Goal: Task Accomplishment & Management: Use online tool/utility

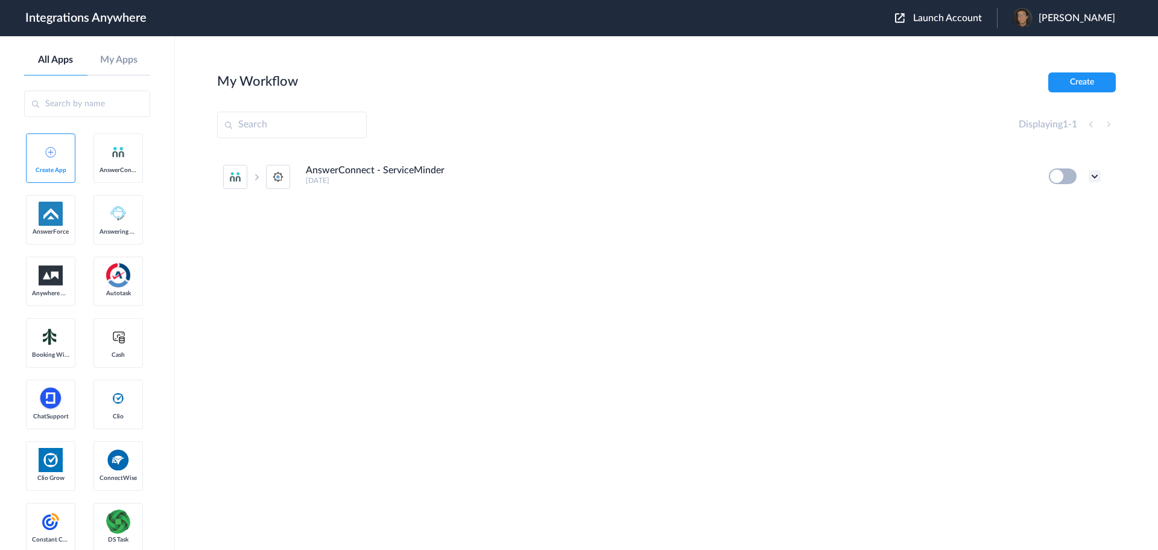
click at [1096, 179] on icon at bounding box center [1095, 176] width 12 height 12
click at [1047, 202] on link "Edit" at bounding box center [1046, 204] width 29 height 8
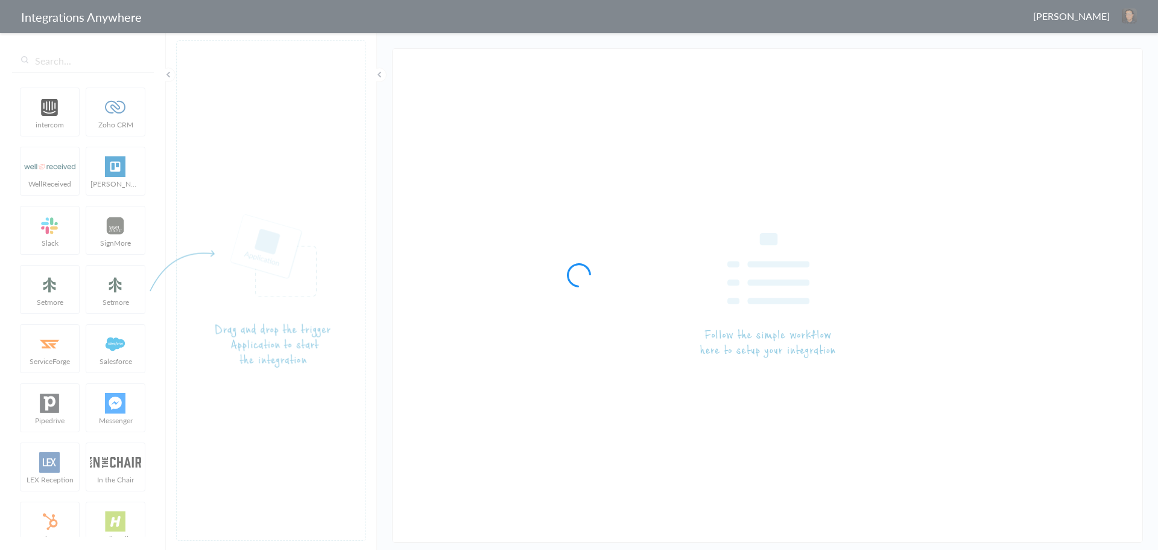
type input "AnswerConnect - ServiceMinder"
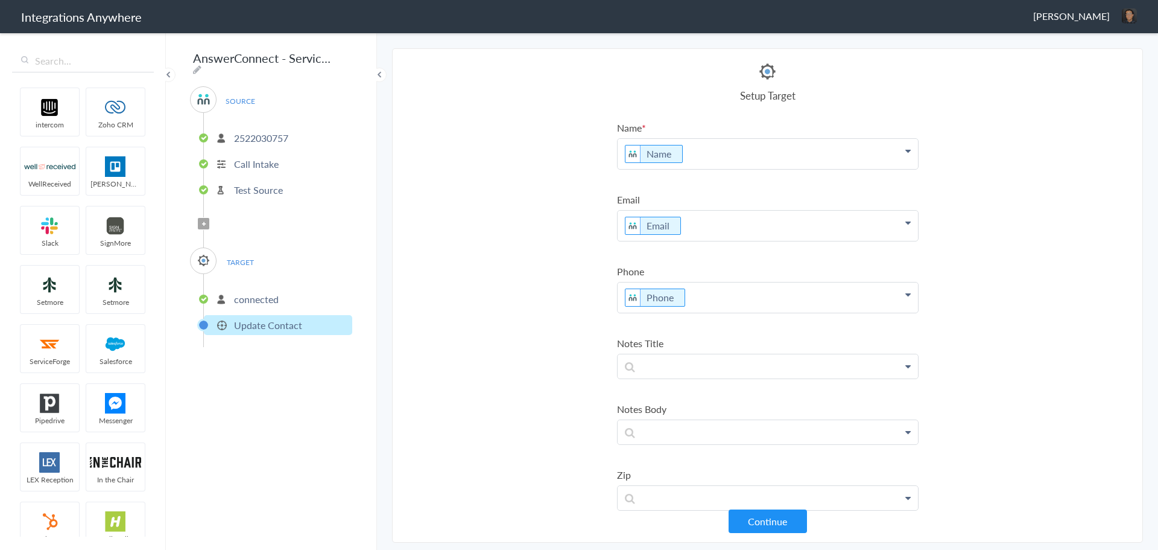
click at [203, 221] on icon at bounding box center [204, 223] width 4 height 5
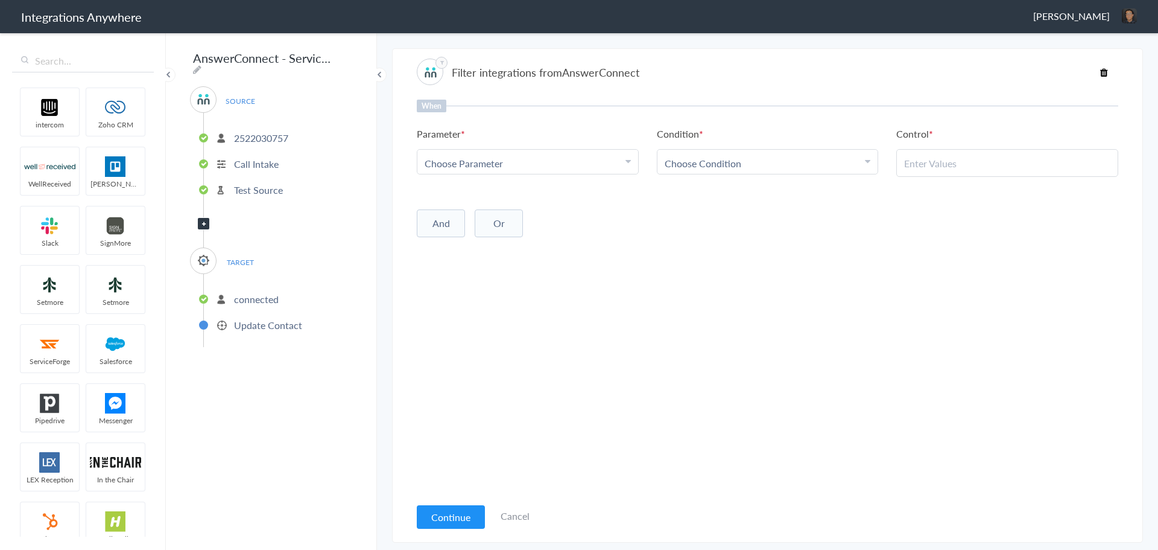
click at [566, 162] on div "Choose Parameter" at bounding box center [528, 163] width 206 height 14
click at [539, 164] on div "Choose Parameter" at bounding box center [528, 163] width 206 height 14
click at [484, 165] on span "Choose Parameter" at bounding box center [464, 163] width 78 height 14
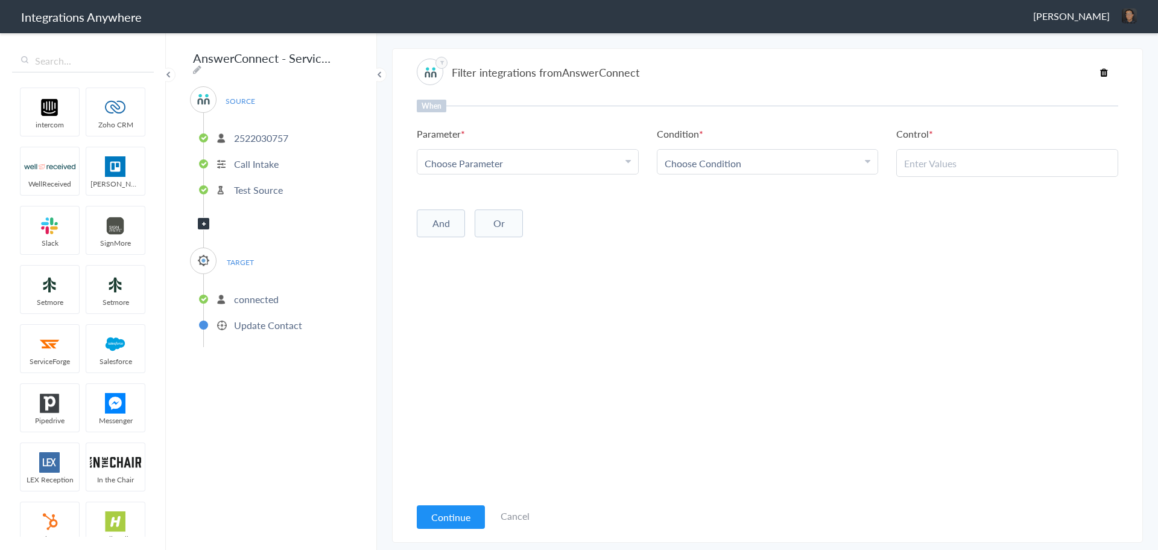
click at [484, 165] on span "Choose Parameter" at bounding box center [464, 163] width 78 height 14
click at [502, 217] on link "Call Closing Note" at bounding box center [527, 218] width 221 height 26
click at [710, 151] on link "Choose Condition" at bounding box center [768, 162] width 221 height 24
click at [691, 273] on link "Does Not Exists" at bounding box center [768, 274] width 221 height 26
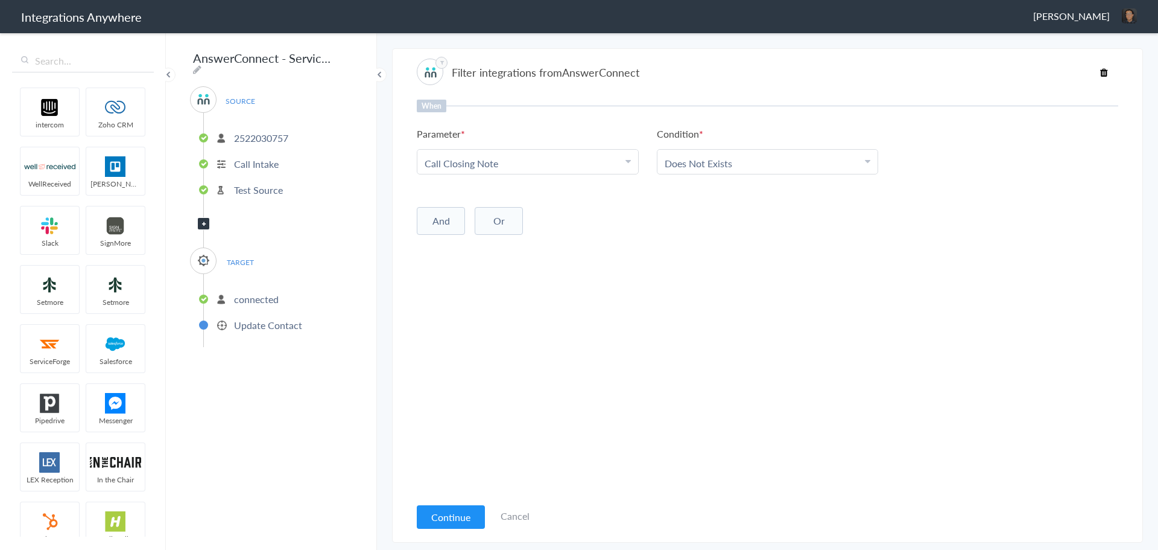
click at [455, 215] on button "And" at bounding box center [441, 221] width 48 height 28
click at [458, 246] on span "Choose Parameter" at bounding box center [464, 246] width 78 height 14
click at [466, 278] on input "text" at bounding box center [527, 279] width 221 height 26
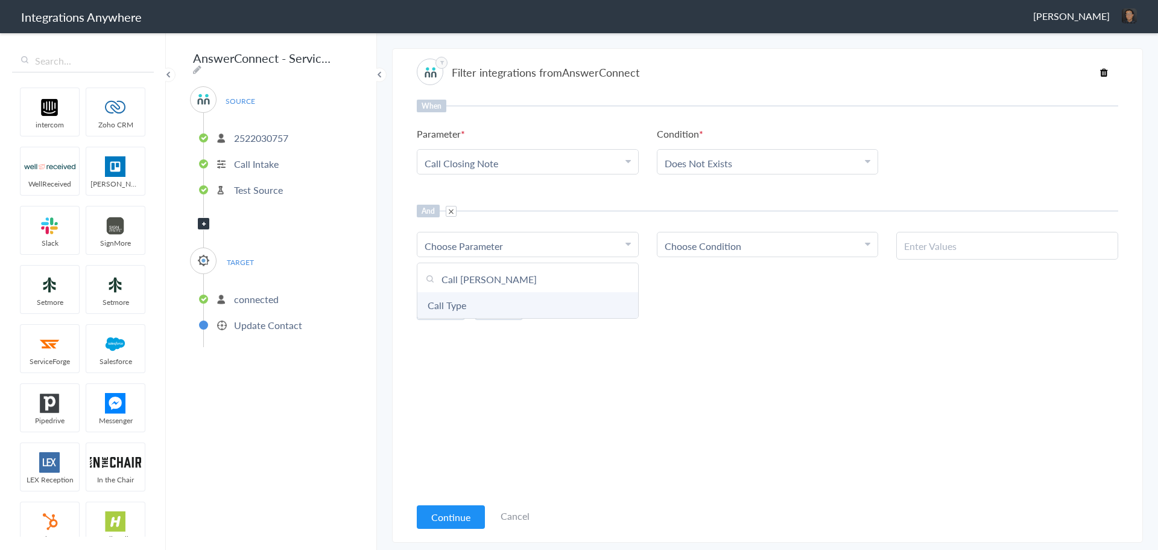
type input "Call Ty"
click at [474, 307] on link "Call Type" at bounding box center [527, 305] width 221 height 26
click at [709, 246] on span "Choose Condition" at bounding box center [703, 246] width 77 height 14
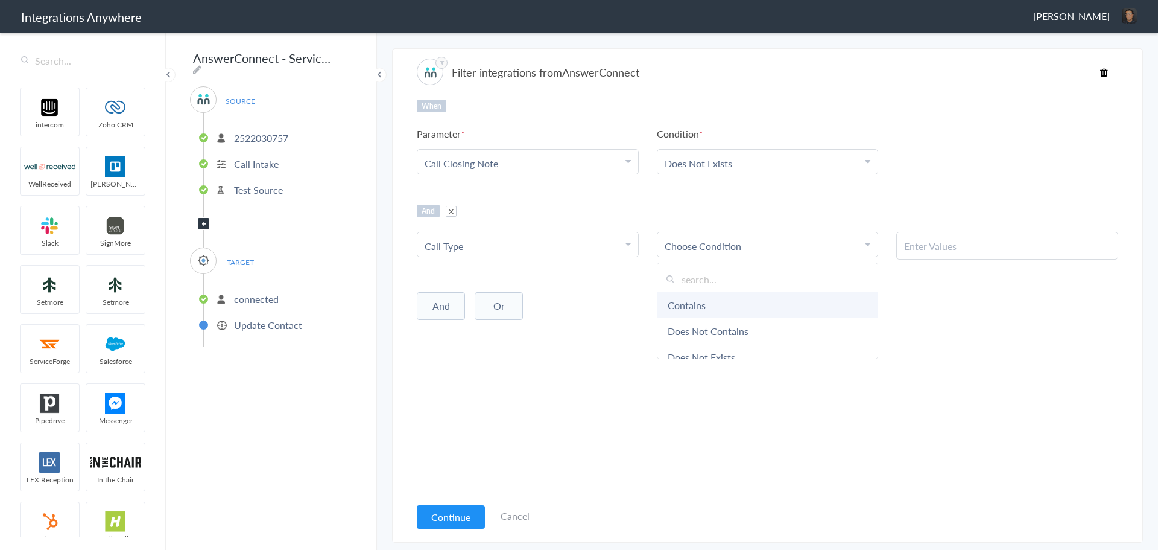
click at [693, 297] on link "Contains" at bounding box center [768, 305] width 221 height 26
click at [916, 252] on input "text" at bounding box center [1007, 246] width 206 height 14
click at [910, 249] on input "text" at bounding box center [1007, 246] width 206 height 14
type input "New Service Inquiry"
click at [889, 319] on div "And Or Add Filter" at bounding box center [768, 305] width 702 height 30
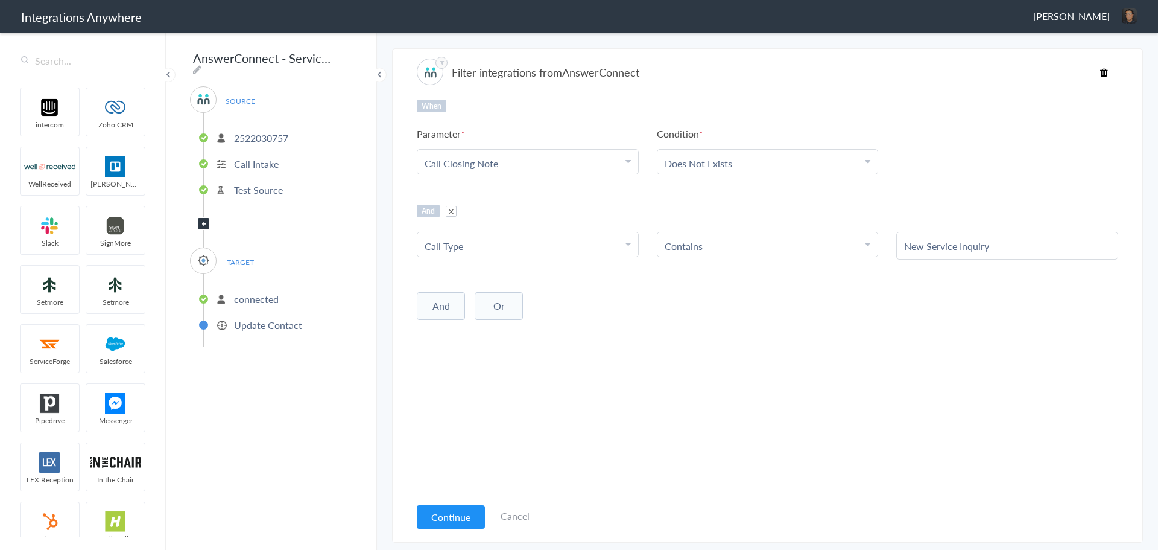
click at [956, 258] on div "New Service Inquiry" at bounding box center [1007, 246] width 222 height 28
click at [951, 246] on input "New Service Inquiry" at bounding box center [1007, 246] width 206 height 14
click at [513, 410] on div "When Parameter Choose Parameter Call Closing Note Name Email Phone Booking ID D…" at bounding box center [768, 298] width 702 height 396
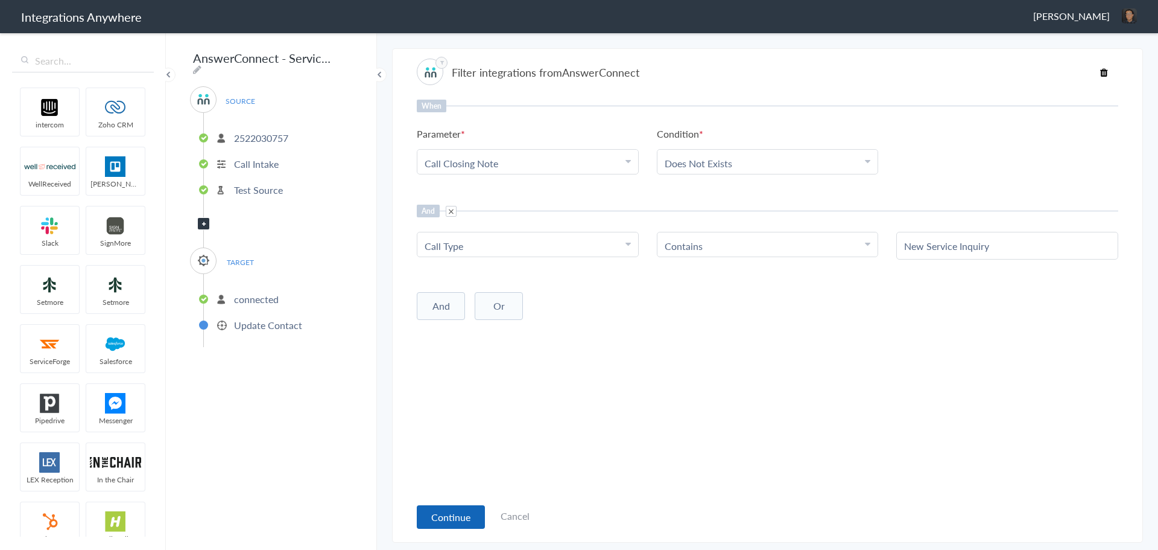
click at [465, 510] on button "Continue" at bounding box center [451, 517] width 68 height 24
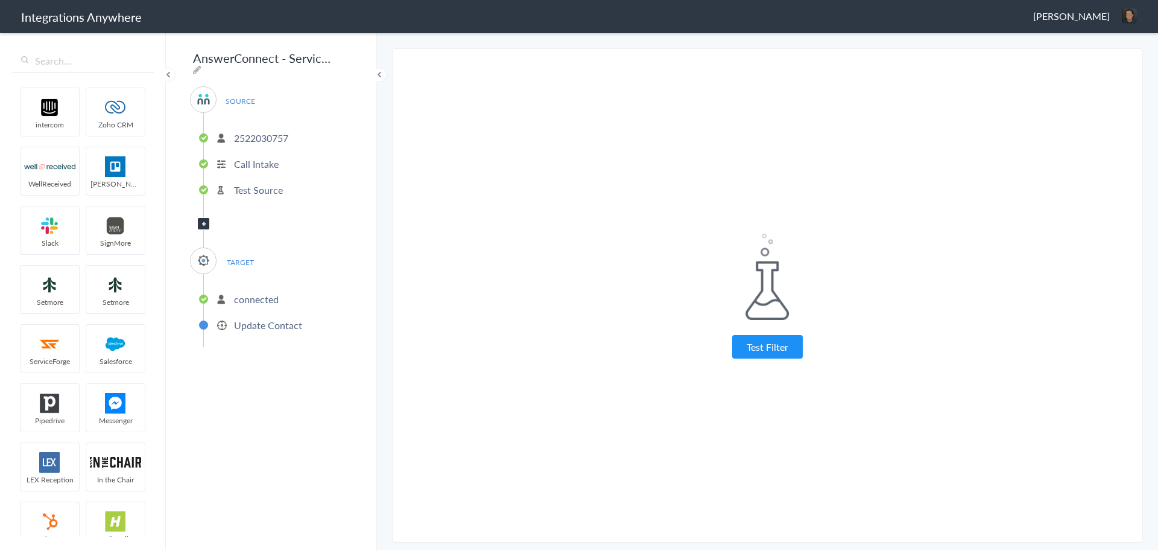
click at [783, 333] on div "Test Filter" at bounding box center [768, 295] width 302 height 124
click at [783, 341] on button "Test Filter" at bounding box center [767, 347] width 71 height 24
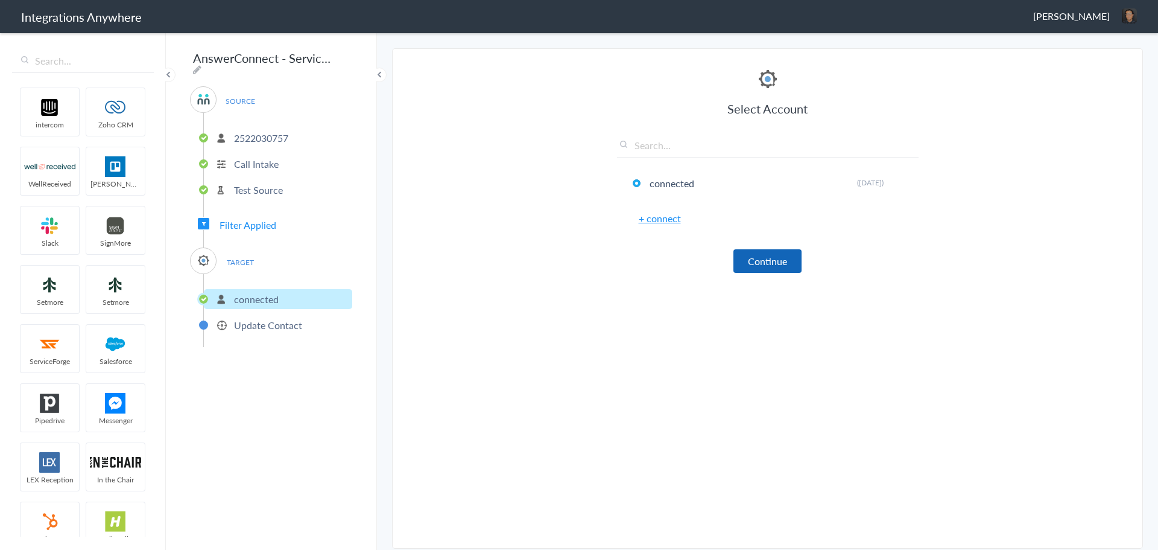
click at [756, 250] on button "Continue" at bounding box center [768, 261] width 68 height 24
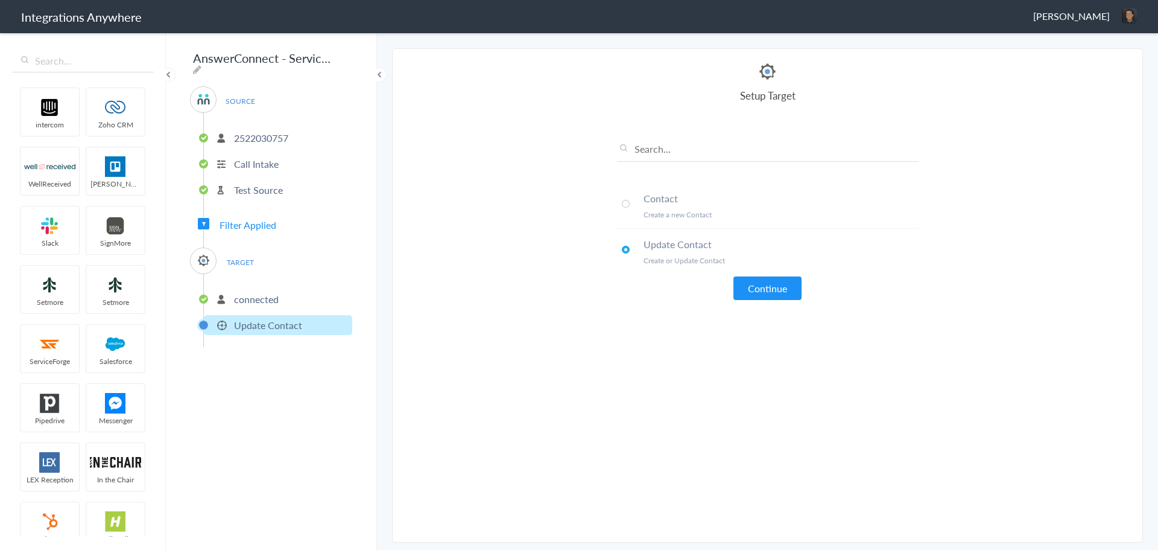
click at [626, 198] on li "Contact Create a new Contact" at bounding box center [768, 206] width 302 height 46
click at [753, 280] on button "Continue" at bounding box center [768, 288] width 68 height 24
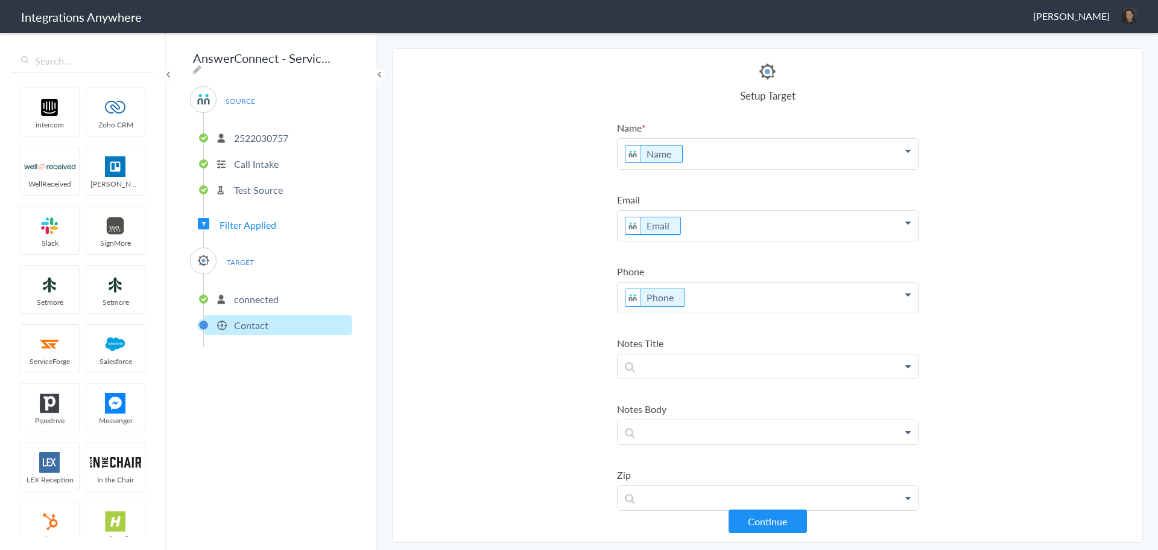
click at [249, 188] on p "Test Source" at bounding box center [258, 190] width 49 height 14
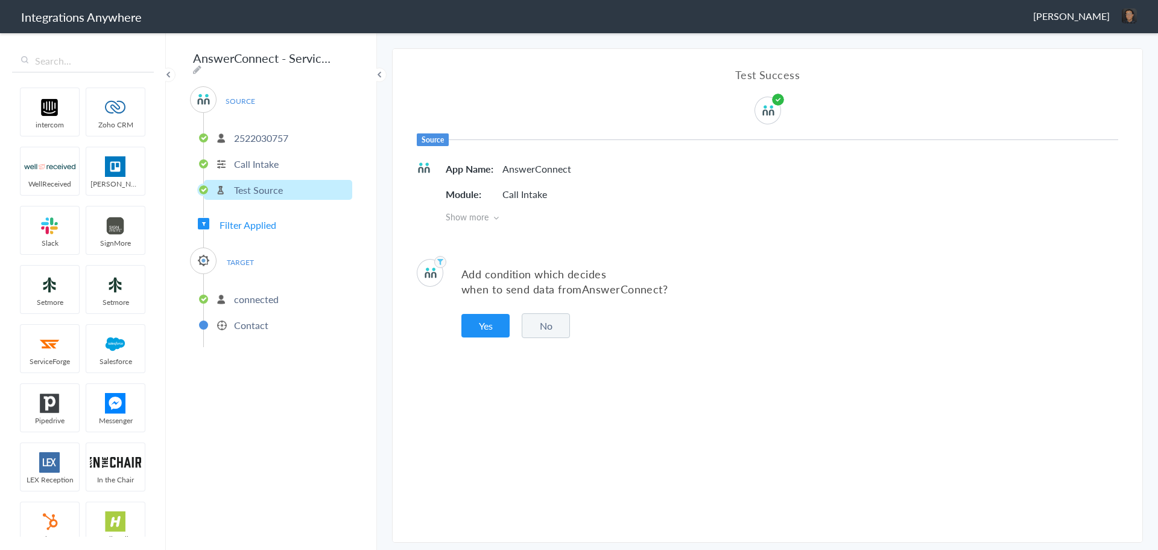
click at [251, 163] on p "Call Intake" at bounding box center [256, 164] width 45 height 14
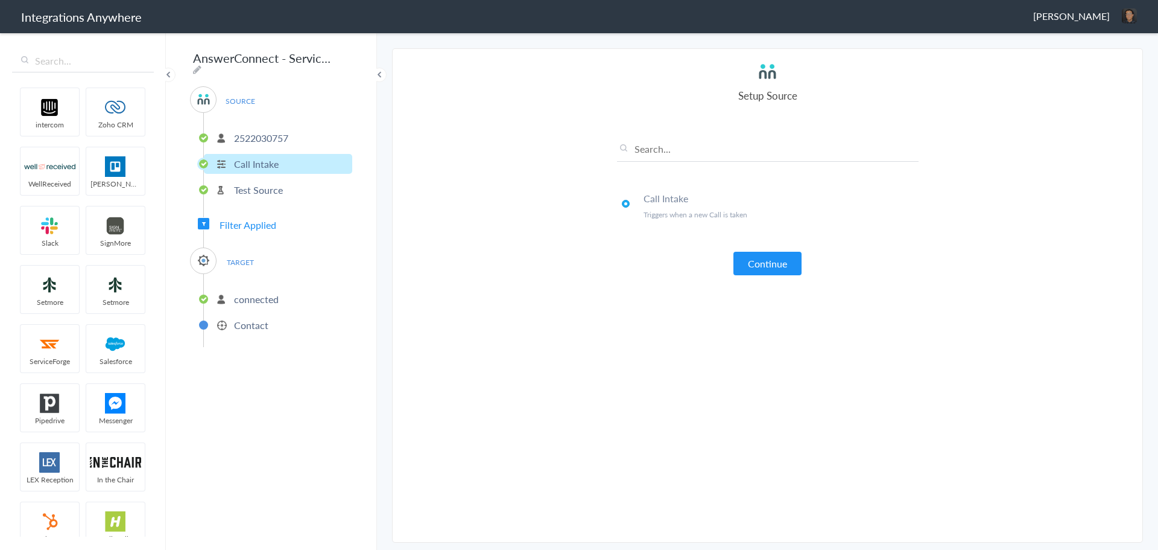
click at [251, 138] on p "2522030757" at bounding box center [261, 138] width 54 height 14
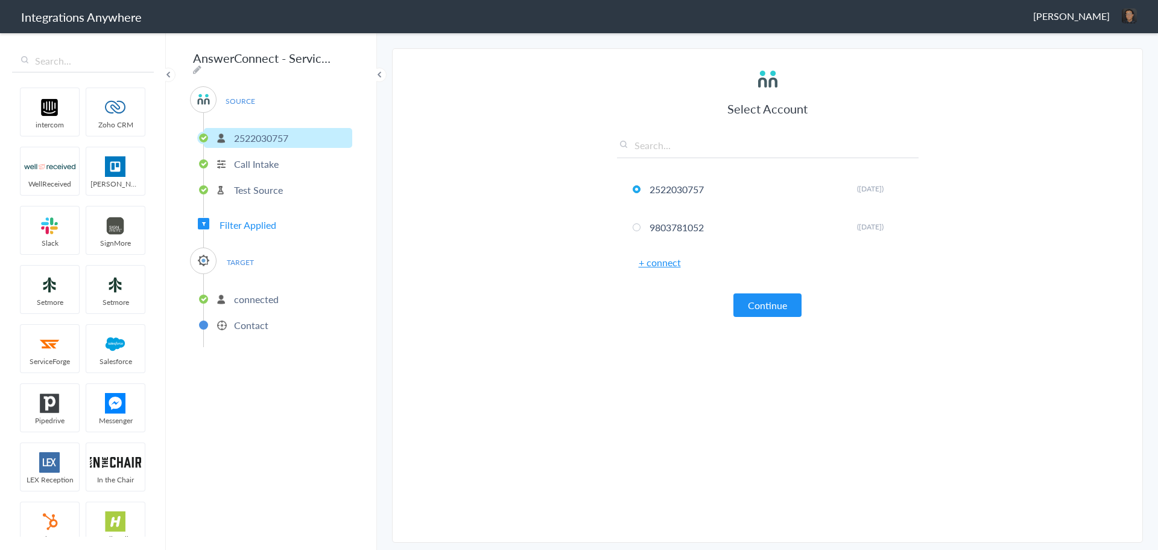
click at [251, 188] on p "Test Source" at bounding box center [258, 190] width 49 height 14
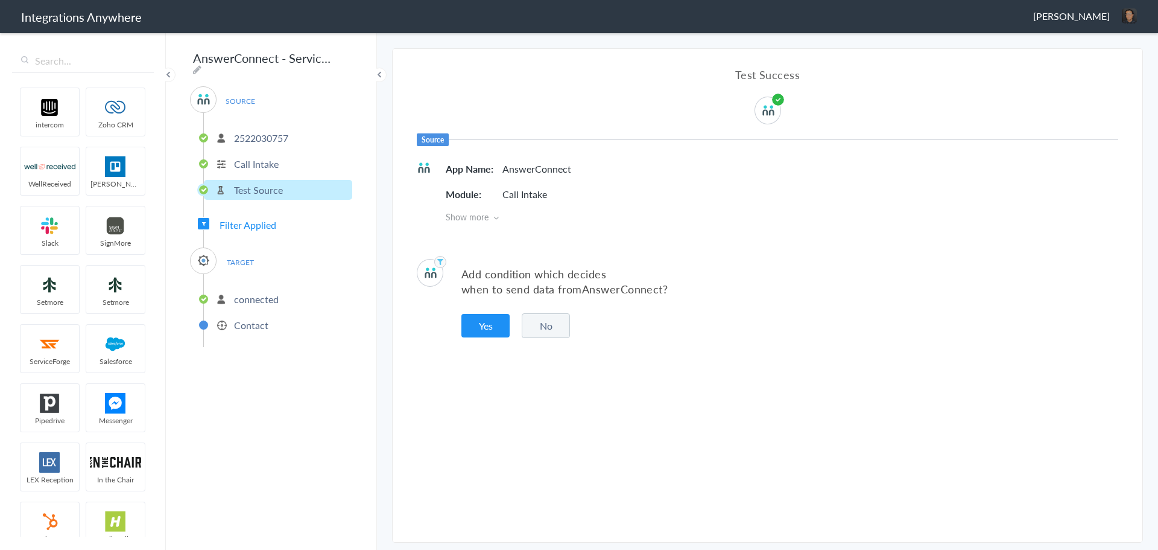
click at [247, 301] on li "connected" at bounding box center [278, 299] width 148 height 20
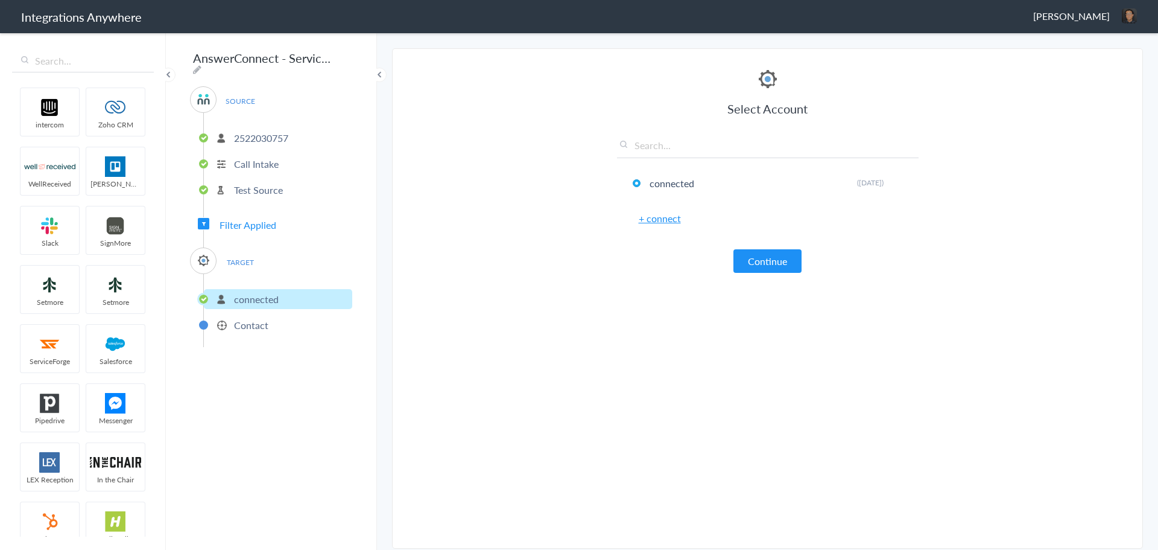
click at [245, 326] on p "Contact" at bounding box center [251, 325] width 34 height 14
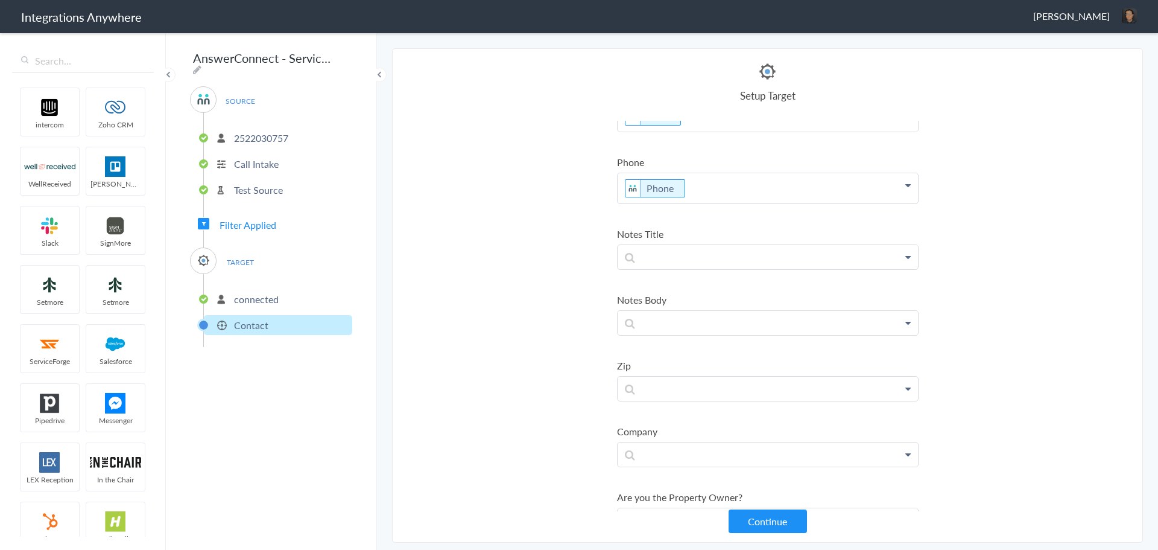
scroll to position [181, 0]
click at [264, 186] on p "Test Source" at bounding box center [258, 190] width 49 height 14
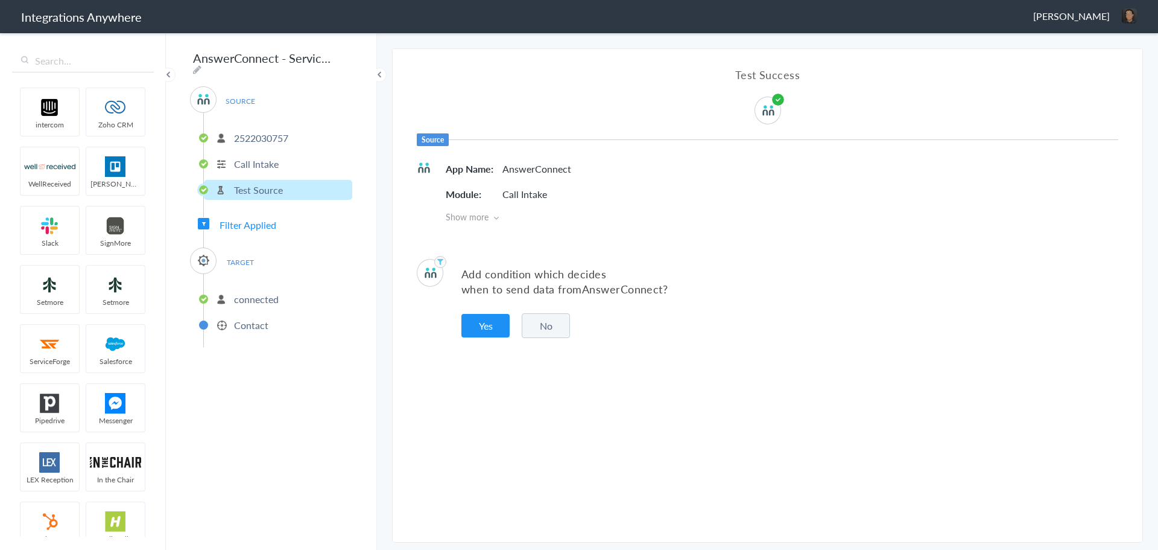
click at [255, 157] on p "Call Intake" at bounding box center [256, 164] width 45 height 14
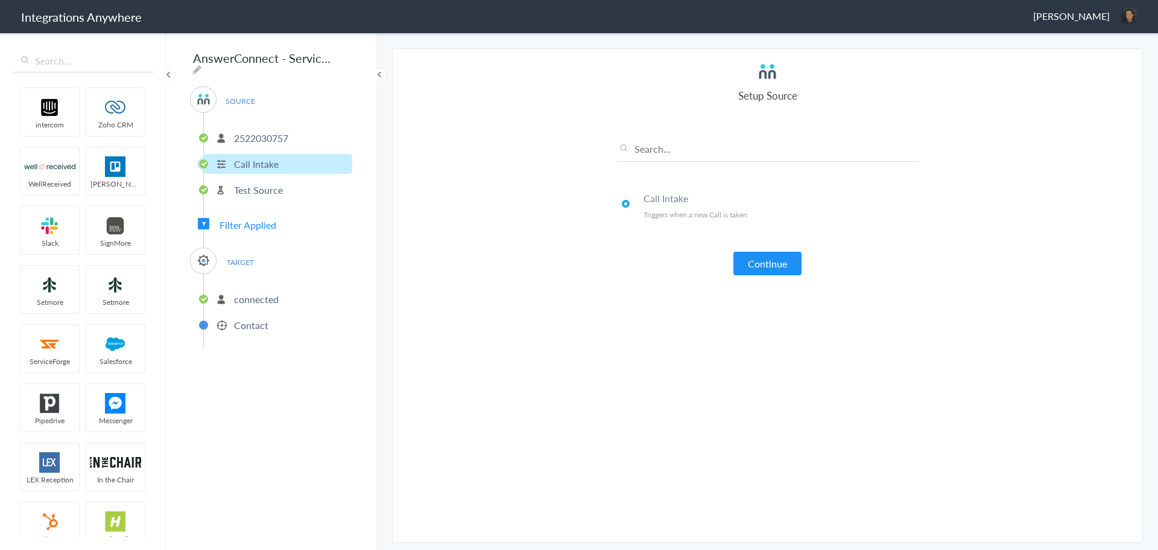
click at [243, 169] on ul "2522030757 Call Intake Test Source" at bounding box center [277, 162] width 149 height 99
click at [242, 183] on p "Test Source" at bounding box center [258, 190] width 49 height 14
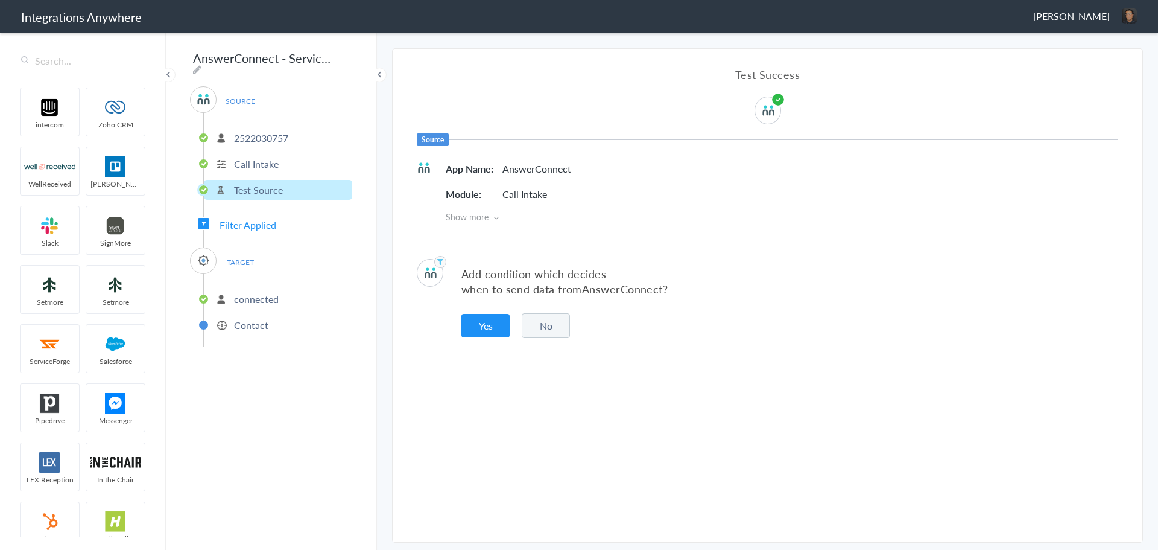
click at [238, 218] on span "Filter Applied" at bounding box center [248, 225] width 57 height 14
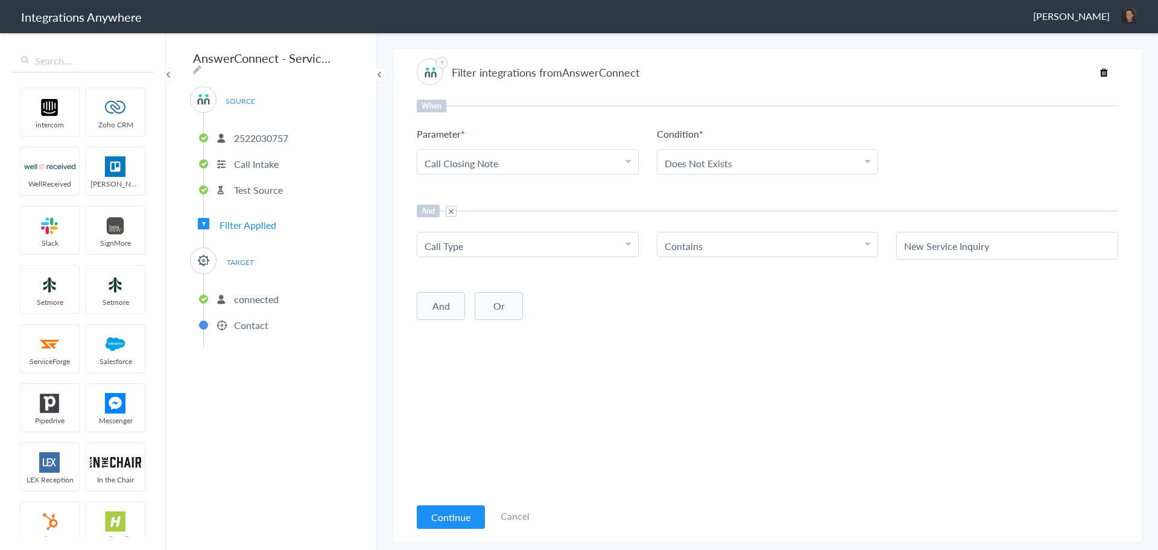
click at [241, 293] on p "connected" at bounding box center [256, 299] width 45 height 14
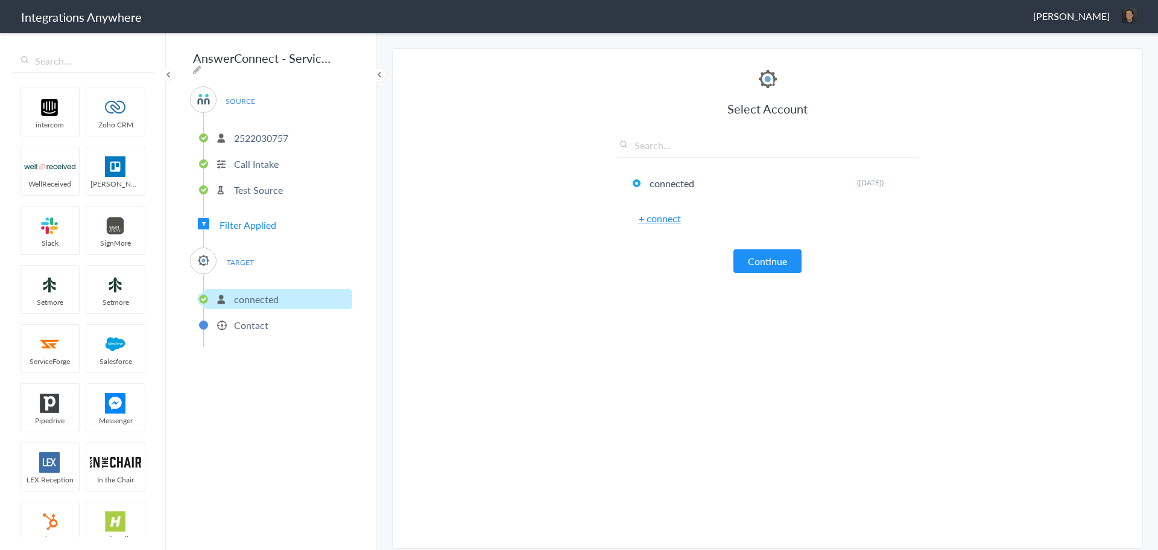
click at [248, 323] on p "Contact" at bounding box center [251, 325] width 34 height 14
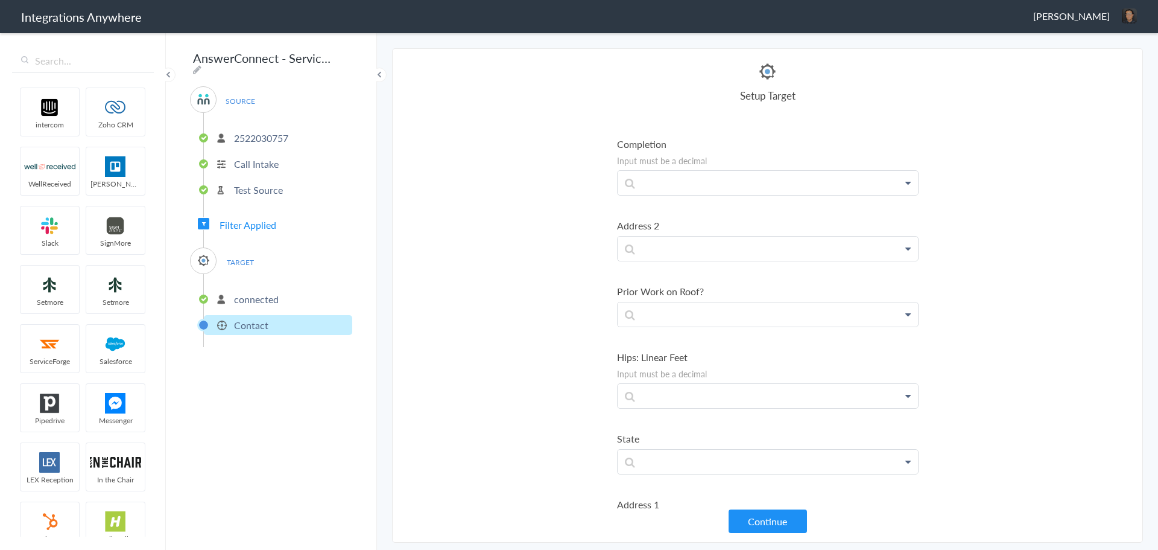
scroll to position [3063, 0]
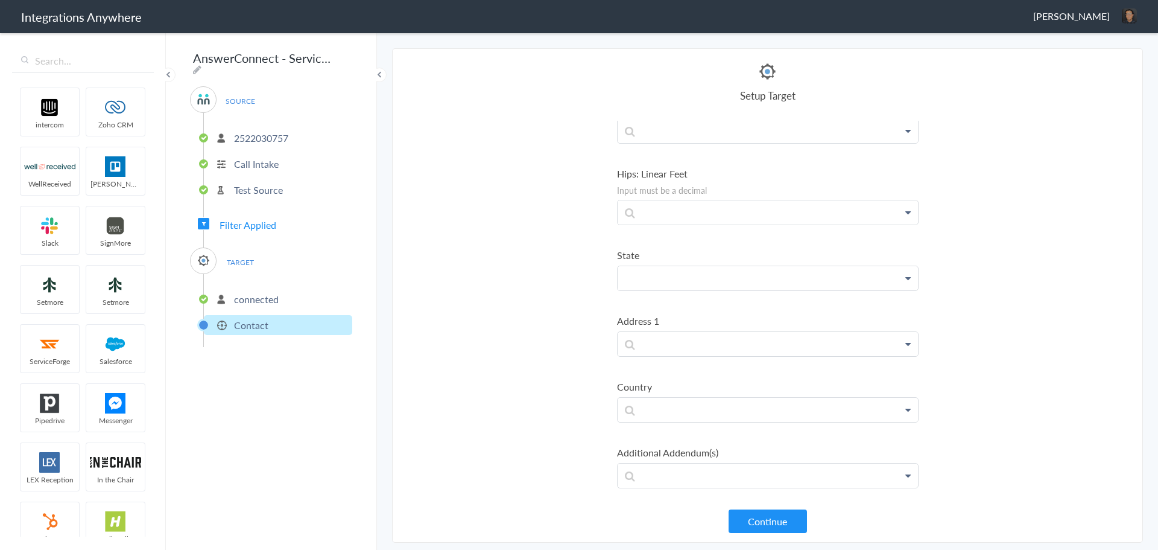
click at [433, 225] on section "Select Account 2522030757 Rename Delete (7 months ago) 9803781052 Rename Delete…" at bounding box center [767, 295] width 751 height 494
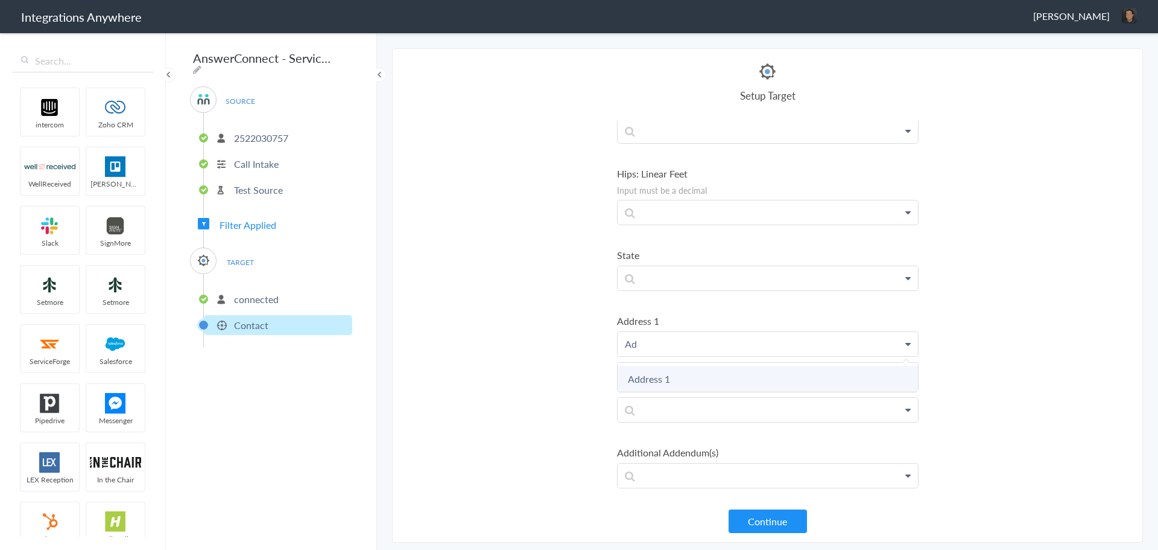
click at [0, 0] on link "Address 1" at bounding box center [0, 0] width 0 height 0
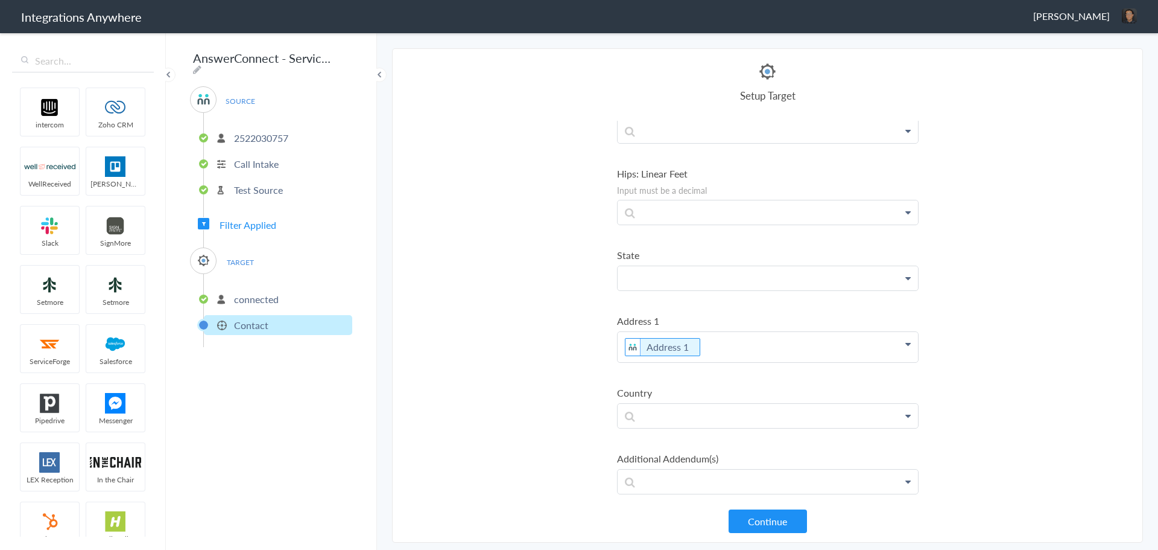
click at [0, 0] on link "State" at bounding box center [0, 0] width 0 height 0
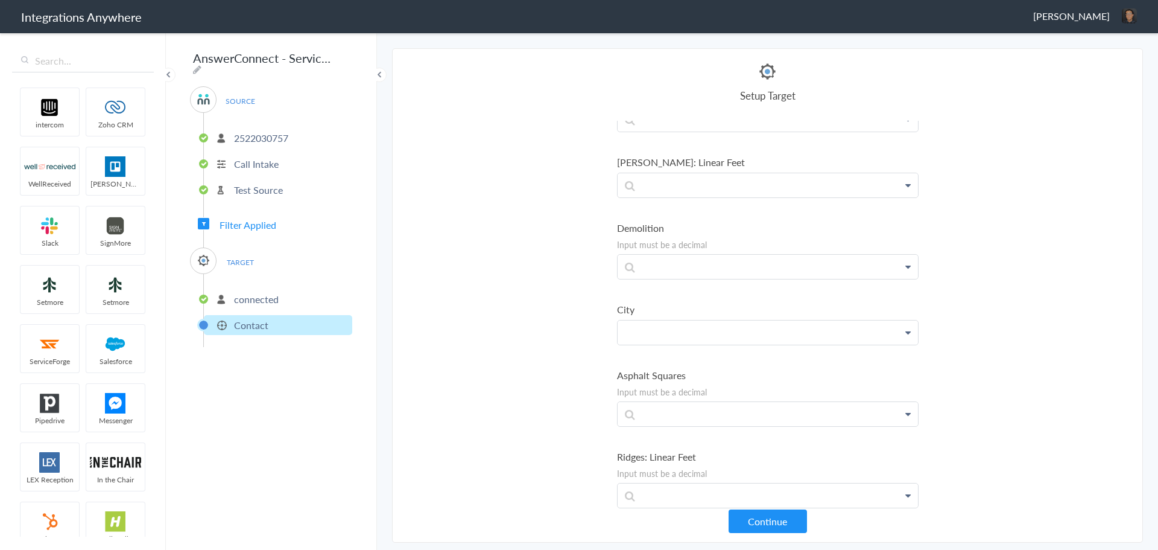
click at [0, 0] on link "City" at bounding box center [0, 0] width 0 height 0
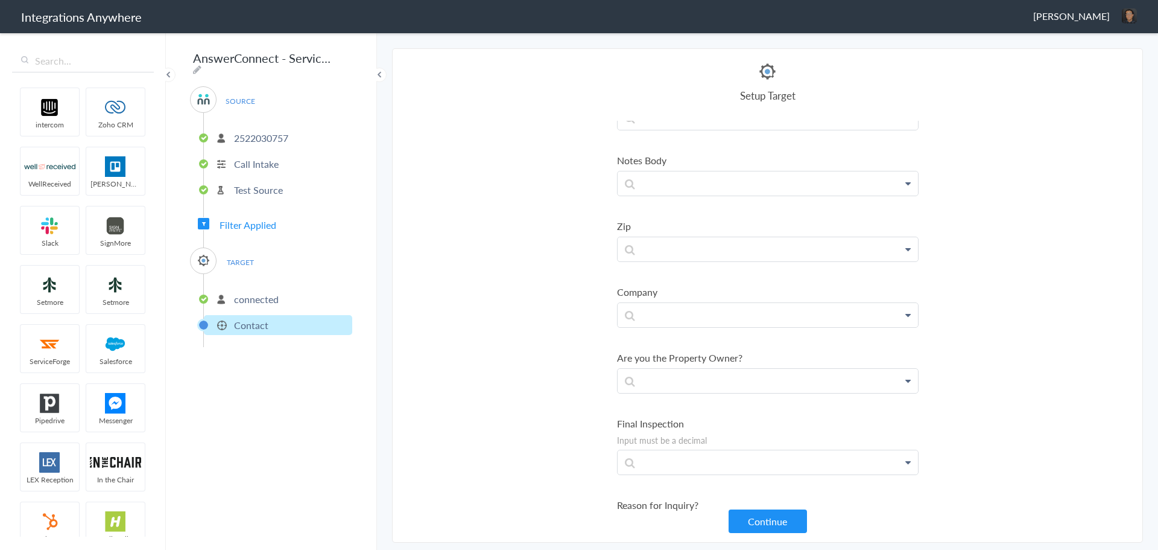
scroll to position [240, 0]
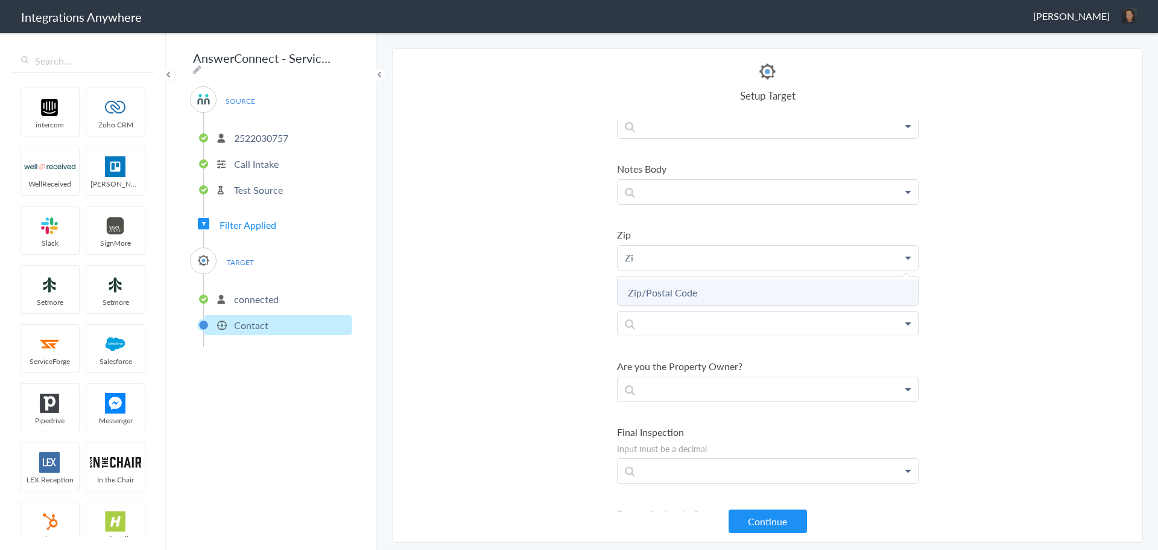
click at [0, 0] on link "Zip/Postal Code" at bounding box center [0, 0] width 0 height 0
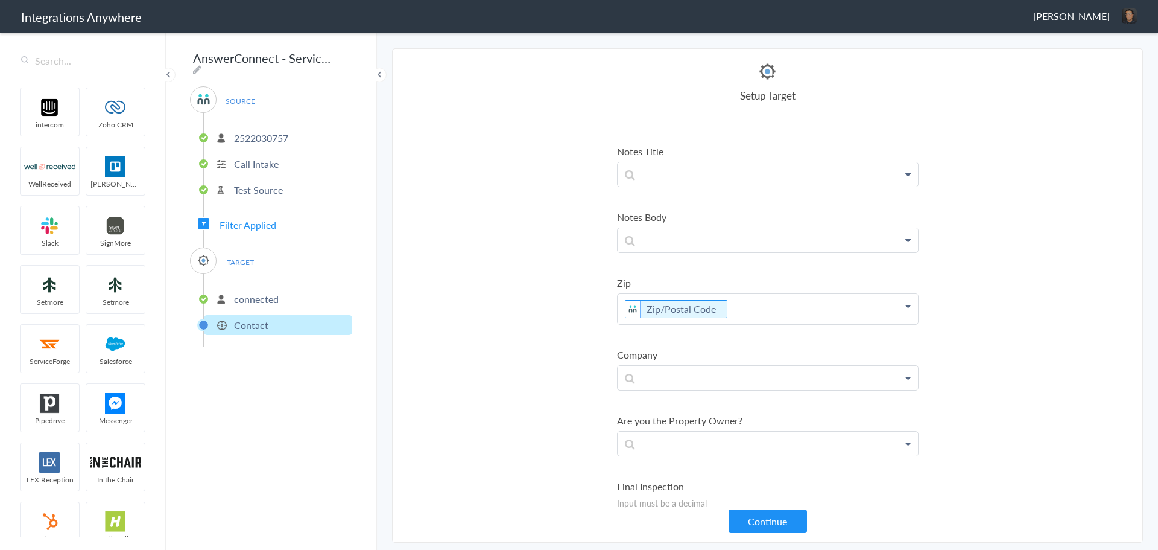
scroll to position [0, 0]
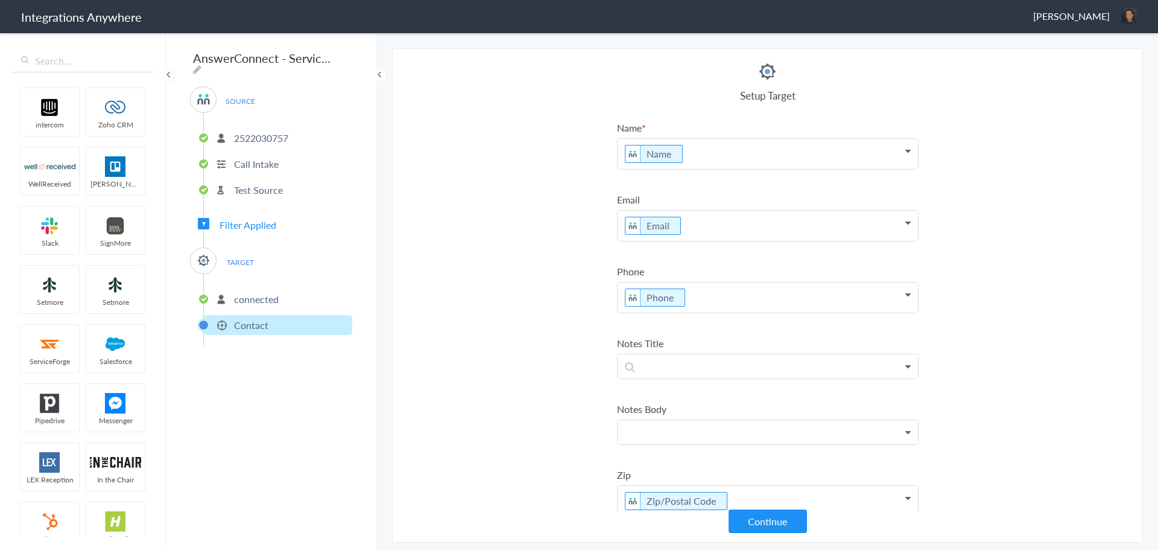
click at [683, 169] on p at bounding box center [768, 154] width 300 height 30
click at [668, 169] on p at bounding box center [768, 154] width 300 height 30
click at [544, 341] on section "Select Account 2522030757 Rename Delete (7 months ago) 9803781052 Rename Delete…" at bounding box center [767, 295] width 751 height 494
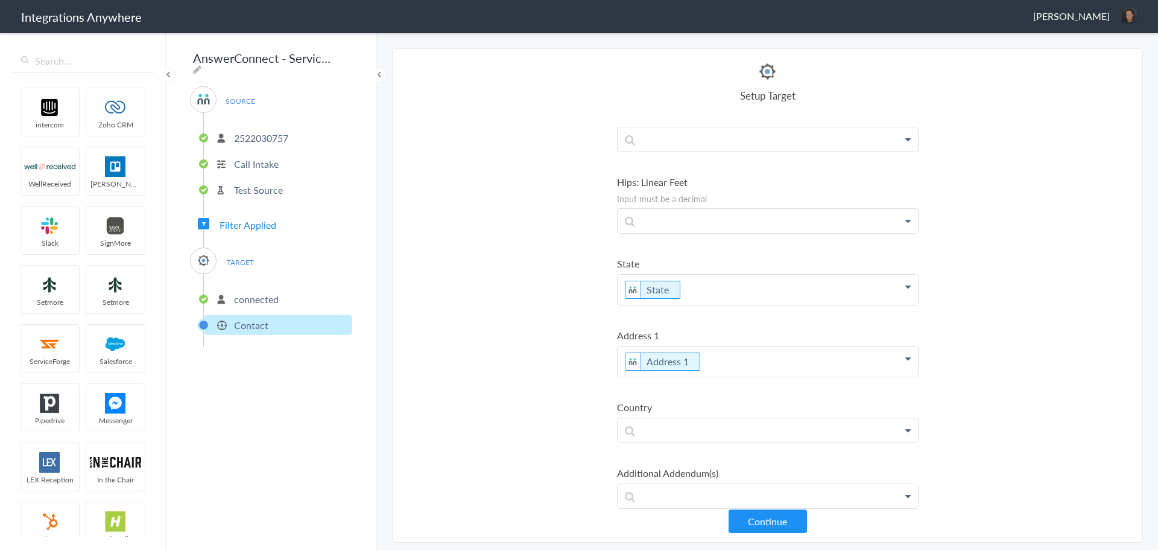
scroll to position [3087, 0]
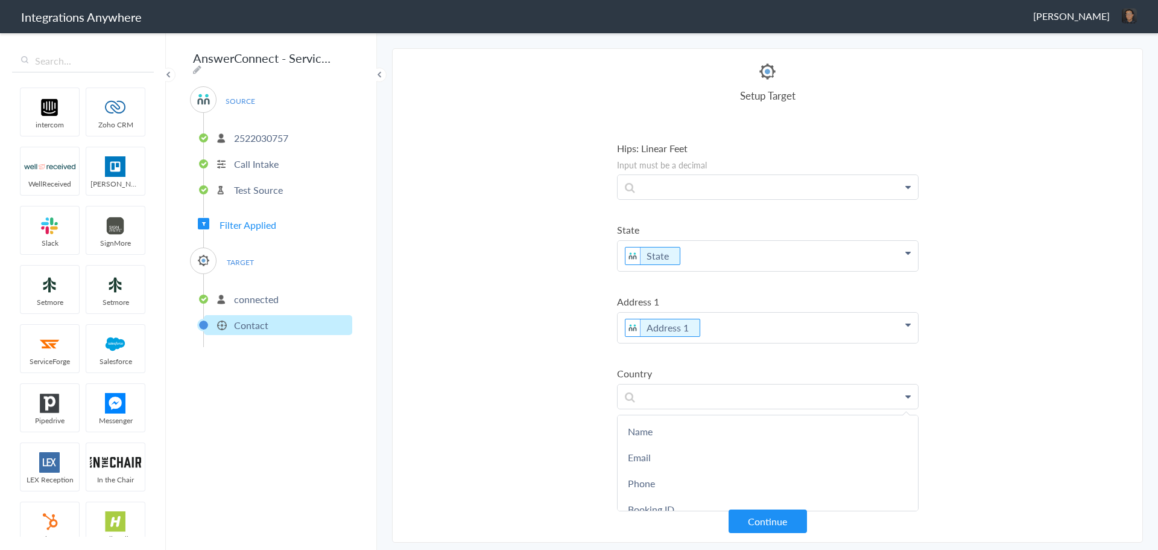
click at [556, 339] on section "Select Account 2522030757 Rename Delete (7 months ago) 9803781052 Rename Delete…" at bounding box center [767, 295] width 751 height 494
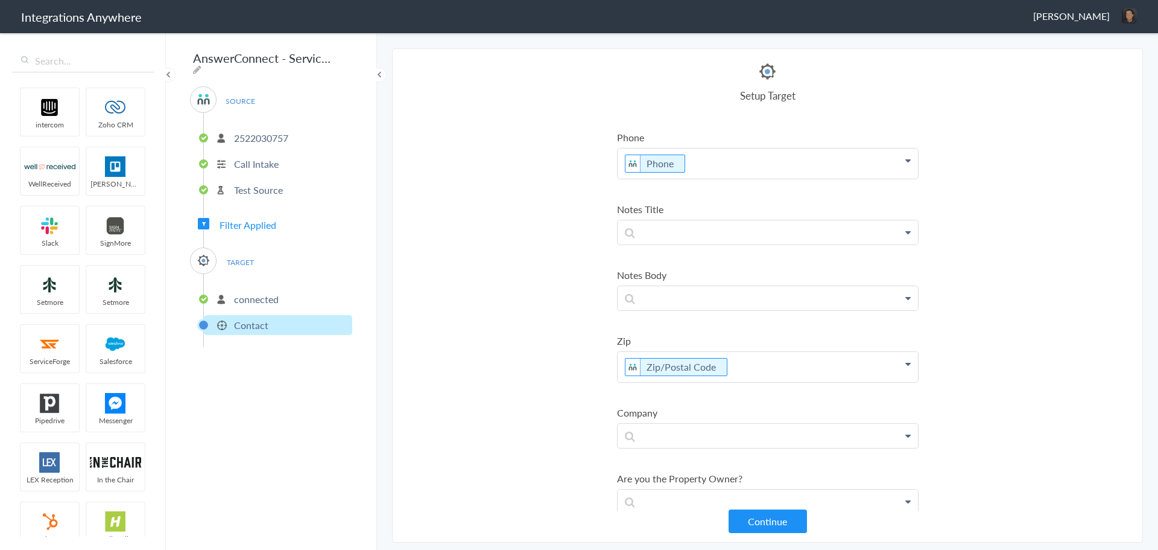
scroll to position [132, 0]
click at [676, 37] on p at bounding box center [768, 22] width 300 height 30
click at [667, 237] on p at bounding box center [768, 235] width 300 height 24
click at [559, 240] on section "Select Account 2522030757 Rename Delete (7 months ago) 9803781052 Rename Delete…" at bounding box center [767, 295] width 751 height 494
click at [736, 37] on p at bounding box center [768, 22] width 300 height 30
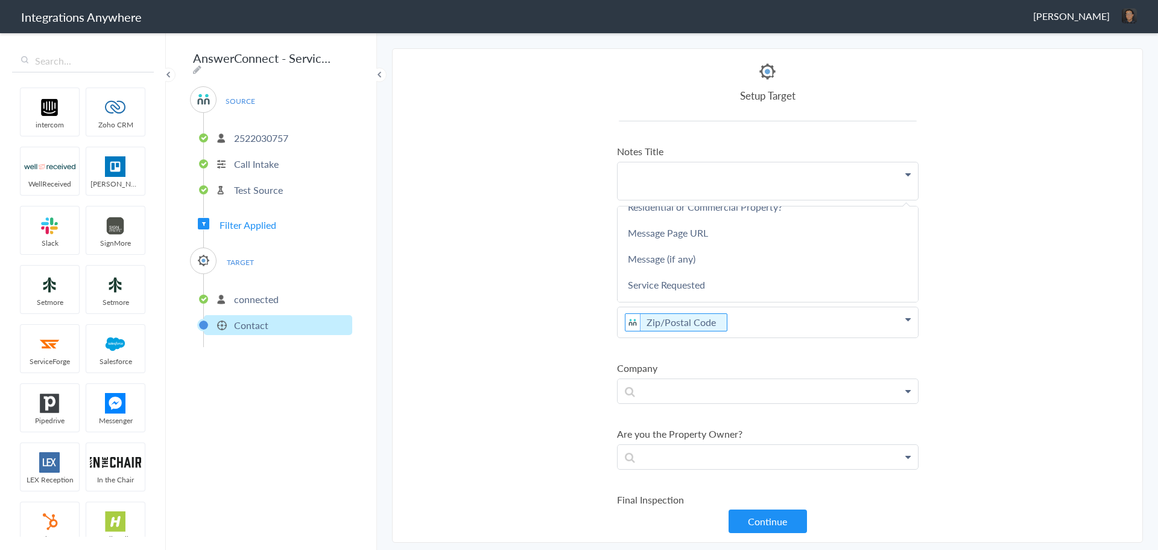
scroll to position [721, 0]
click at [638, 167] on p at bounding box center [768, 180] width 300 height 37
click at [271, 131] on p "2522030757" at bounding box center [261, 138] width 54 height 14
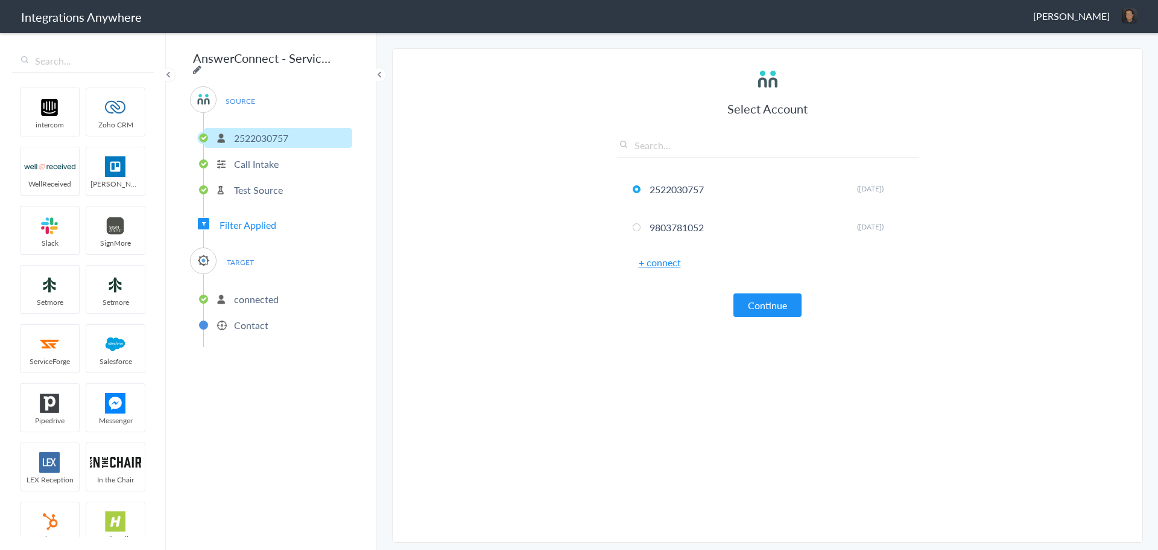
click at [201, 65] on icon at bounding box center [197, 70] width 8 height 10
type input "AnswerConnect - ServiceMinder"
click at [602, 135] on section "Select Account 2522030757 Rename Delete (7 months ago) 9803781052 Rename Delete…" at bounding box center [767, 295] width 751 height 494
click at [665, 188] on li "2522030757 Rename Delete (7 months ago)" at bounding box center [768, 189] width 302 height 32
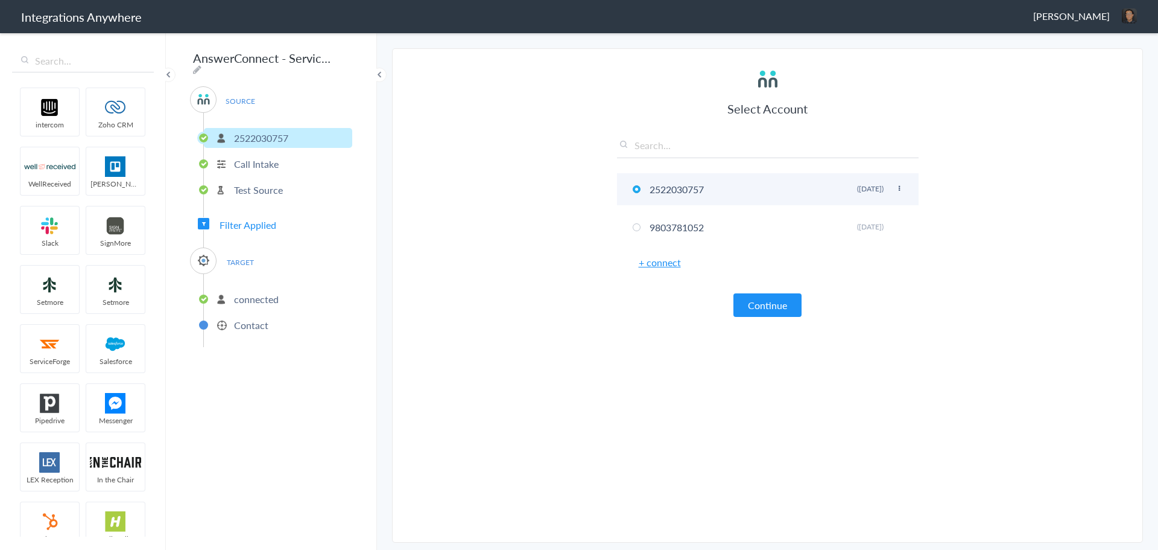
click at [665, 188] on li "2522030757 Rename Delete (7 months ago)" at bounding box center [768, 189] width 302 height 32
click at [434, 236] on section "Select Account 2522030757 Rename Delete (7 months ago) 9803781052 Rename Delete…" at bounding box center [767, 295] width 751 height 494
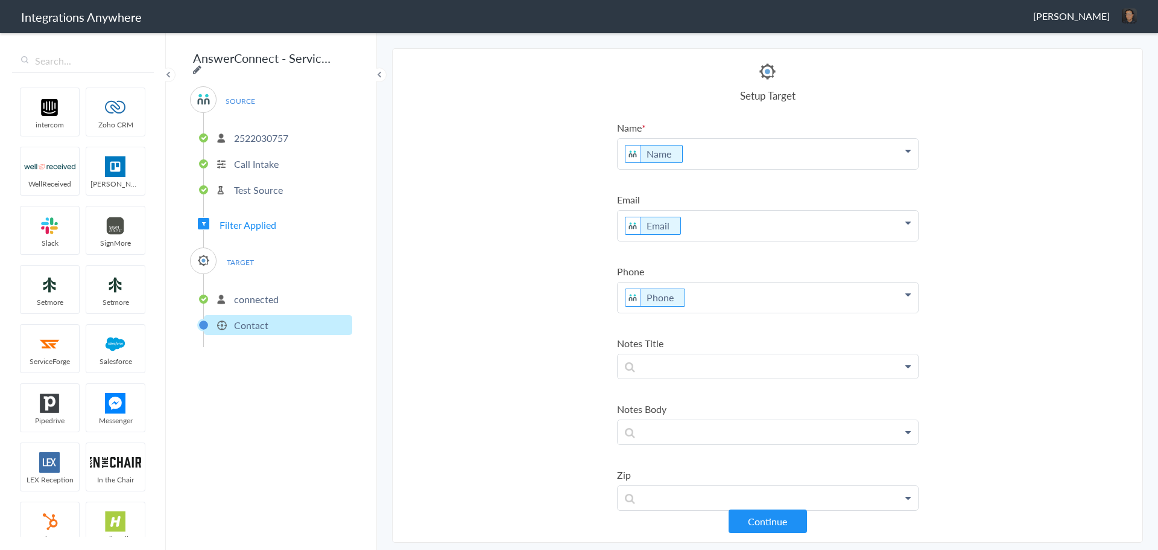
click at [201, 65] on icon at bounding box center [197, 70] width 8 height 10
type input "AnswerConnect - ServiceMinder"
click at [1069, 13] on span "[PERSON_NAME]" at bounding box center [1071, 16] width 77 height 14
click at [624, 24] on header "Integrations Anywhere Derek Stimsonwood Logout Dashboard" at bounding box center [579, 16] width 1158 height 33
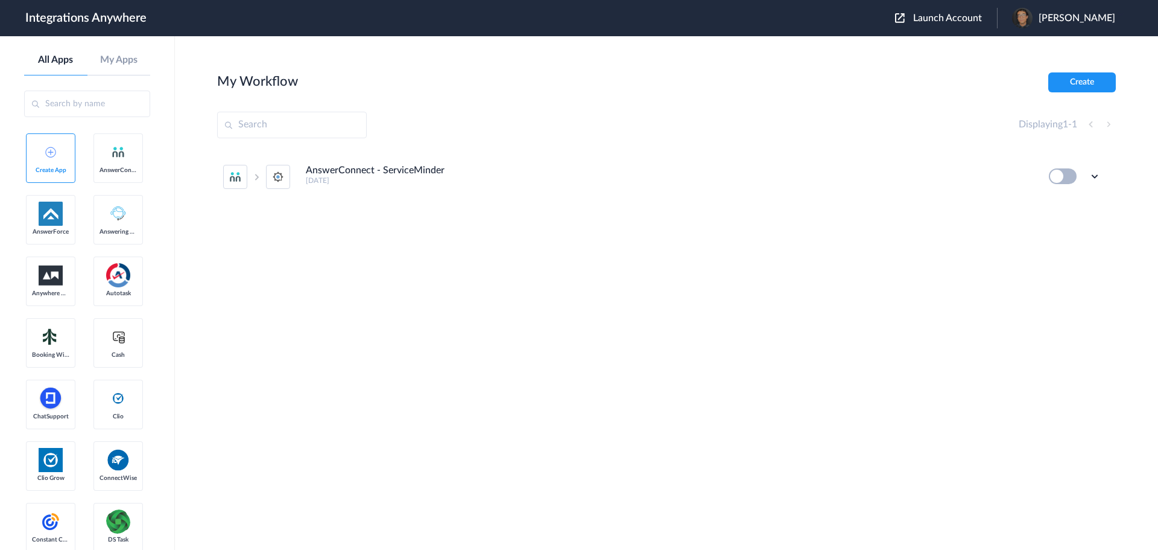
click at [927, 14] on span "Launch Account" at bounding box center [947, 18] width 69 height 10
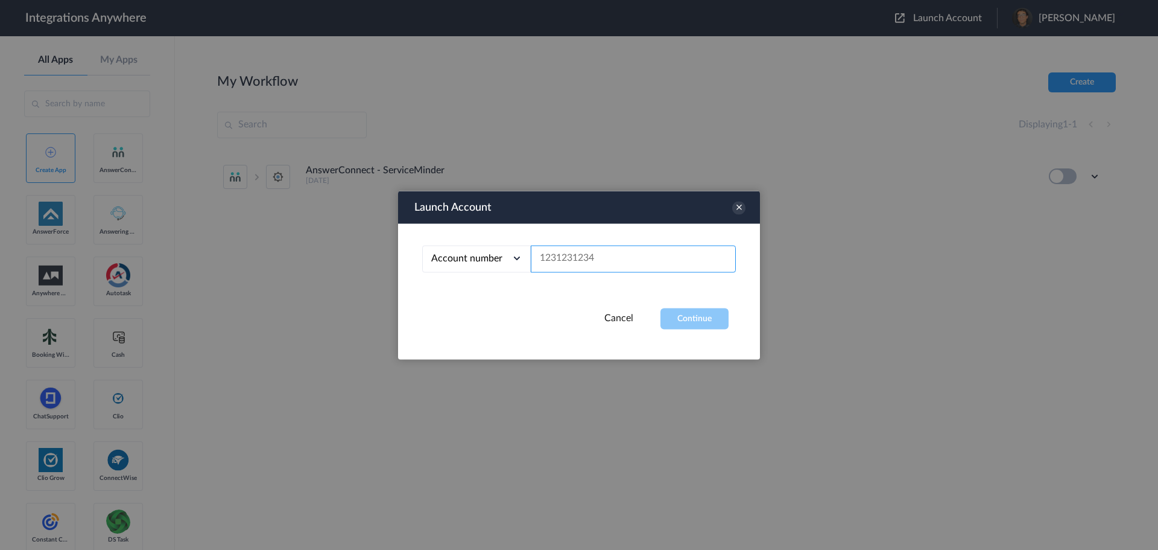
click at [632, 259] on input "text" at bounding box center [633, 258] width 205 height 27
paste input "2525854884"
type input "2525854884"
click at [683, 323] on button "Continue" at bounding box center [695, 318] width 68 height 21
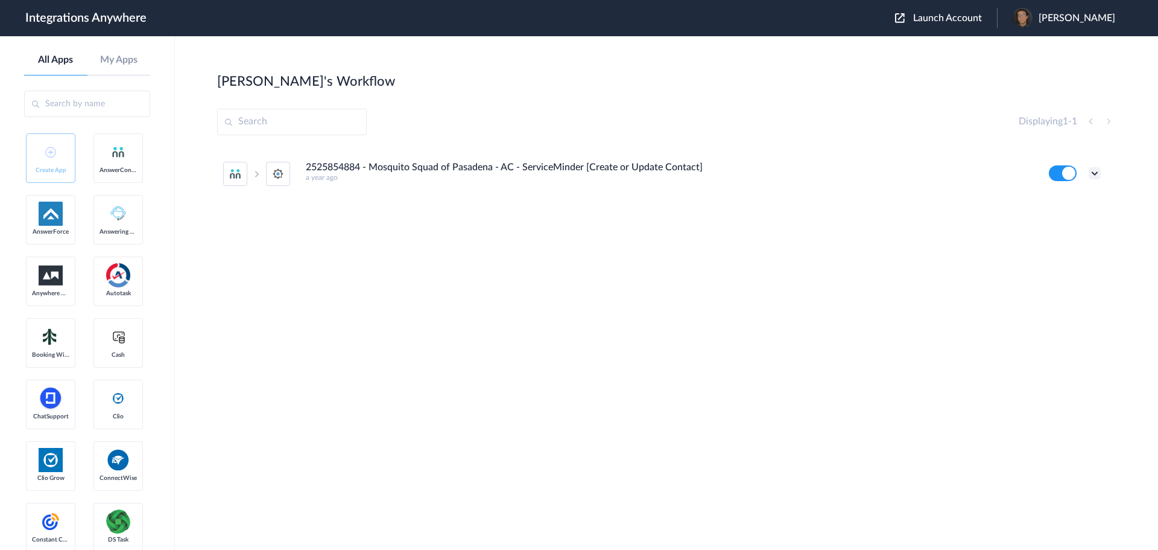
click at [1095, 173] on icon at bounding box center [1095, 173] width 12 height 12
click at [1054, 201] on link "Edit" at bounding box center [1046, 201] width 29 height 8
click at [1099, 177] on icon at bounding box center [1095, 173] width 12 height 12
click at [1059, 223] on link "Task history" at bounding box center [1061, 223] width 58 height 8
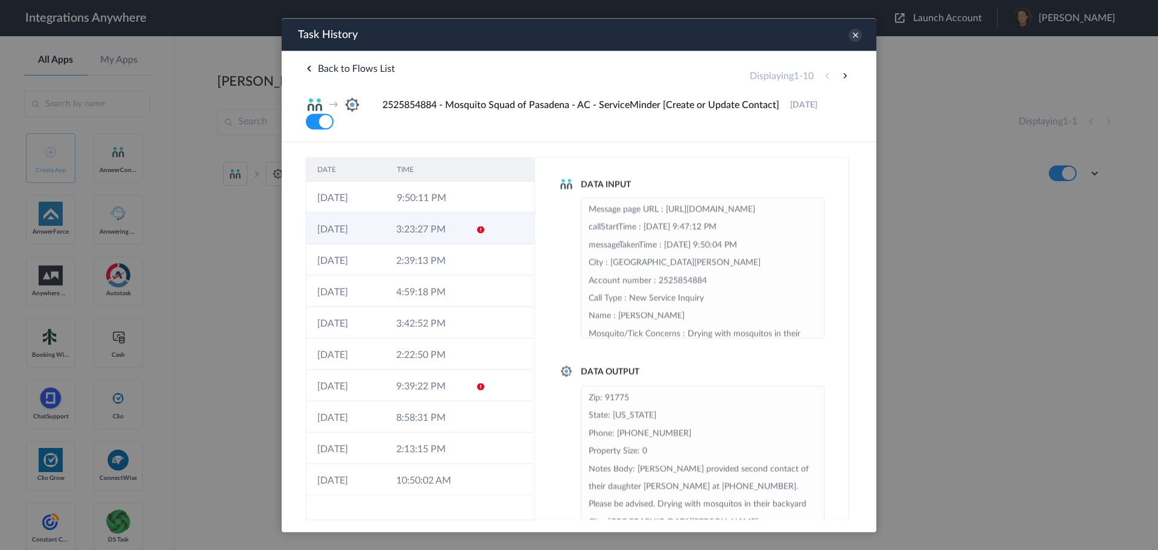
click at [447, 227] on td "3:23:27 PM" at bounding box center [424, 227] width 79 height 31
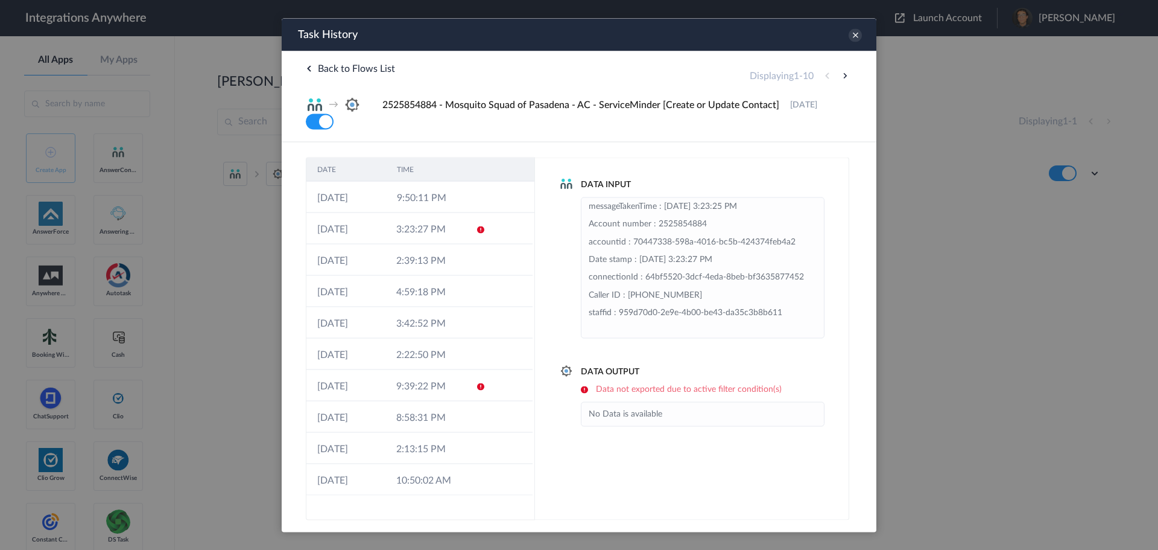
scroll to position [106, 0]
click at [855, 40] on icon at bounding box center [855, 34] width 13 height 13
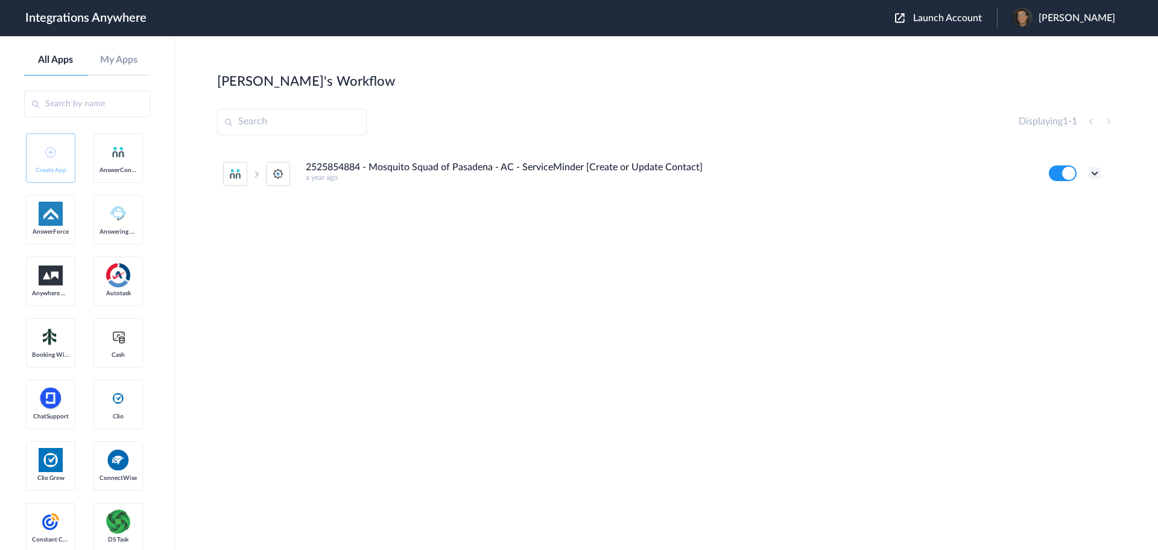
click at [1094, 175] on icon at bounding box center [1095, 173] width 12 height 12
click at [1069, 203] on li "Edit" at bounding box center [1061, 201] width 78 height 22
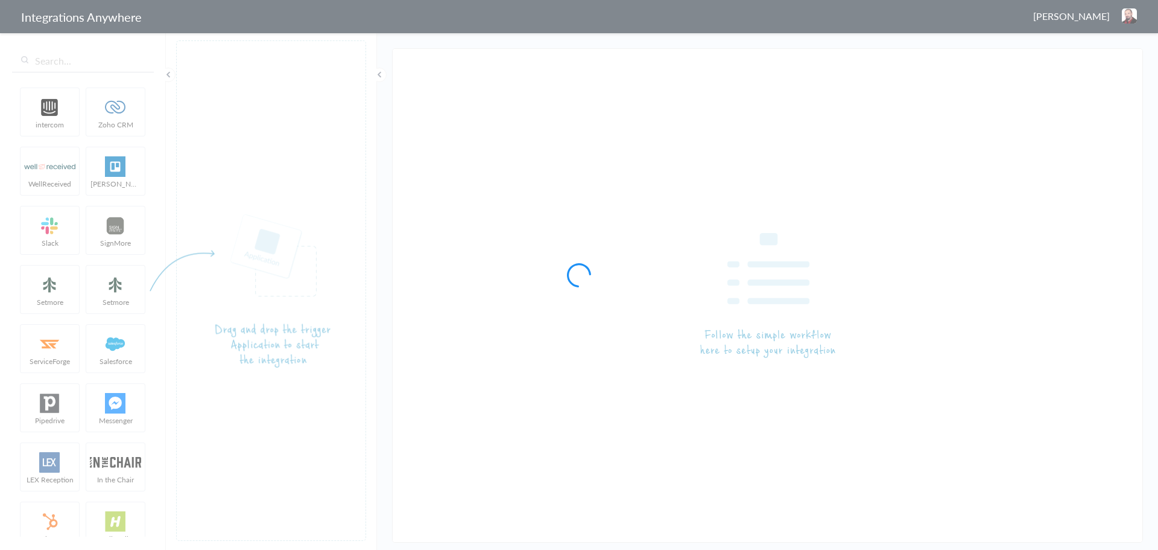
type input "2525854884 - Mosquito Squad of Pasadena - AC - ServiceMinder [Create or Update …"
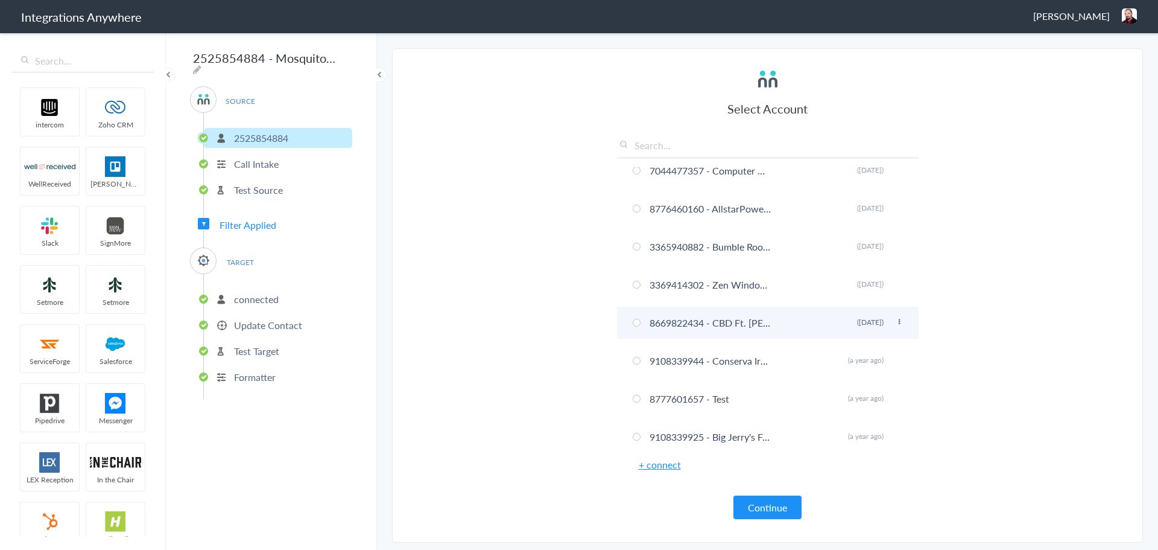
scroll to position [302, 0]
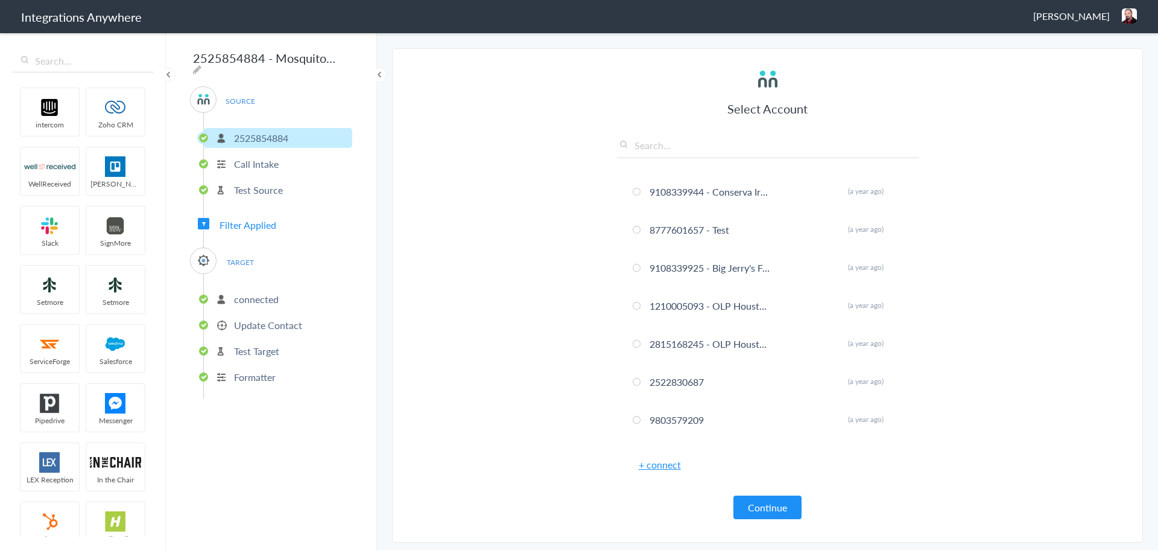
click at [284, 165] on li "Call Intake" at bounding box center [278, 164] width 148 height 20
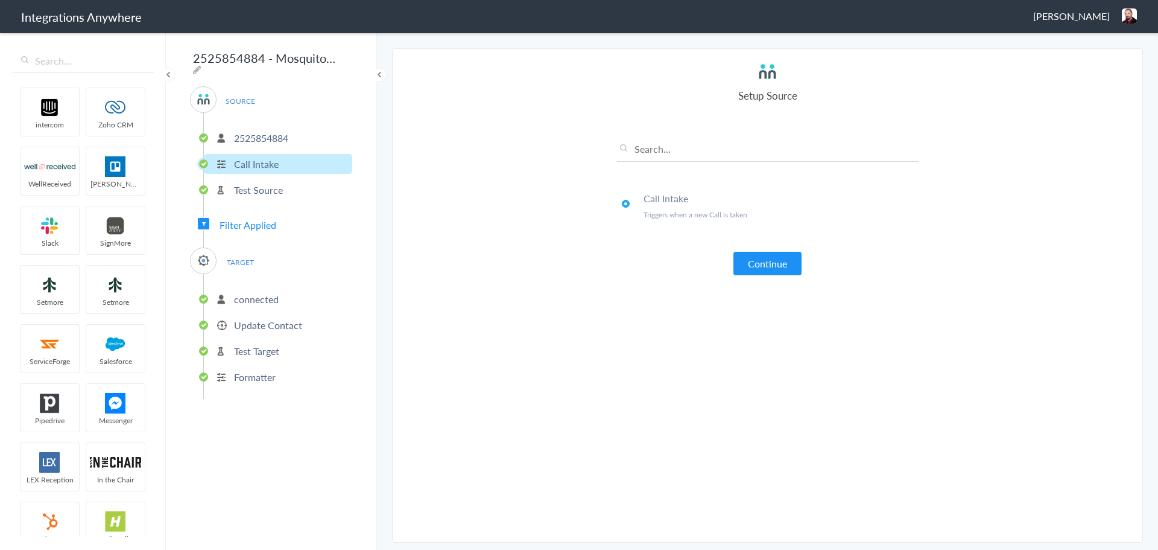
click at [250, 188] on p "Test Source" at bounding box center [258, 190] width 49 height 14
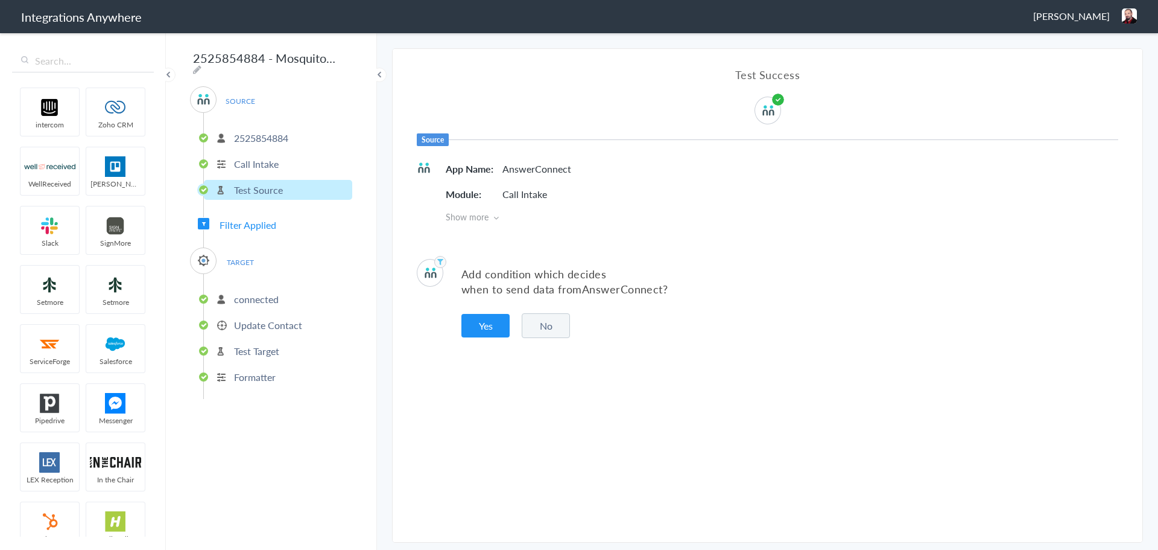
click at [243, 218] on span "Filter Applied" at bounding box center [248, 225] width 57 height 14
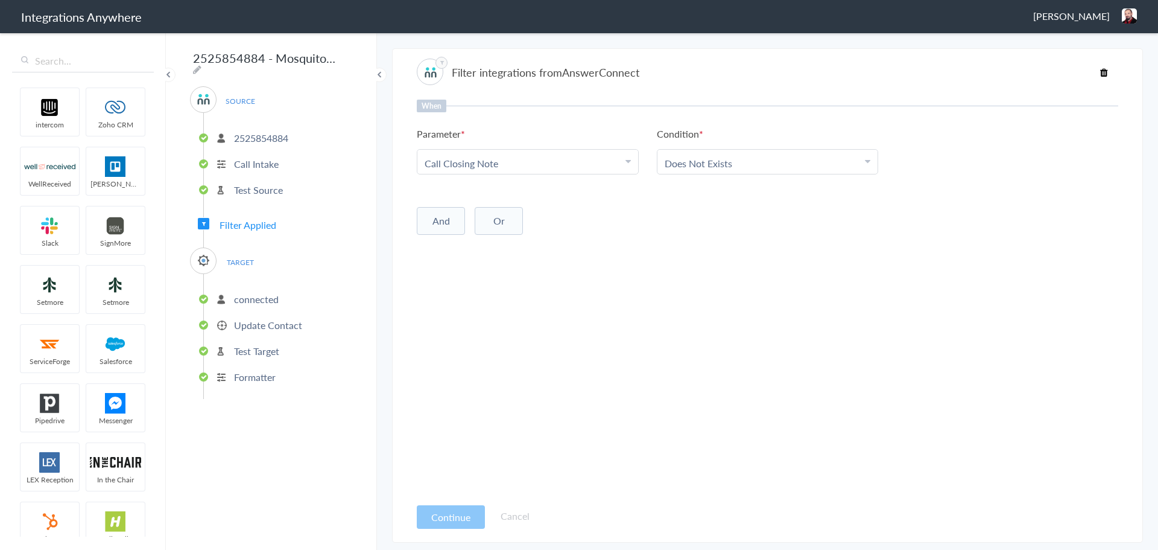
click at [249, 224] on span "Filter Applied" at bounding box center [248, 225] width 57 height 14
click at [442, 228] on button "And" at bounding box center [441, 221] width 48 height 28
click at [493, 255] on link "Choose Parameter" at bounding box center [527, 244] width 221 height 24
click at [493, 247] on span "Choose Parameter" at bounding box center [464, 246] width 78 height 14
click at [486, 246] on span "Choose Parameter" at bounding box center [464, 246] width 78 height 14
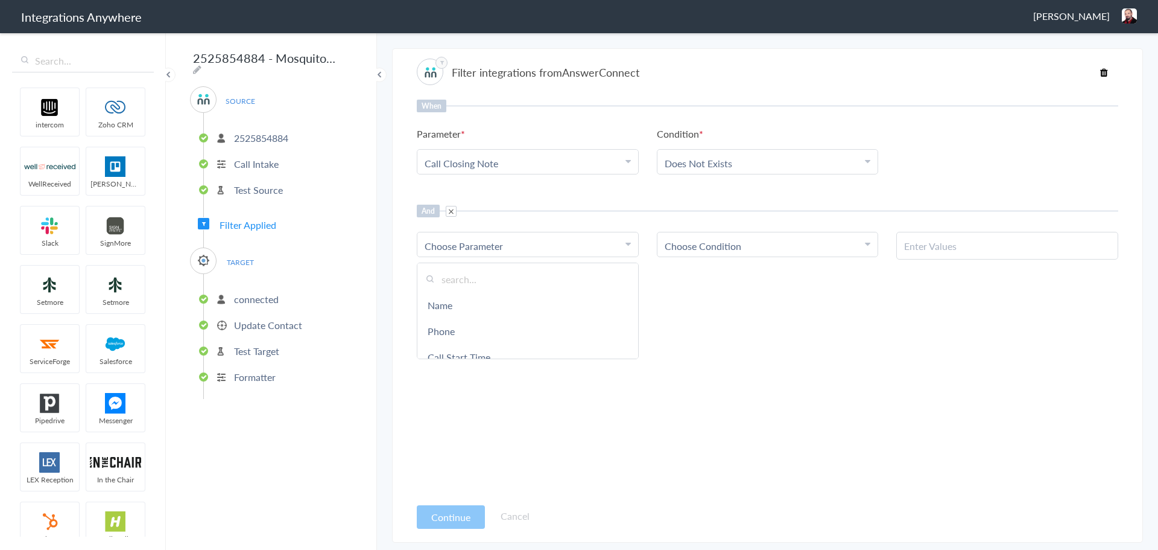
click at [475, 277] on input "text" at bounding box center [527, 279] width 221 height 26
type input "Call"
drag, startPoint x: 434, startPoint y: 371, endPoint x: 430, endPoint y: 382, distance: 11.7
click at [431, 379] on div "When Parameter Choose Parameter Call Closing Note Name Phone Call Start Time Ac…" at bounding box center [768, 298] width 702 height 396
click at [461, 253] on link "Choose Parameter" at bounding box center [527, 244] width 221 height 24
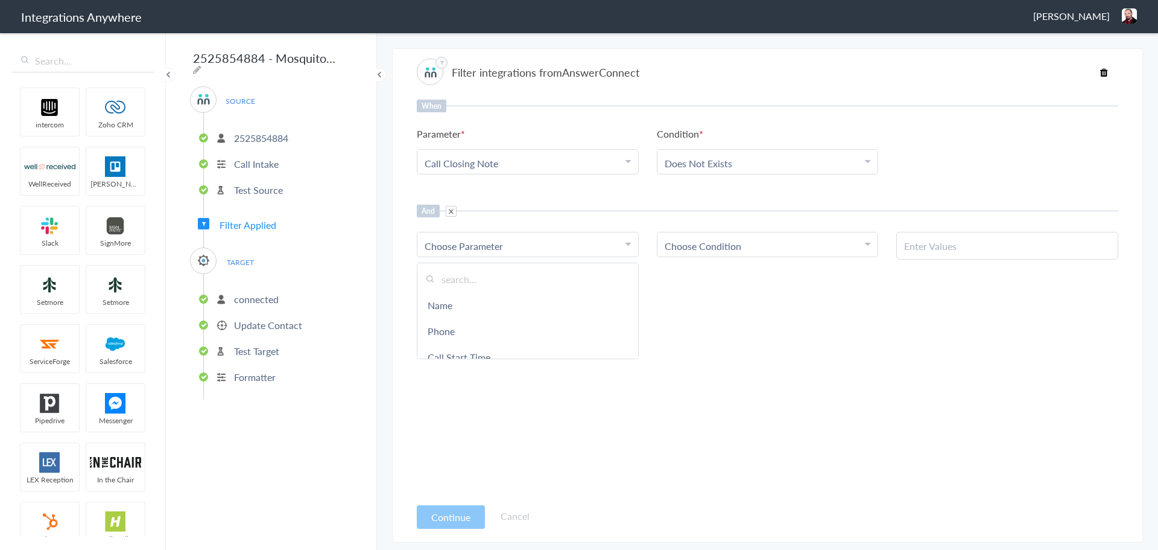
click at [458, 271] on input "text" at bounding box center [527, 279] width 221 height 26
type input "Call Type"
click at [450, 305] on link "Call Type" at bounding box center [527, 305] width 221 height 26
click at [704, 244] on span "Choose Condition" at bounding box center [703, 246] width 77 height 14
click at [694, 274] on input "text" at bounding box center [768, 279] width 221 height 26
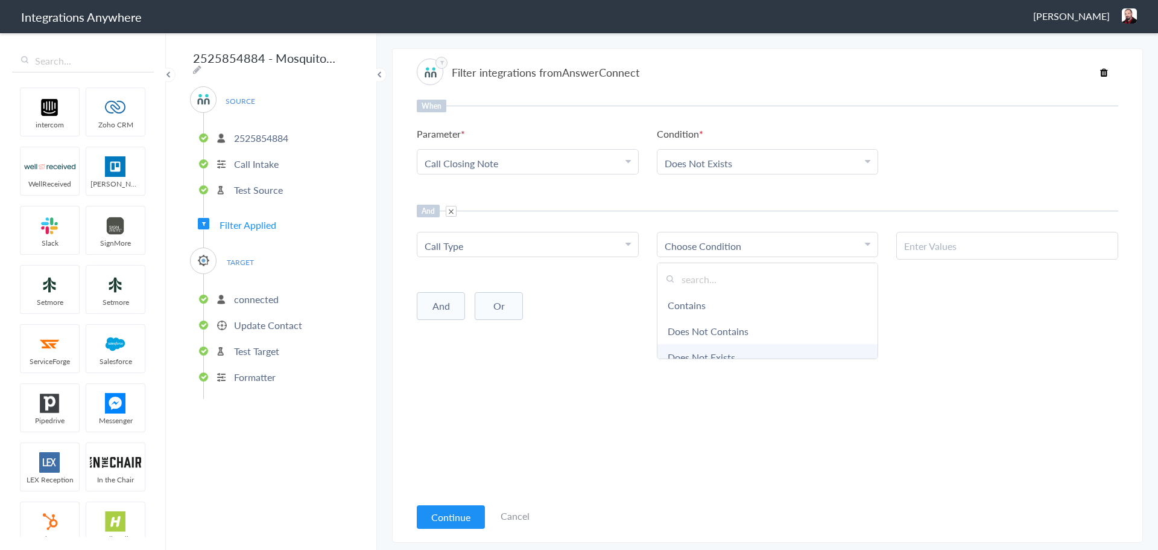
click at [704, 350] on link "Does Not Exists" at bounding box center [768, 357] width 221 height 26
click at [709, 238] on link "Choose Condition Does Not Exists" at bounding box center [768, 244] width 221 height 24
click at [703, 302] on link "Contains" at bounding box center [768, 305] width 221 height 26
click at [928, 251] on input "text" at bounding box center [1007, 246] width 206 height 14
click at [1009, 245] on input "text" at bounding box center [1007, 246] width 206 height 14
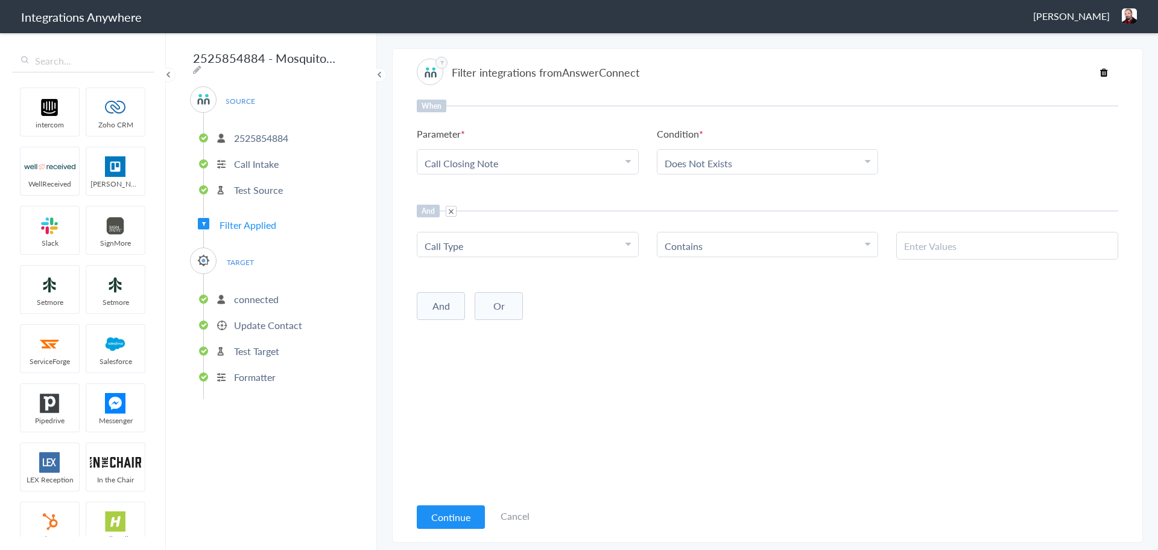
paste input "New Service Inquiry"
type input "New Service Inquiry"
click at [927, 319] on div "And Or Add Filter" at bounding box center [768, 305] width 702 height 30
click at [463, 516] on button "Continue" at bounding box center [451, 517] width 68 height 24
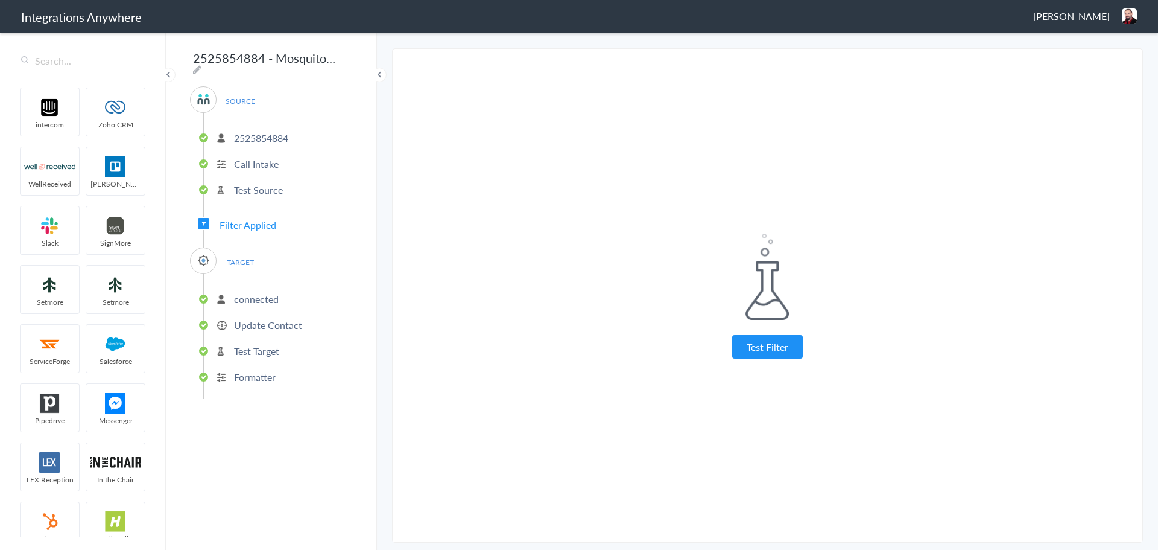
click at [242, 299] on p "connected" at bounding box center [256, 299] width 45 height 14
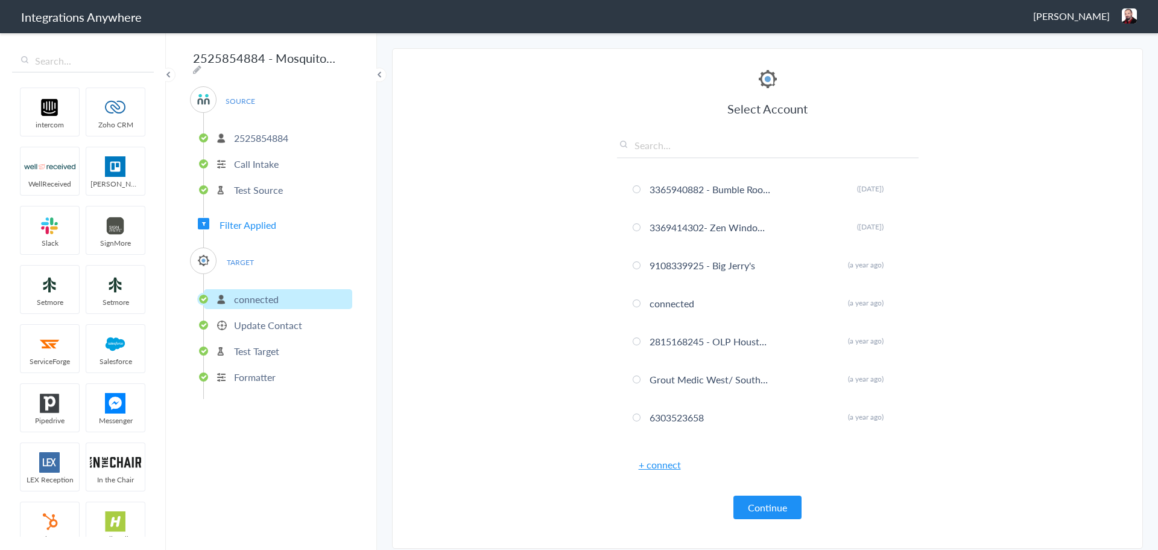
click at [252, 325] on p "Update Contact" at bounding box center [268, 325] width 68 height 14
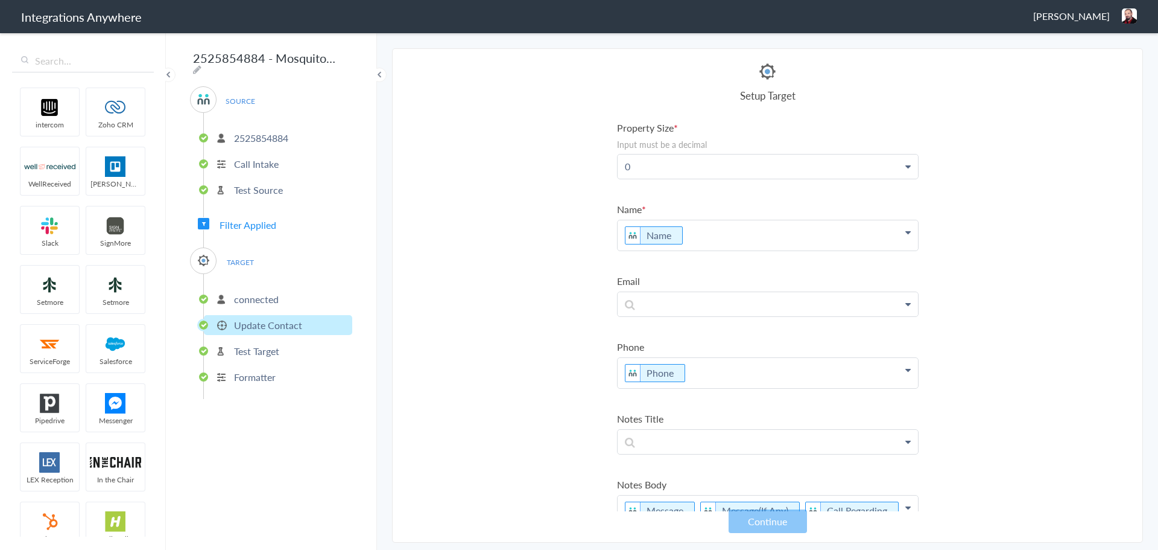
click at [905, 167] on icon at bounding box center [907, 167] width 5 height 10
click at [402, 135] on section "Select Account 9102169813 Rename Delete ([DATE]) 2527451614 Apiscor Rename Dele…" at bounding box center [767, 295] width 751 height 494
click at [638, 163] on p "0" at bounding box center [768, 166] width 300 height 24
click at [582, 174] on section "Select Account 9102169813 Rename Delete ([DATE]) 2527451614 Apiscor Rename Dele…" at bounding box center [767, 295] width 751 height 494
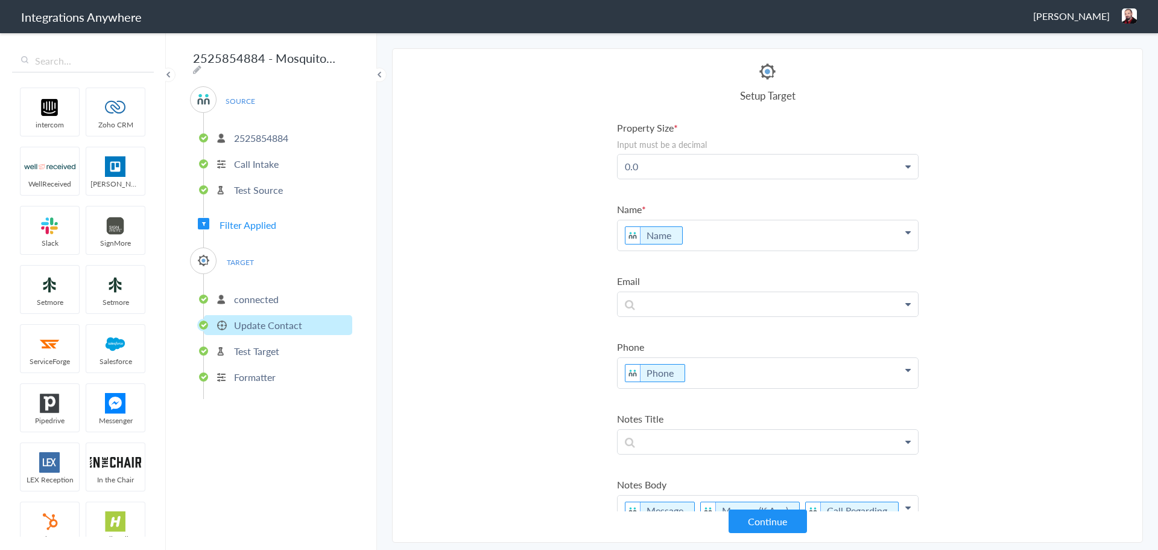
click at [1008, 186] on section "Select Account 9102169813 Rename Delete ([DATE]) 2527451614 Apiscor Rename Dele…" at bounding box center [767, 295] width 751 height 494
click at [566, 189] on section "Select Account 9102169813 Rename Delete ([DATE]) 2527451614 Apiscor Rename Dele…" at bounding box center [767, 295] width 751 height 494
click at [271, 322] on p "Update Contact" at bounding box center [268, 325] width 68 height 14
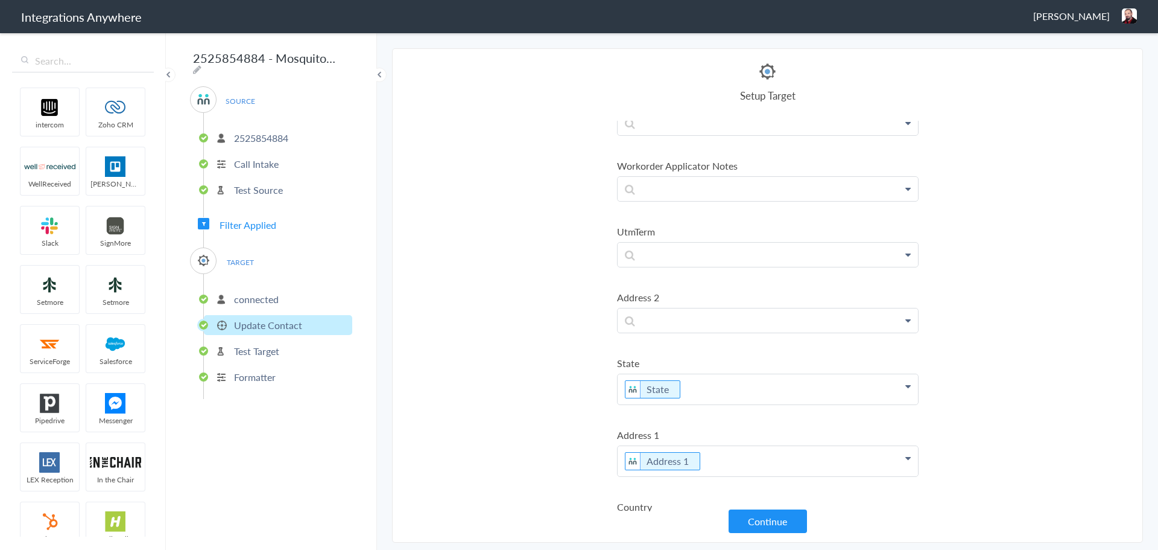
scroll to position [1266, 0]
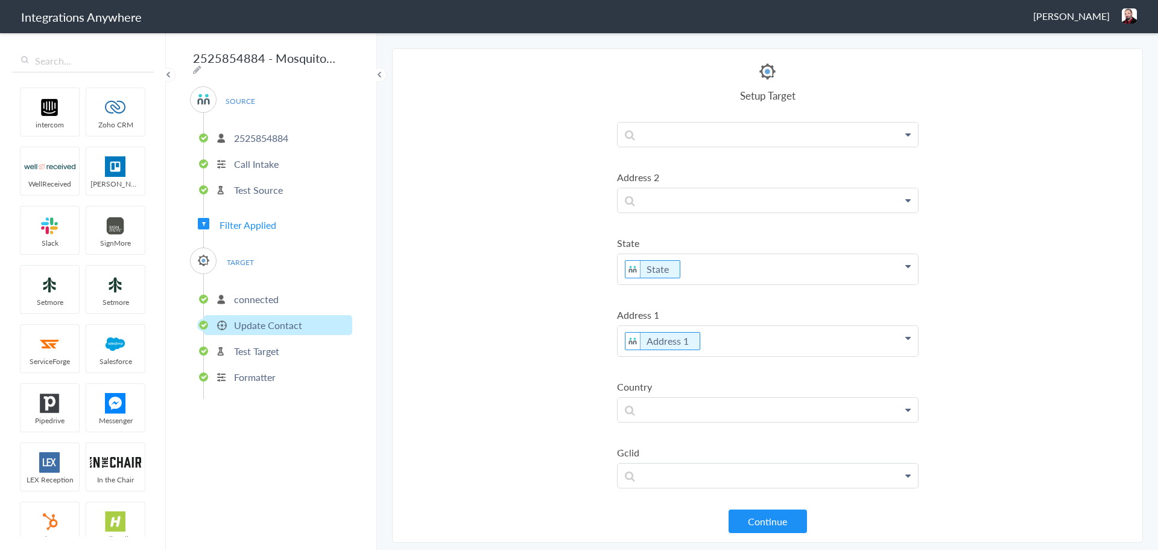
click at [277, 318] on p "Update Contact" at bounding box center [268, 325] width 68 height 14
click at [276, 345] on p "Test Target" at bounding box center [256, 351] width 45 height 14
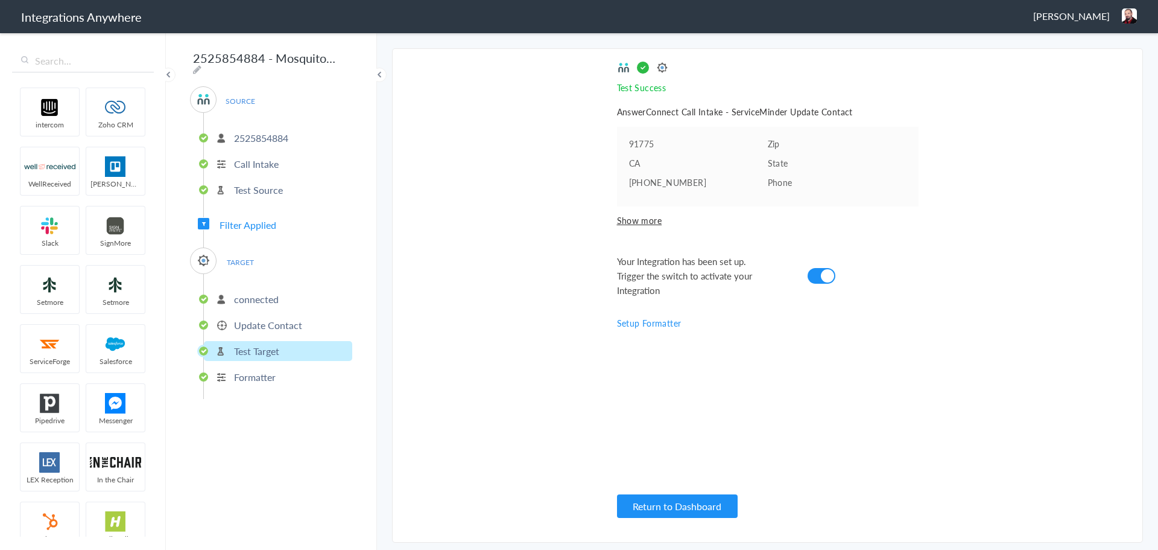
click at [273, 325] on p "Update Contact" at bounding box center [268, 325] width 68 height 14
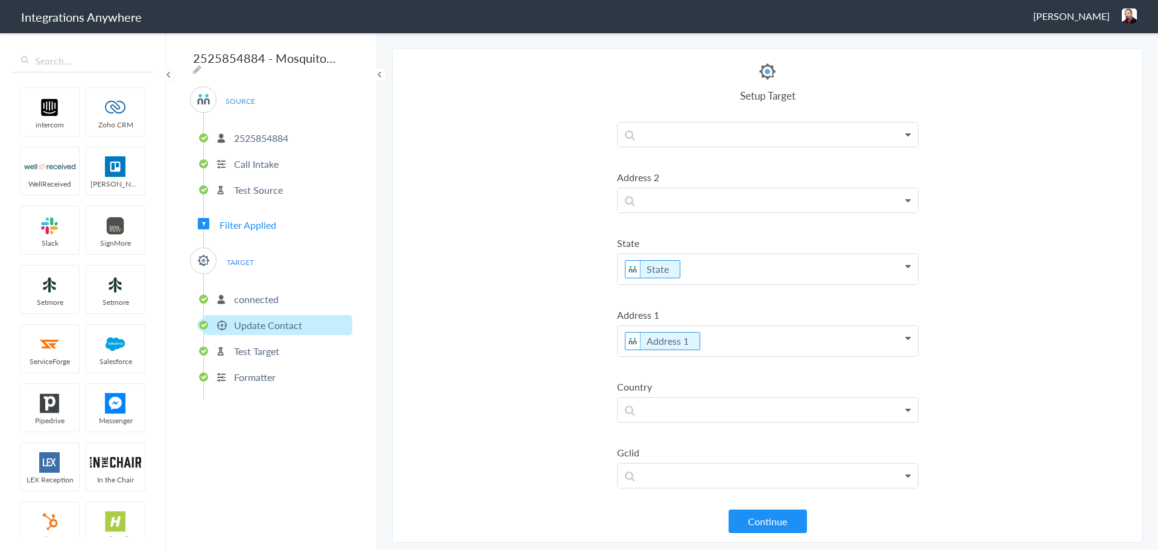
click at [243, 294] on p "connected" at bounding box center [256, 299] width 45 height 14
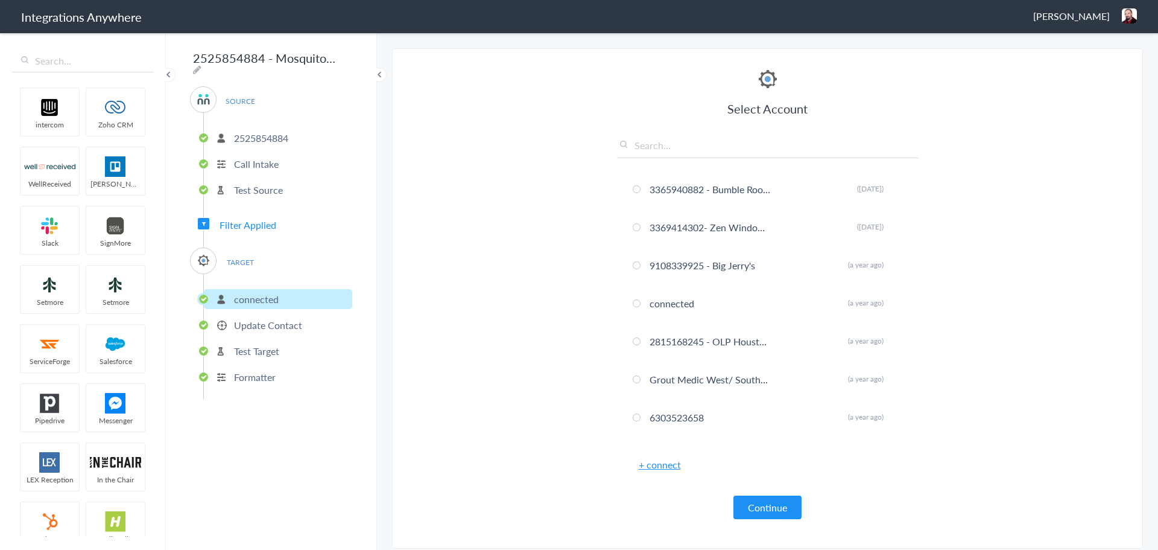
click at [256, 183] on p "Test Source" at bounding box center [258, 190] width 49 height 14
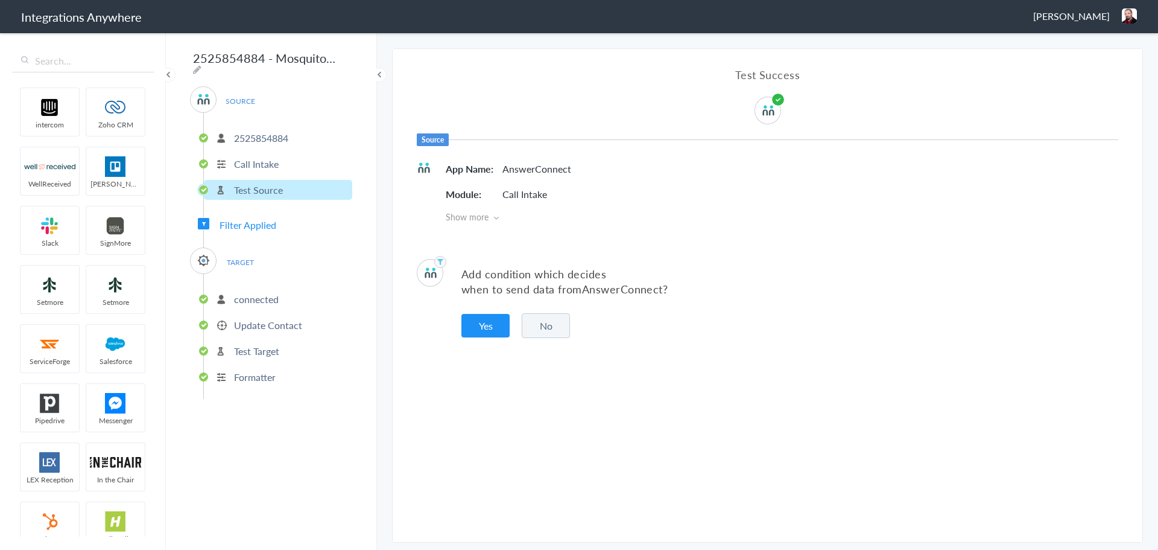
click at [253, 160] on p "Call Intake" at bounding box center [256, 164] width 45 height 14
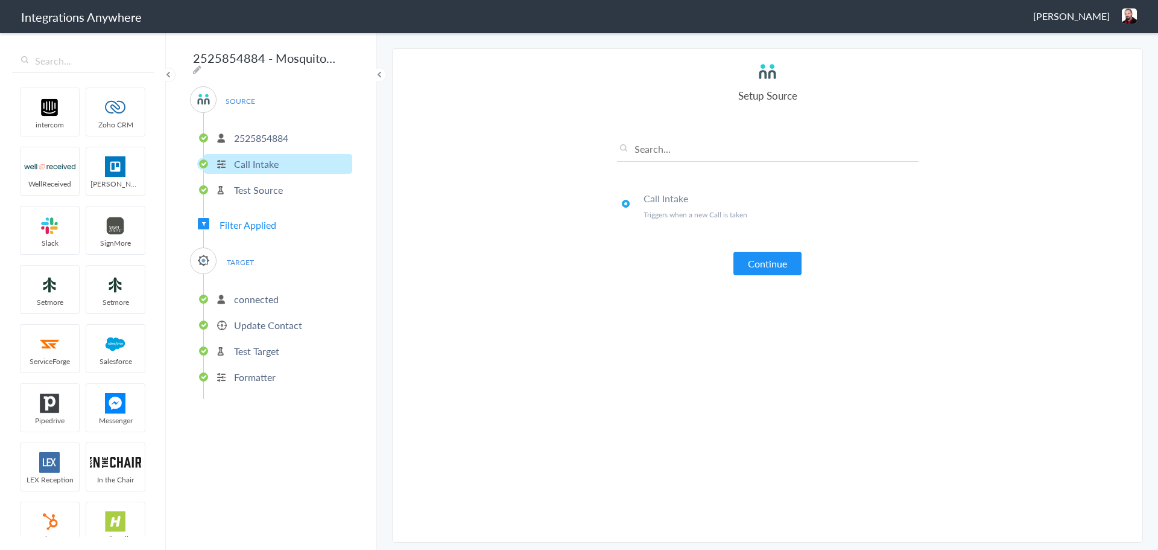
click at [253, 141] on li "2525854884" at bounding box center [278, 138] width 148 height 20
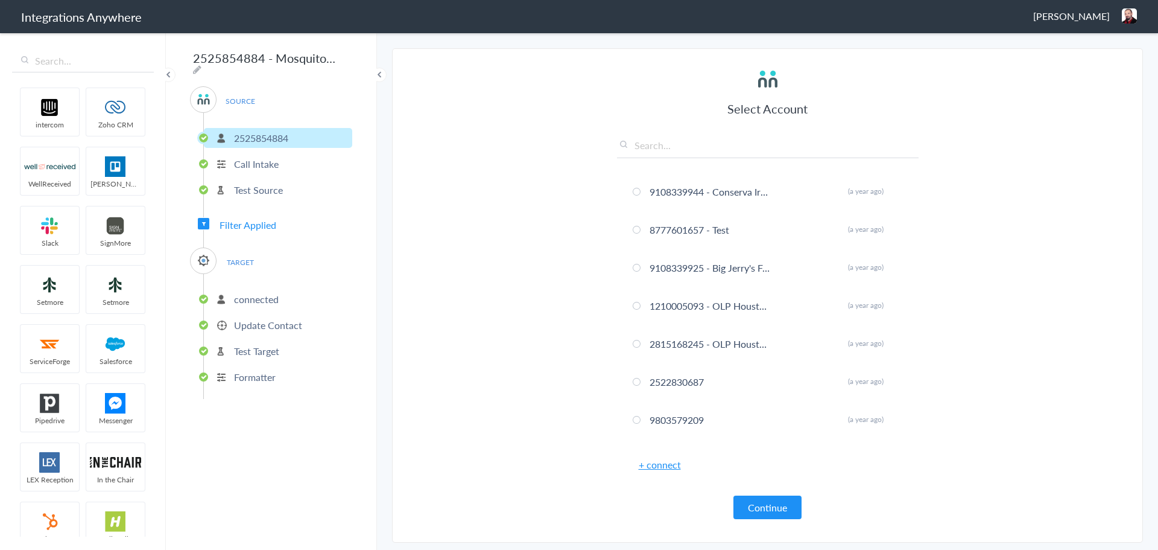
click at [248, 162] on p "Call Intake" at bounding box center [256, 164] width 45 height 14
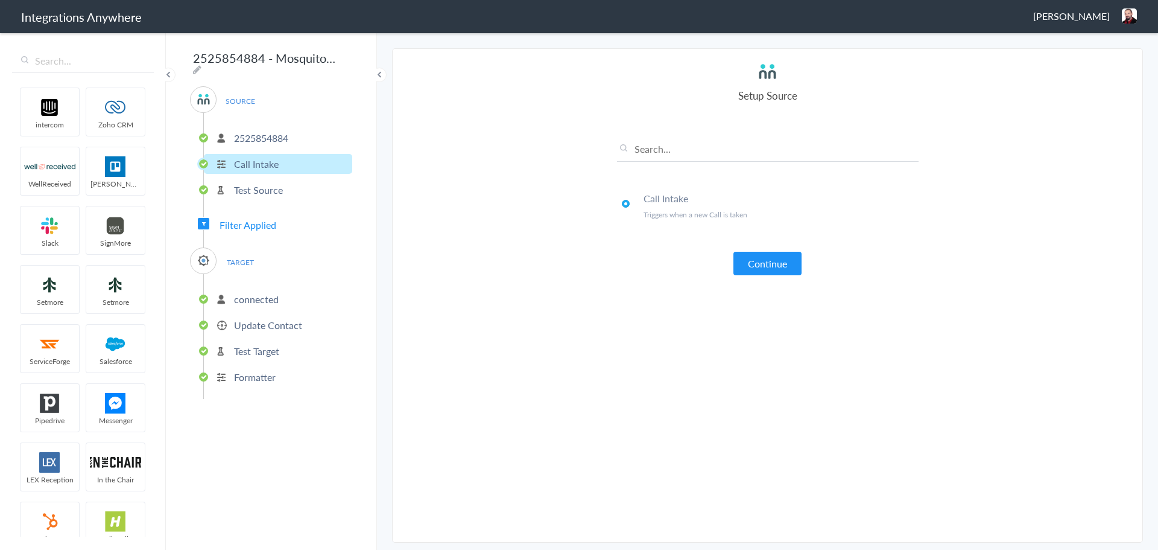
click at [247, 188] on p "Test Source" at bounding box center [258, 190] width 49 height 14
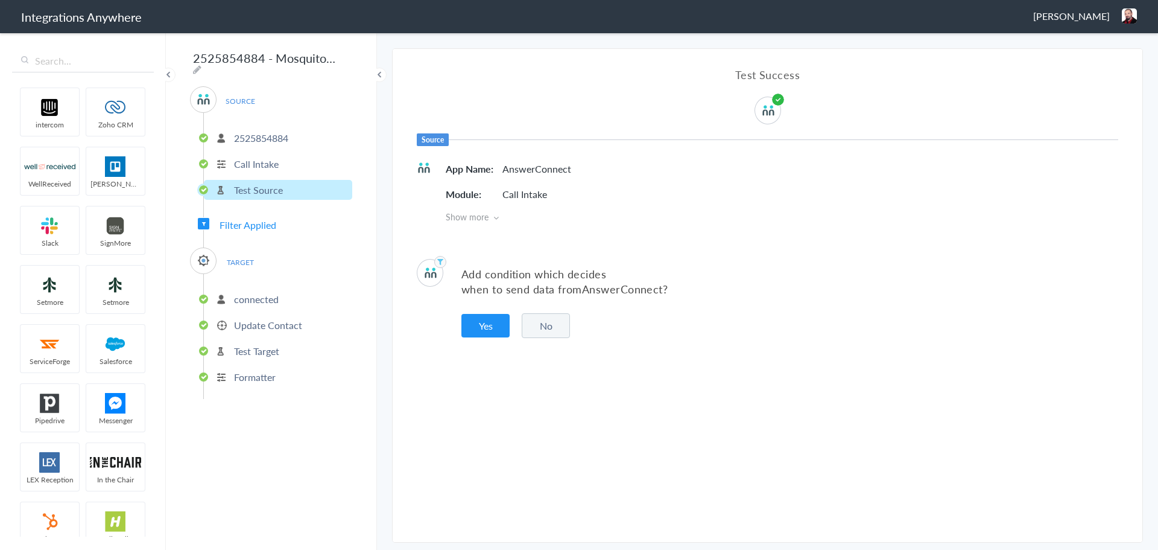
click at [233, 247] on div "TARGET connected Update Contact Test Target Formatter" at bounding box center [271, 322] width 162 height 151
click at [246, 284] on ul "connected Update Contact Test Target Formatter" at bounding box center [277, 336] width 149 height 125
click at [249, 296] on p "connected" at bounding box center [256, 299] width 45 height 14
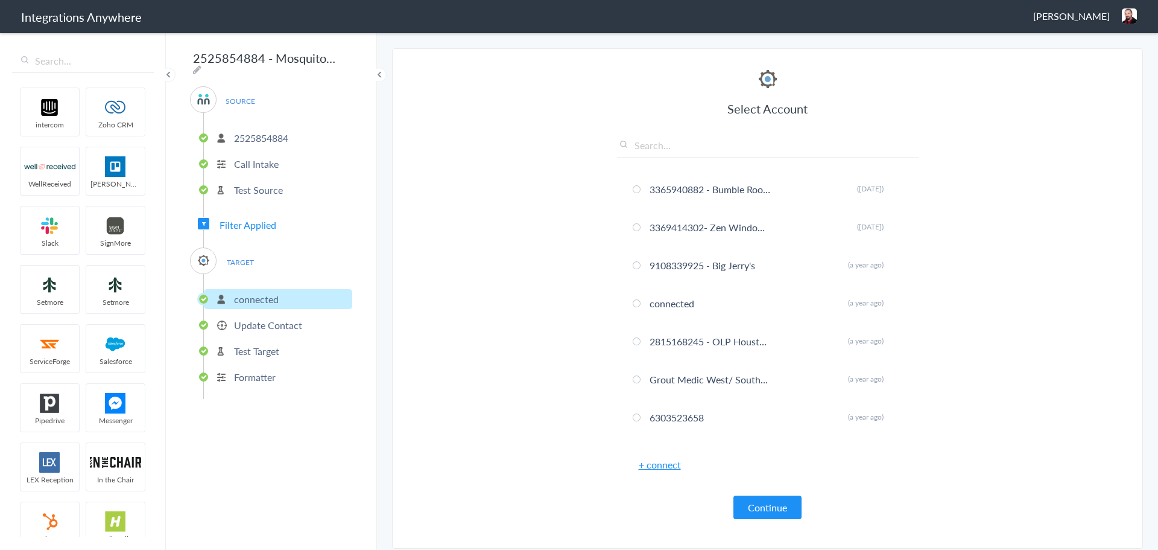
click at [258, 320] on p "Update Contact" at bounding box center [268, 325] width 68 height 14
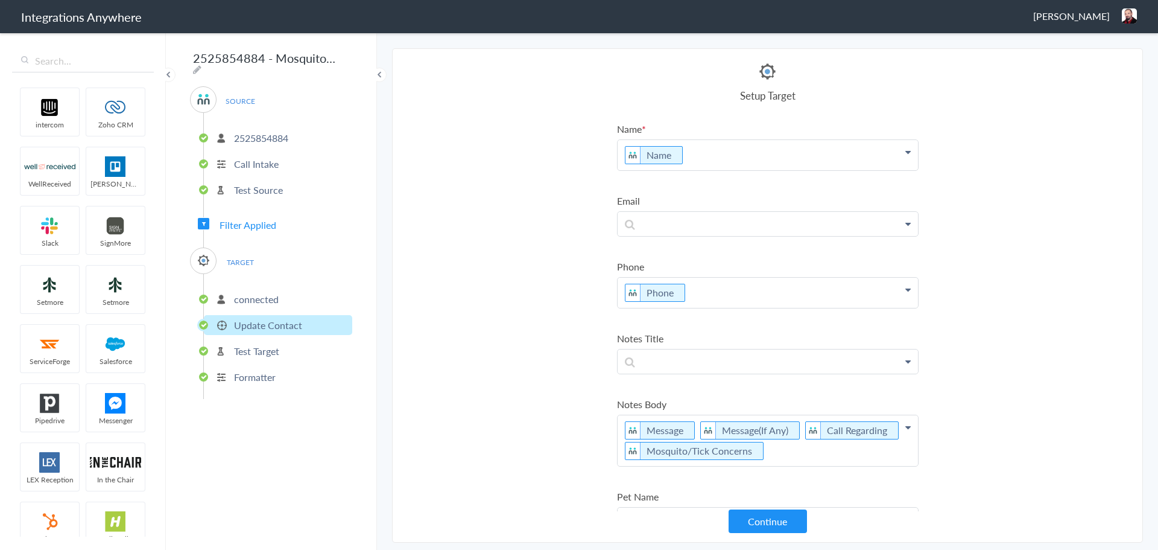
scroll to position [0, 0]
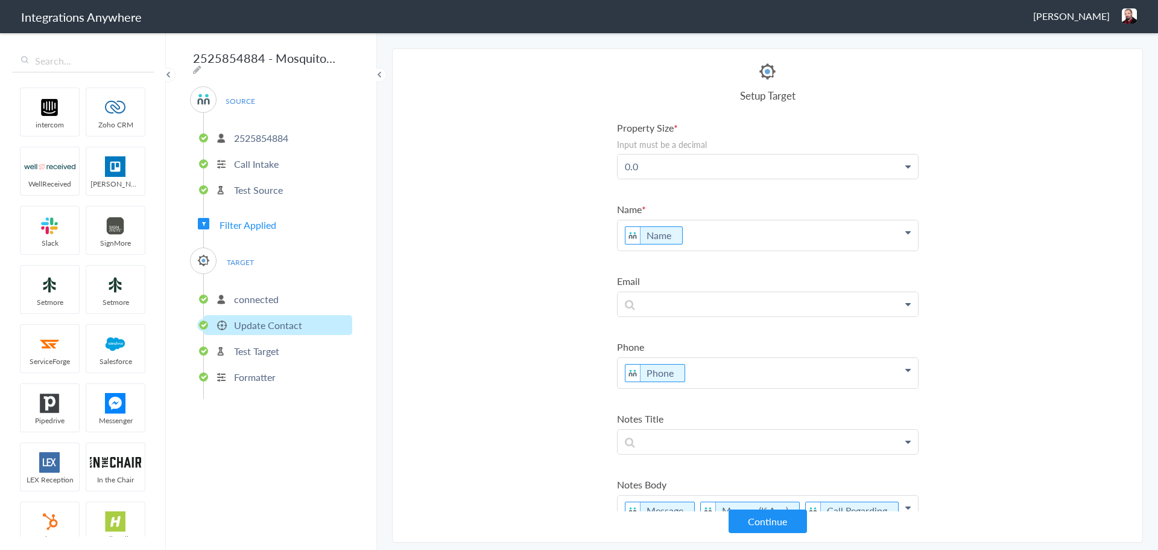
click at [980, 147] on section "Select Account 9102169813 Rename Delete ([DATE]) 2527451614 Apiscor Rename Dele…" at bounding box center [767, 295] width 751 height 494
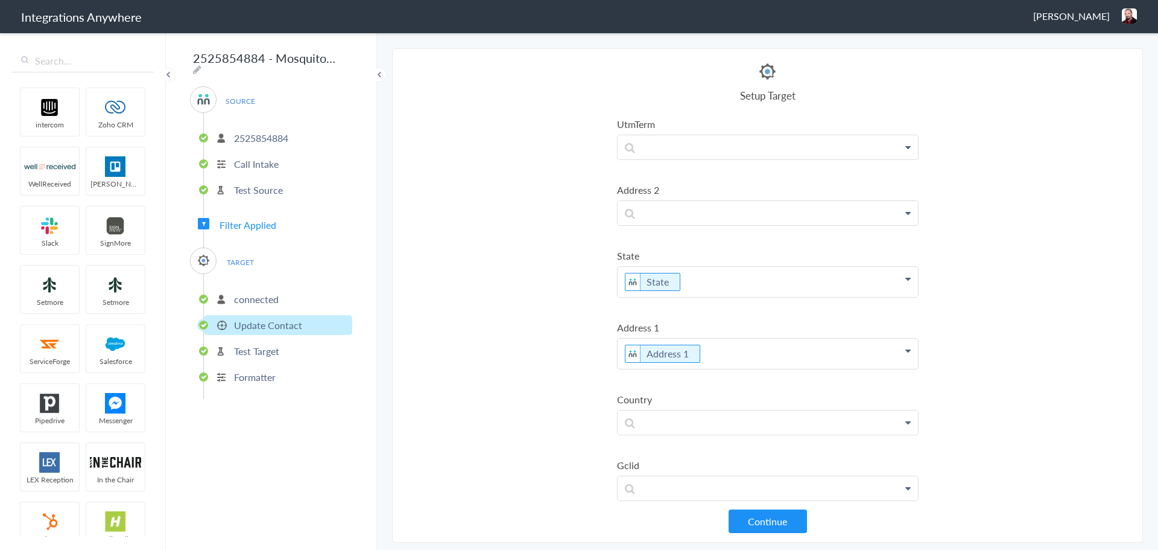
scroll to position [1266, 0]
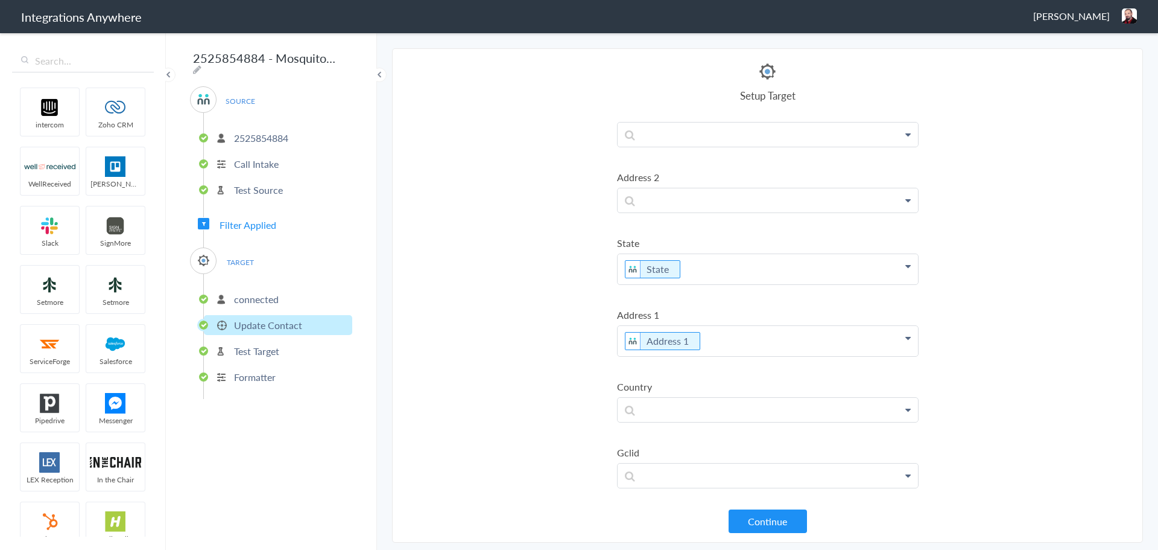
click at [273, 296] on p "connected" at bounding box center [256, 299] width 45 height 14
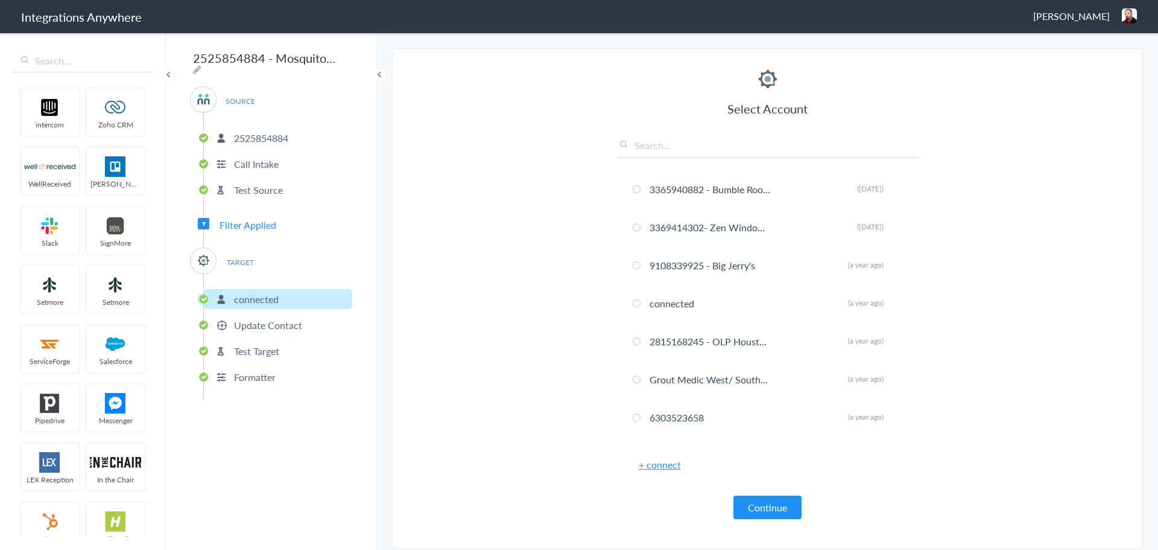
click at [277, 318] on p "Update Contact" at bounding box center [268, 325] width 68 height 14
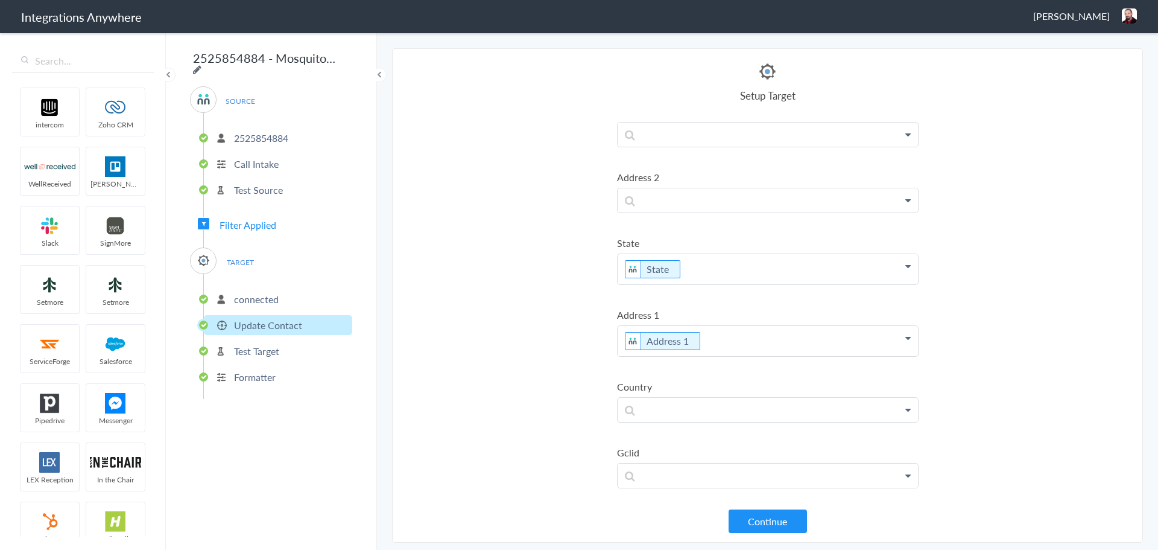
click at [201, 65] on icon at bounding box center [197, 70] width 8 height 10
type input "2525854884 - Mosquito Squad of Pasadena - AC - ServiceMinder [Create or Update …"
drag, startPoint x: 948, startPoint y: 65, endPoint x: 941, endPoint y: 66, distance: 6.7
click at [947, 65] on section "Select Account 9102169813 Rename Delete ([DATE]) 2527451614 Apiscor Rename Dele…" at bounding box center [767, 295] width 751 height 494
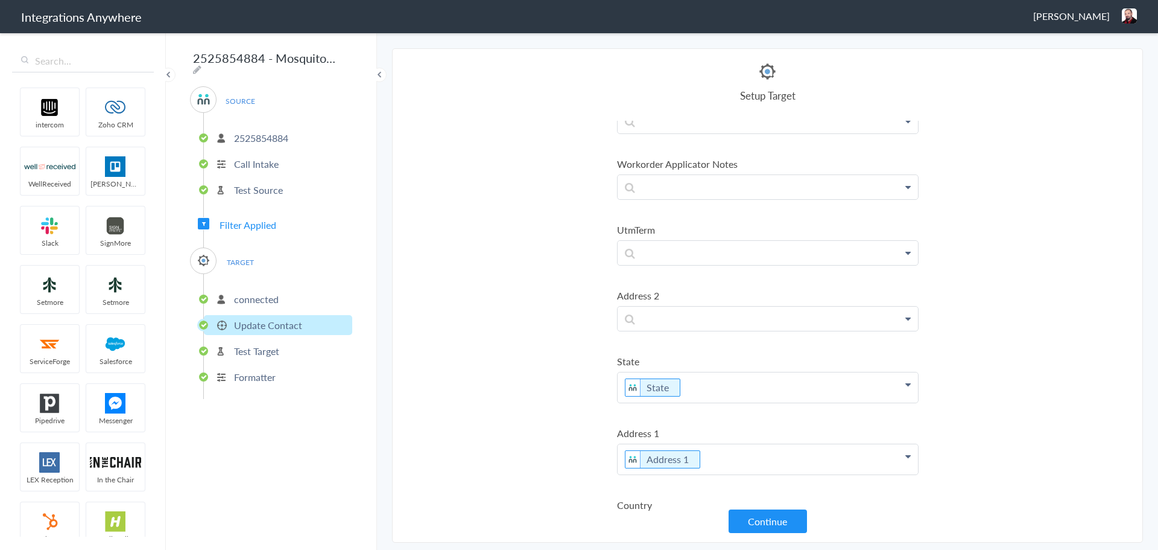
scroll to position [965, 0]
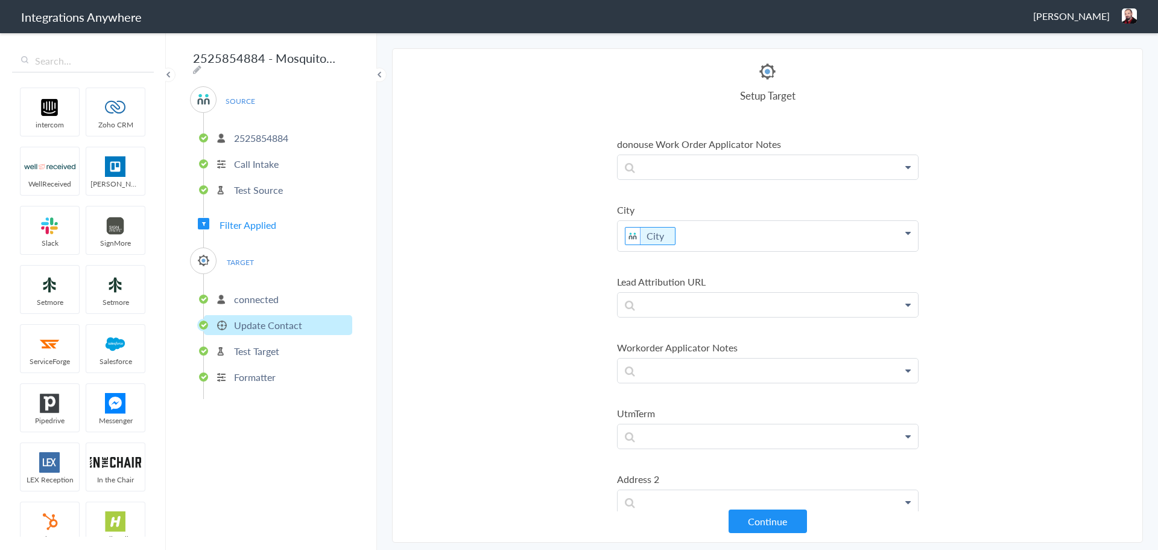
click at [309, 328] on li "Update Contact" at bounding box center [278, 325] width 148 height 20
click at [294, 341] on li "Test Target" at bounding box center [278, 351] width 148 height 20
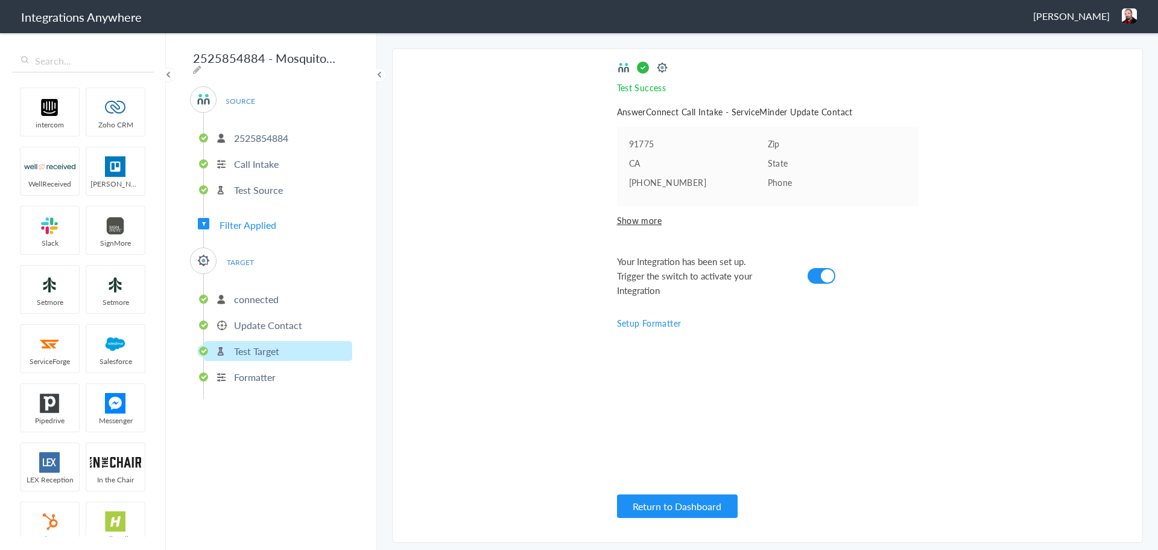
click at [254, 373] on p "Formatter" at bounding box center [255, 377] width 42 height 14
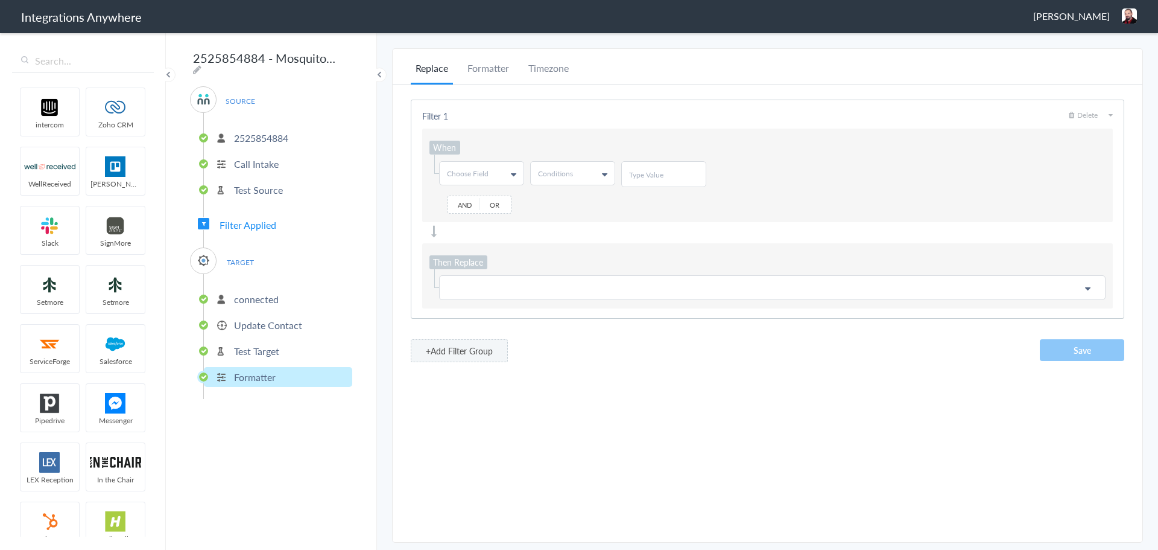
click at [262, 353] on li "Test Target" at bounding box center [278, 351] width 148 height 20
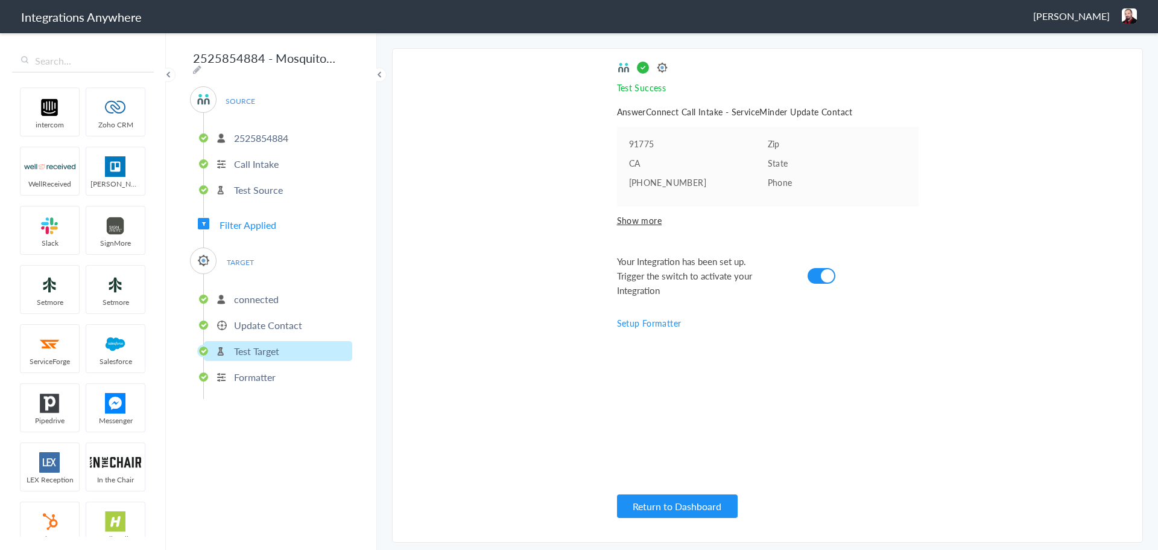
click at [273, 329] on li "Update Contact" at bounding box center [278, 325] width 148 height 20
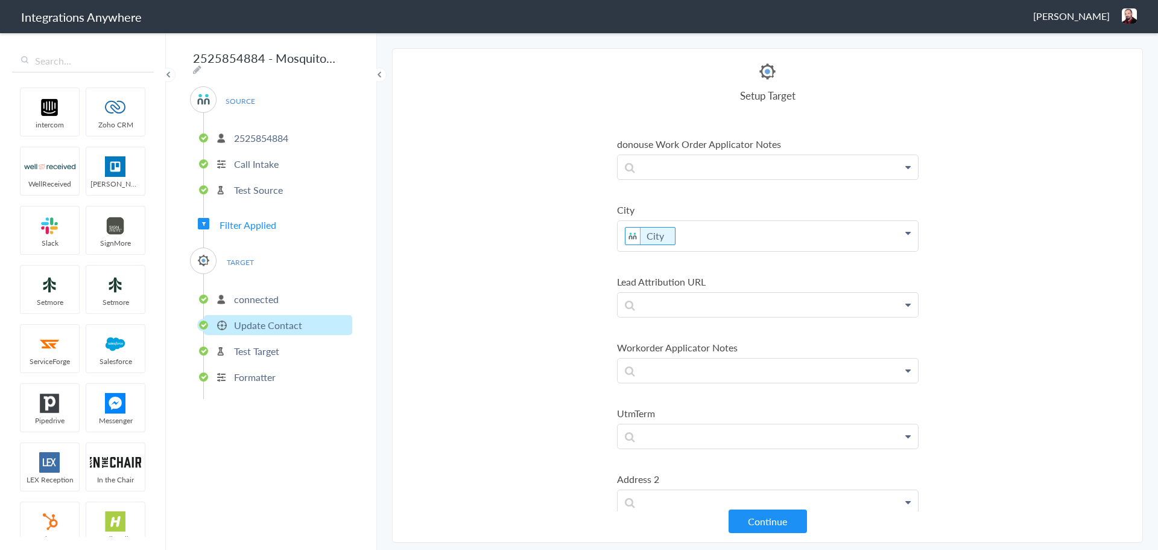
click at [273, 326] on p "Update Contact" at bounding box center [268, 325] width 68 height 14
click at [385, 74] on span at bounding box center [379, 75] width 14 height 14
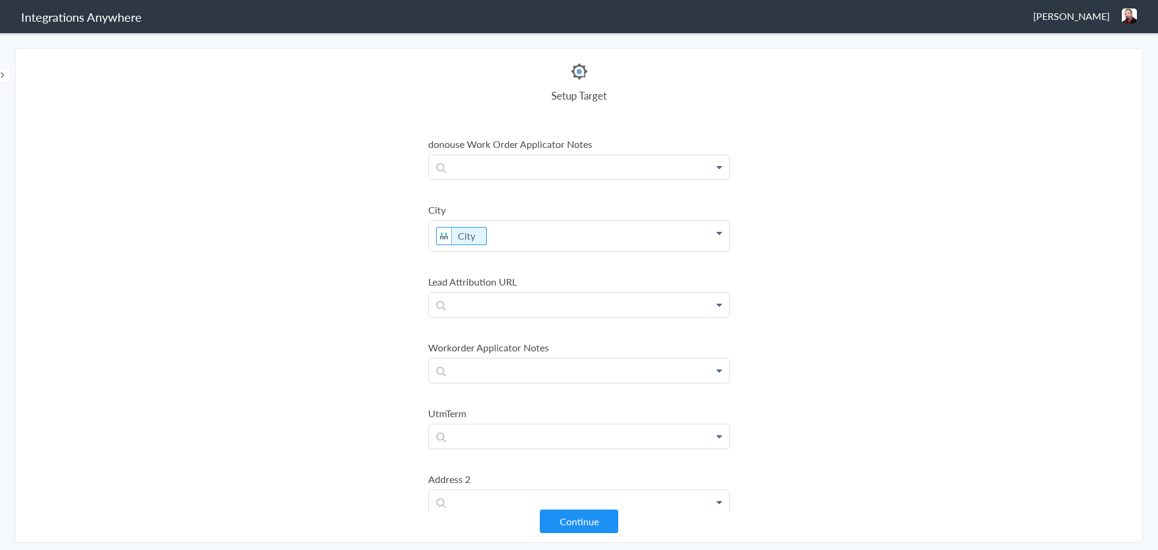
click at [2, 77] on span at bounding box center [2, 75] width 14 height 14
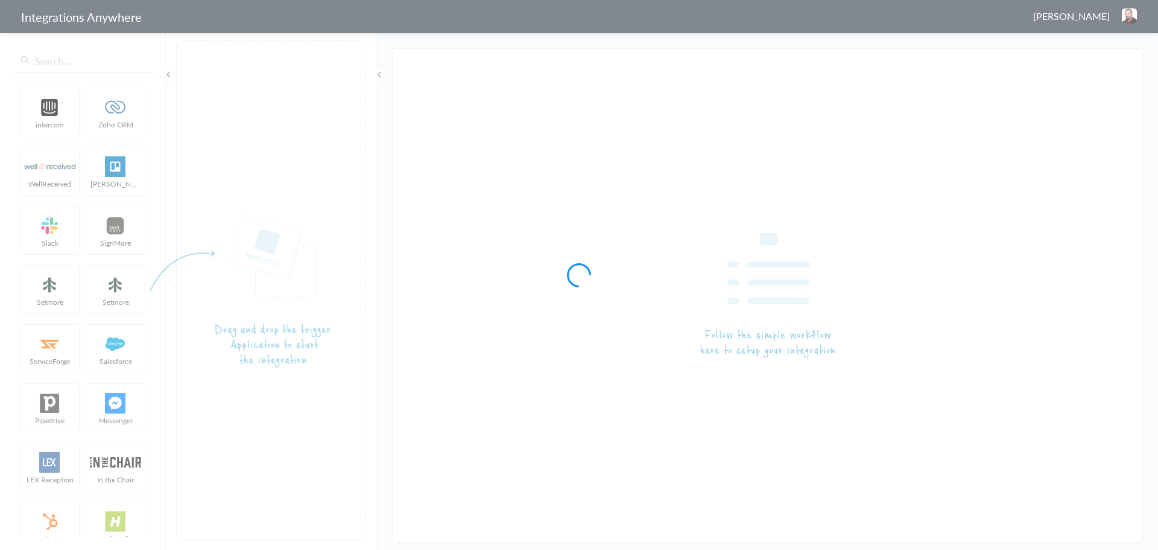
type input "2525854884 - Mosquito Squad of Pasadena - AC - ServiceMinder [Create or Update …"
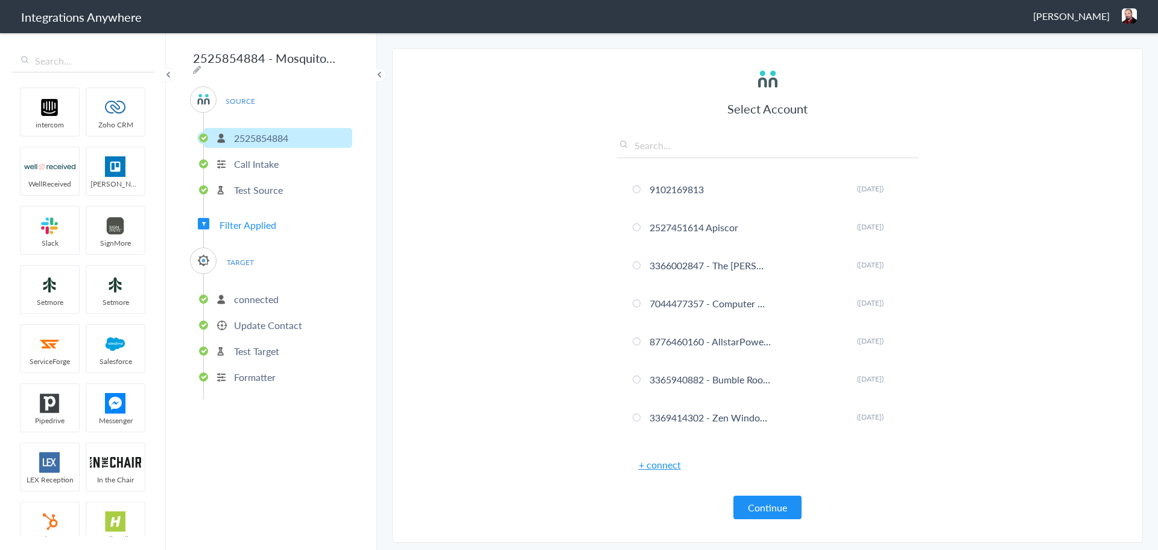
click at [277, 277] on ul "connected Update Contact Test Target Formatter" at bounding box center [277, 336] width 149 height 125
click at [270, 292] on p "connected" at bounding box center [256, 299] width 45 height 14
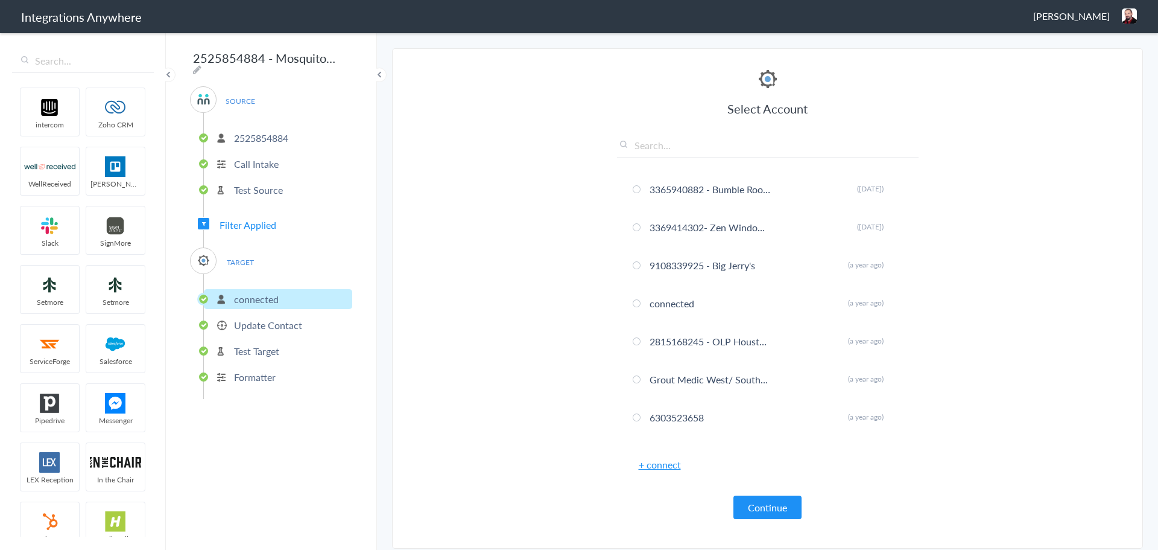
click at [221, 289] on li "connected" at bounding box center [278, 299] width 148 height 20
drag, startPoint x: 225, startPoint y: 292, endPoint x: 525, endPoint y: 386, distance: 314.8
click at [518, 397] on section "Select Account 9102169813 Rename Delete ([DATE]) 2527451614 Apiscor Rename Dele…" at bounding box center [767, 298] width 751 height 500
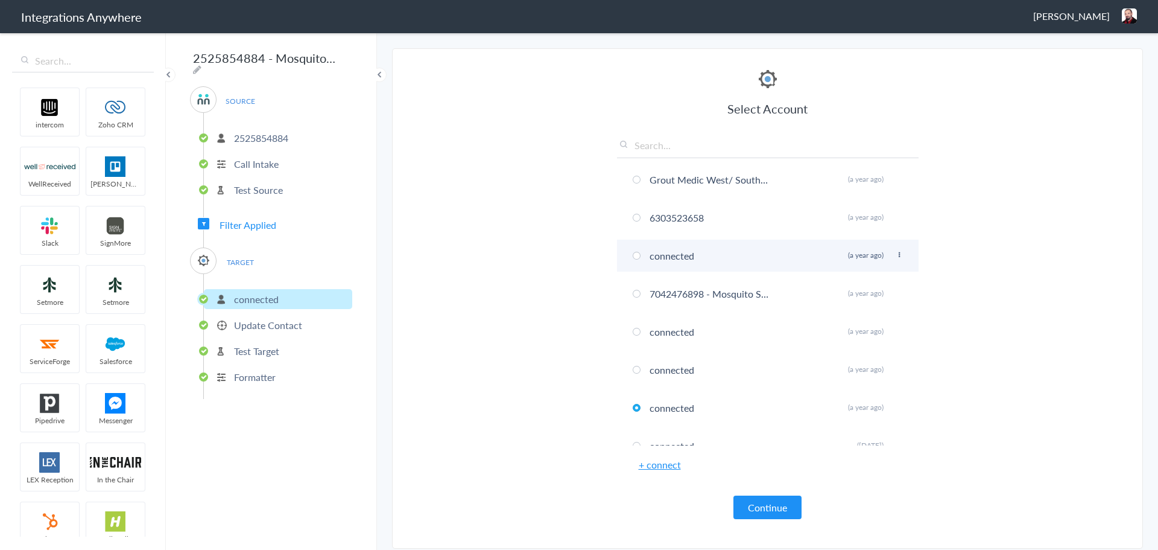
scroll to position [216, 0]
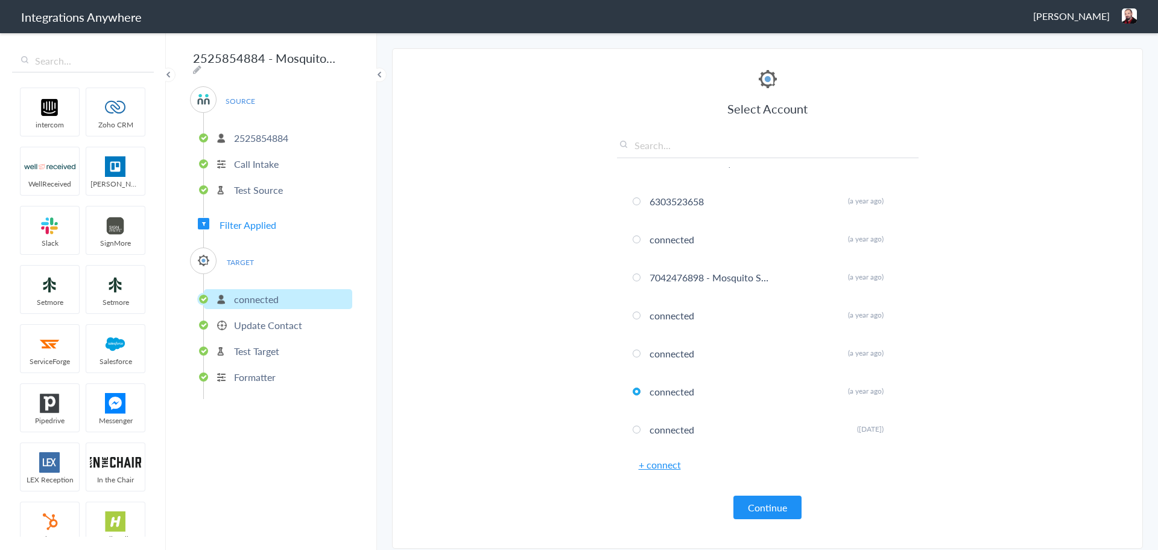
click at [288, 324] on p "Update Contact" at bounding box center [268, 325] width 68 height 14
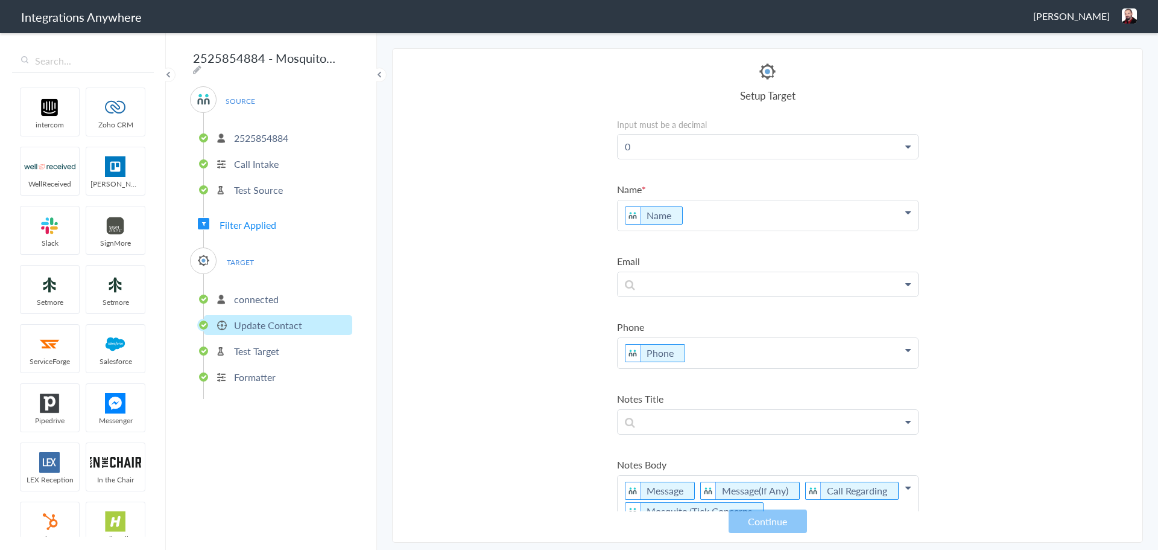
scroll to position [0, 0]
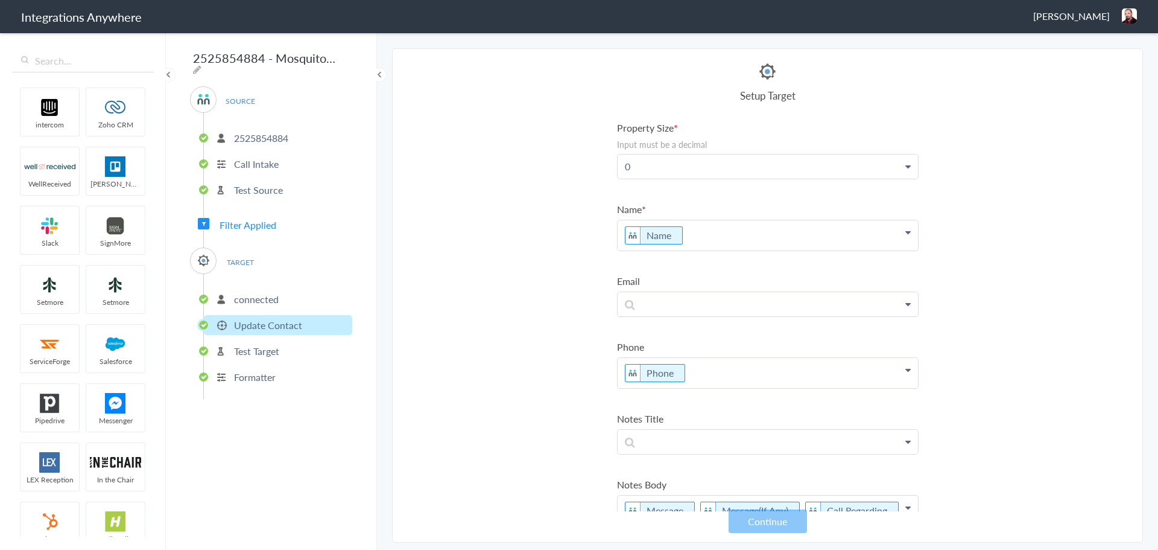
click at [493, 473] on section "Select Account 9102169813 Rename Delete ([DATE]) 2527451614 Apiscor Rename Dele…" at bounding box center [767, 295] width 751 height 494
click at [204, 322] on li "Update Contact" at bounding box center [278, 325] width 148 height 20
click at [220, 322] on li "Update Contact" at bounding box center [278, 325] width 148 height 20
click at [223, 322] on li "Update Contact" at bounding box center [278, 325] width 148 height 20
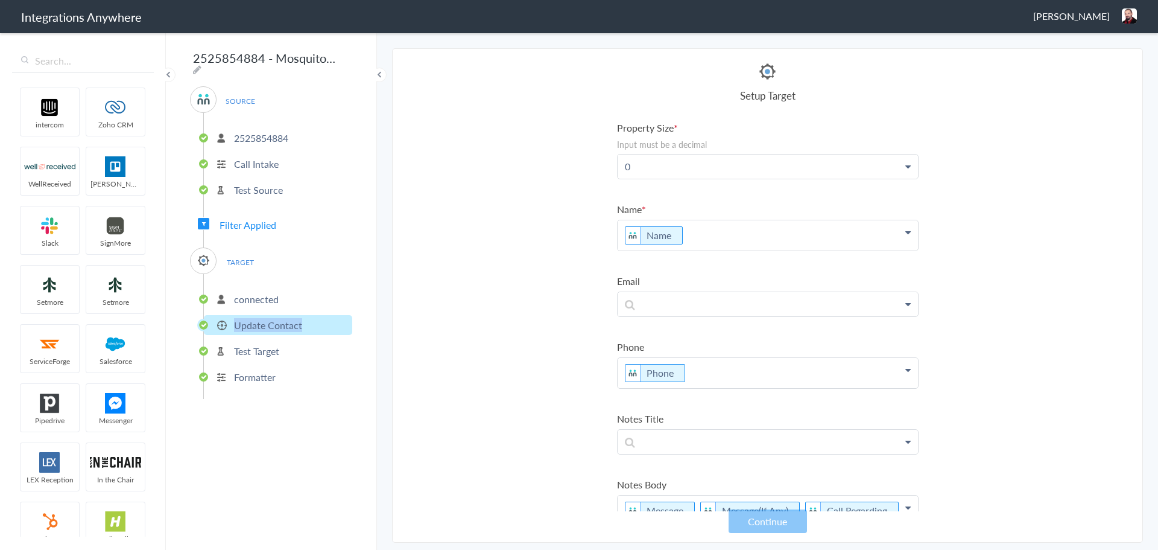
click at [223, 322] on li "Update Contact" at bounding box center [278, 325] width 148 height 20
click at [239, 322] on p "Update Contact" at bounding box center [268, 325] width 68 height 14
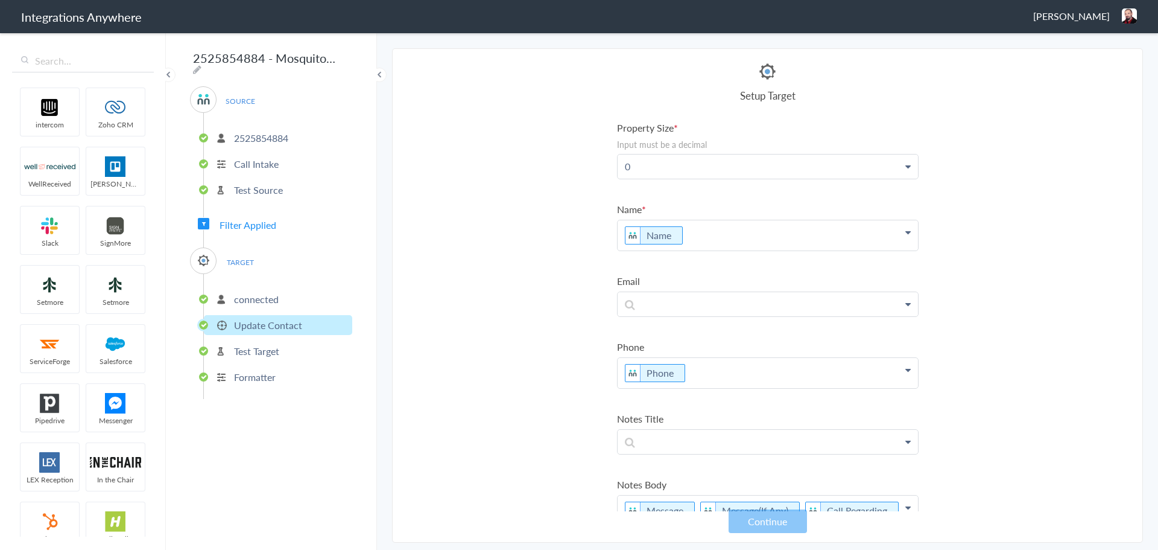
click at [767, 89] on h4 "Setup Target" at bounding box center [768, 95] width 302 height 14
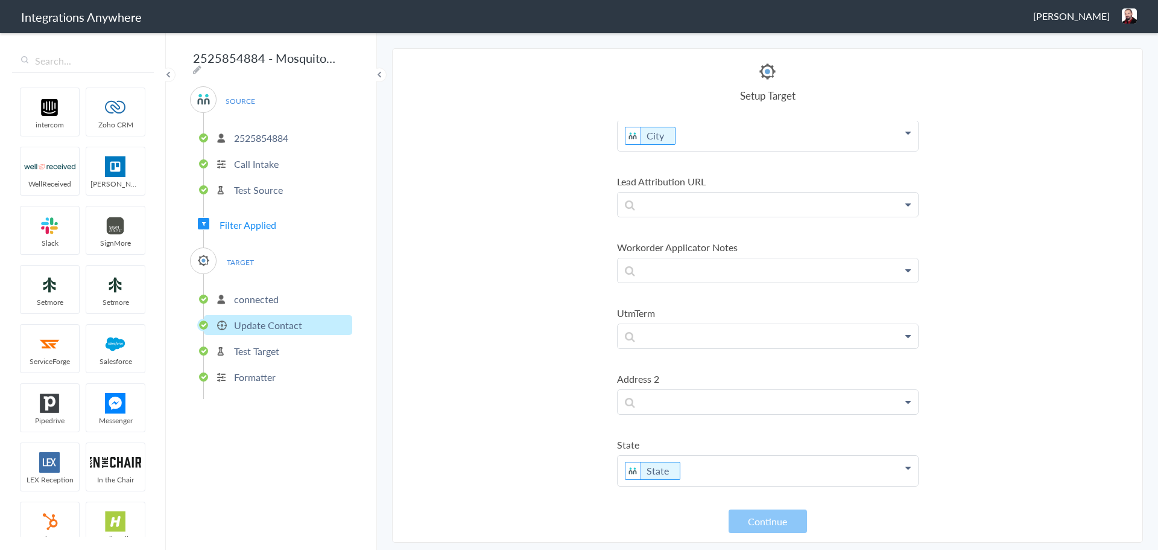
scroll to position [1266, 0]
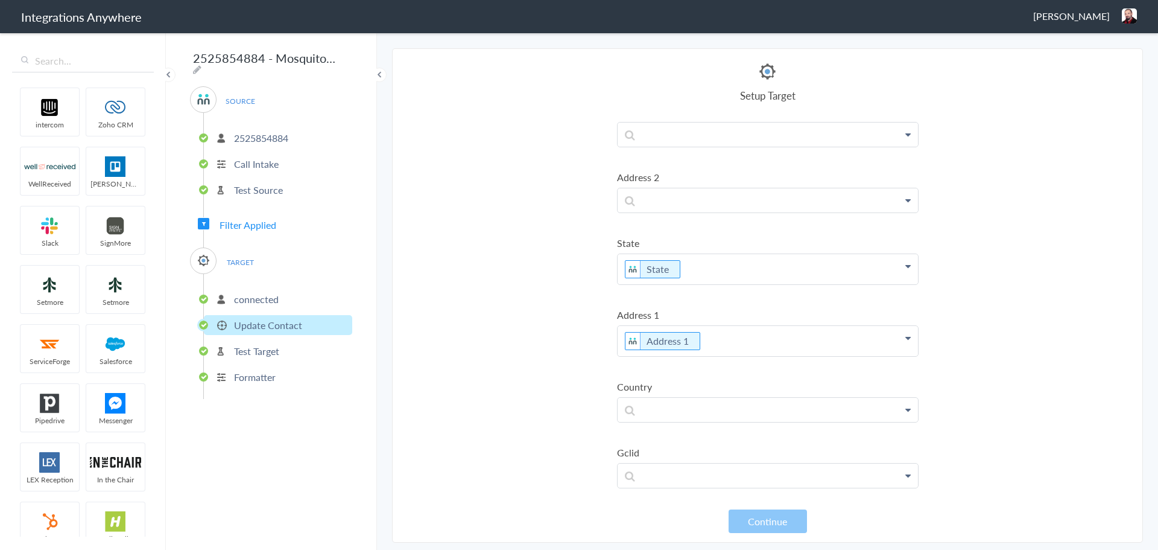
click at [247, 59] on input "2525854884 - Mosquito Squad of Pasadena - AC - ServiceMinder [Create or Update …" at bounding box center [264, 57] width 149 height 23
drag, startPoint x: 747, startPoint y: 58, endPoint x: 436, endPoint y: 0, distance: 316.0
click at [744, 56] on section "Select Account 9102169813 Rename Delete ([DATE]) 2527451614 Apiscor Rename Dele…" at bounding box center [767, 295] width 751 height 494
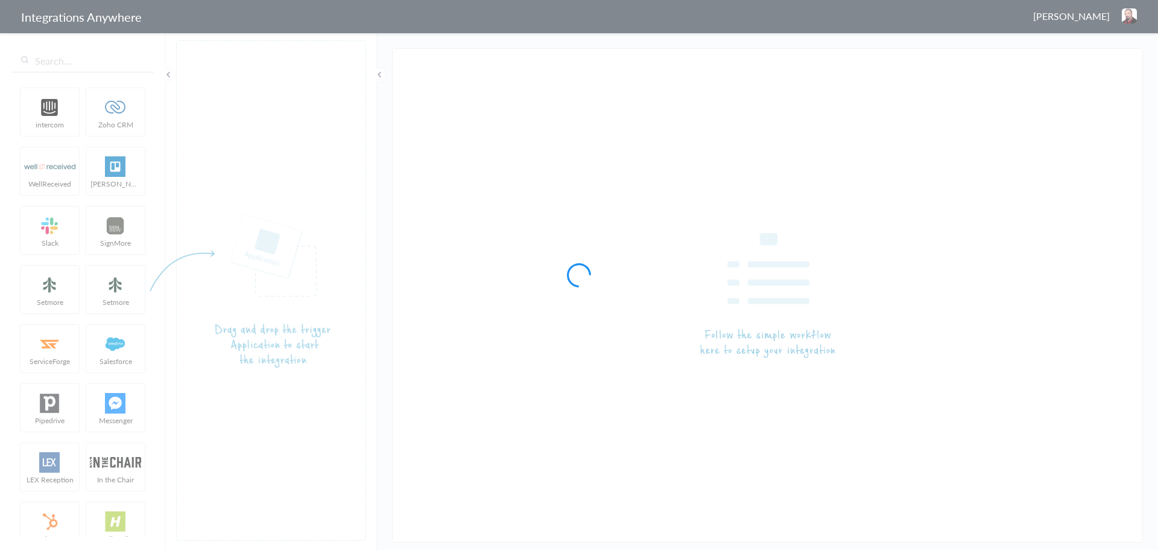
type input "2525854884 - Mosquito Squad of Pasadena - AC - ServiceMinder [Create or Update …"
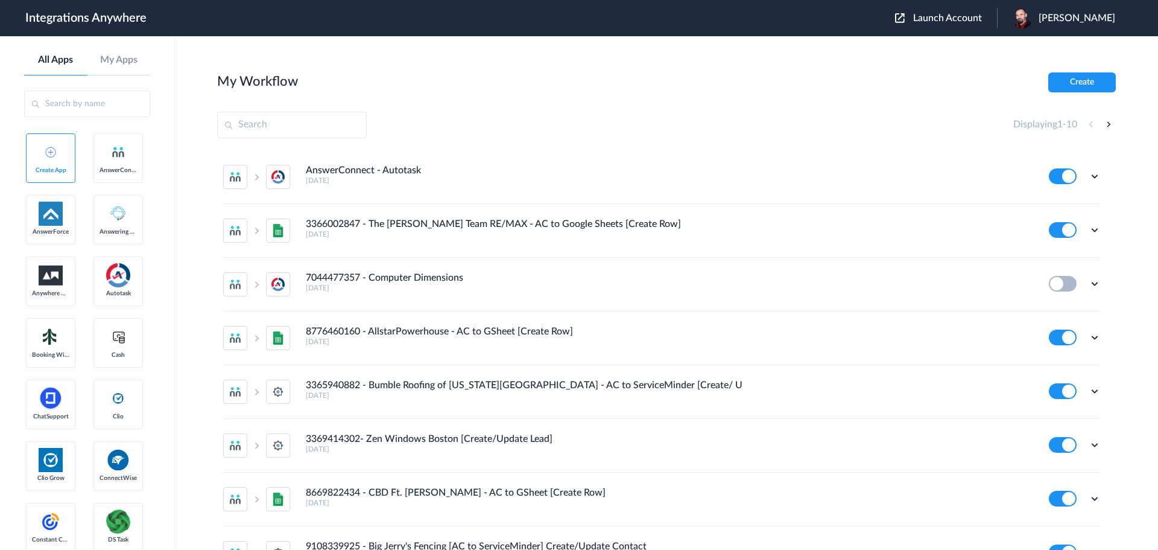
click at [972, 15] on span "Launch Account" at bounding box center [947, 18] width 69 height 10
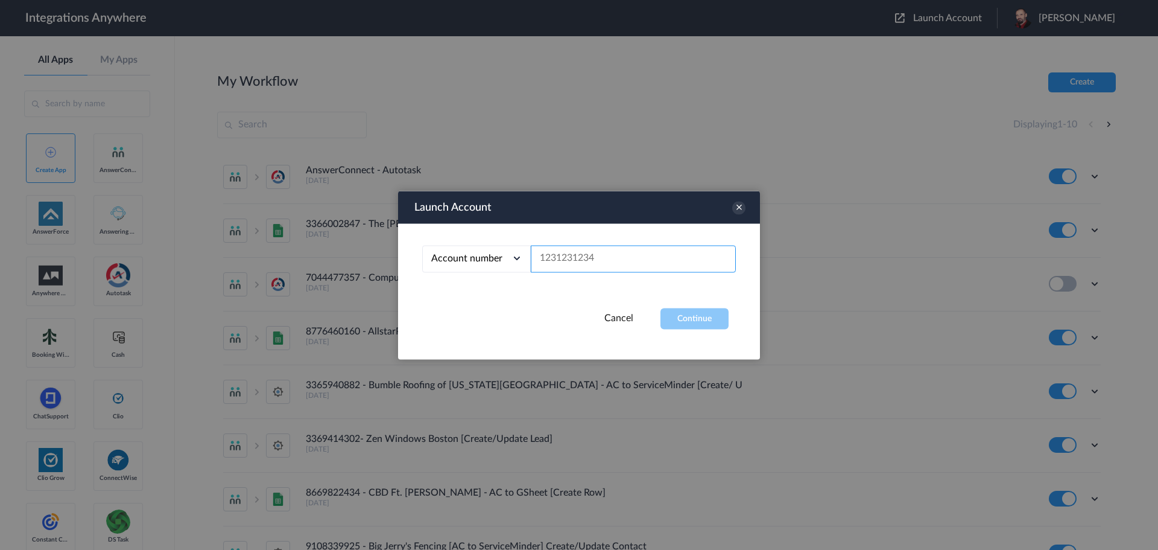
click at [571, 252] on input "text" at bounding box center [633, 258] width 205 height 27
paste input "2525854884"
type input "2525854884"
click at [687, 314] on button "Continue" at bounding box center [695, 318] width 68 height 21
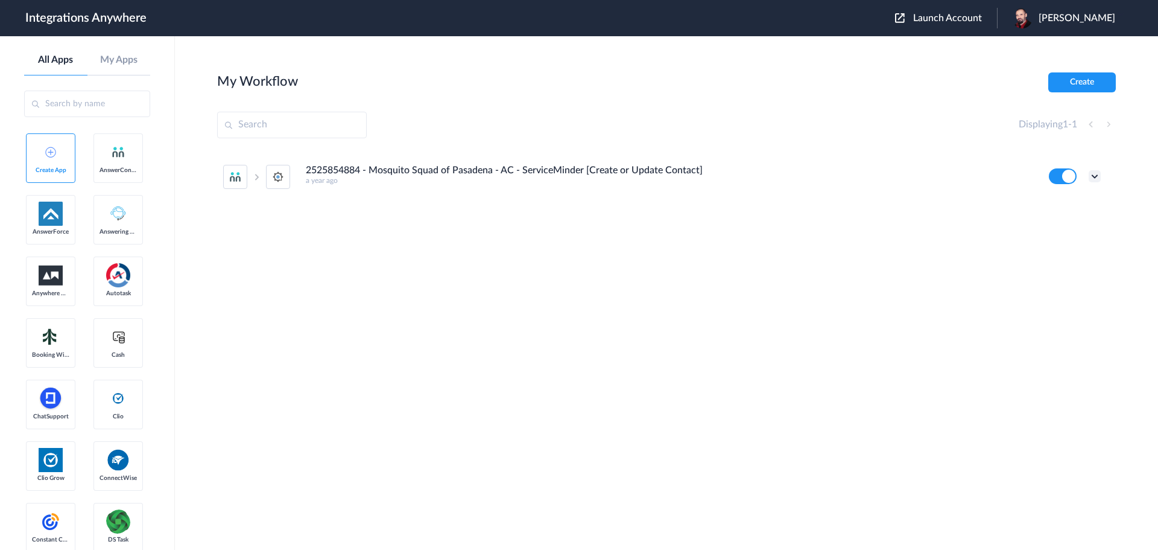
click at [1092, 179] on icon at bounding box center [1095, 176] width 12 height 12
click at [1062, 204] on li "Edit" at bounding box center [1061, 204] width 78 height 22
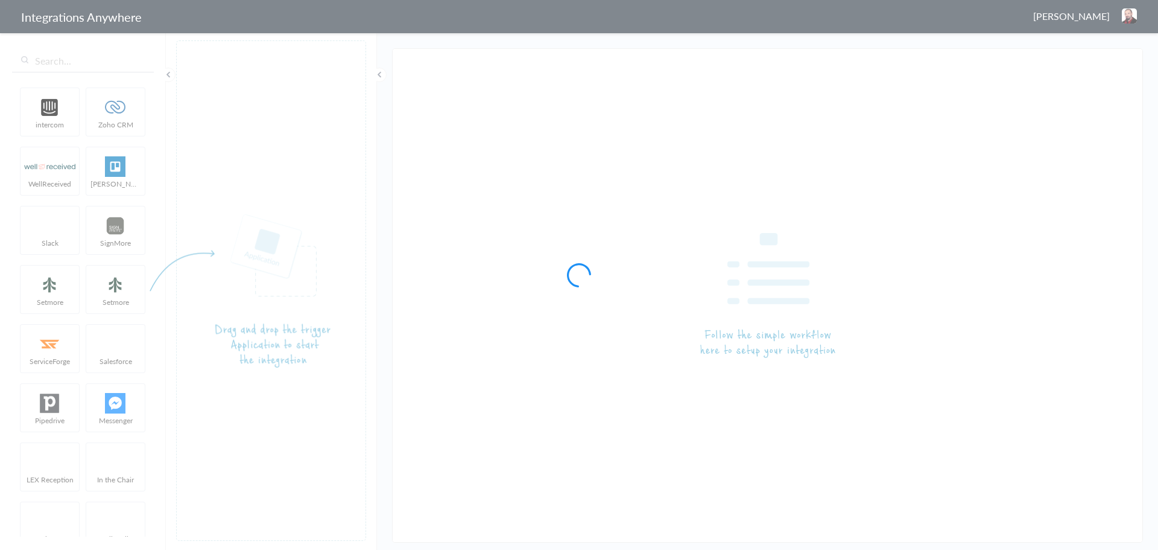
type input "2525854884 - Mosquito Squad of Pasadena - AC - ServiceMinder [Create or Update …"
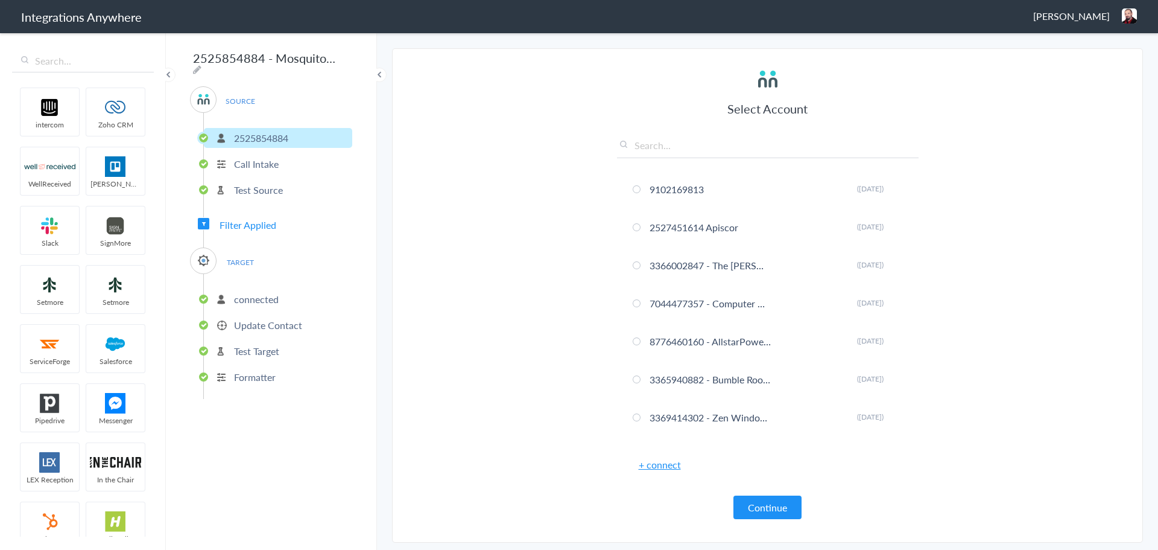
click at [238, 157] on p "Call Intake" at bounding box center [256, 164] width 45 height 14
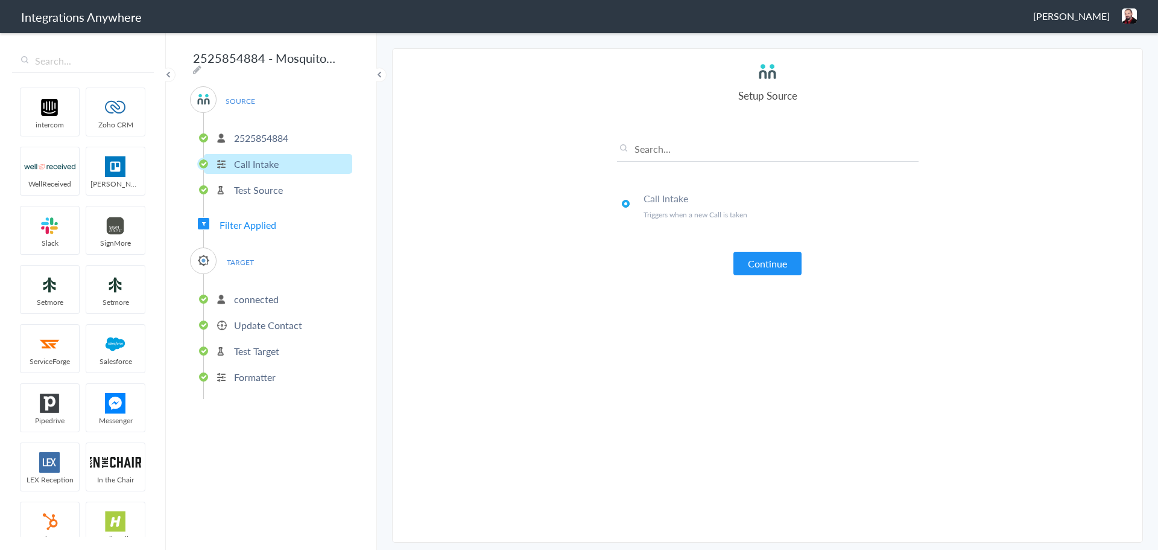
click at [282, 189] on p "Test Source" at bounding box center [258, 190] width 49 height 14
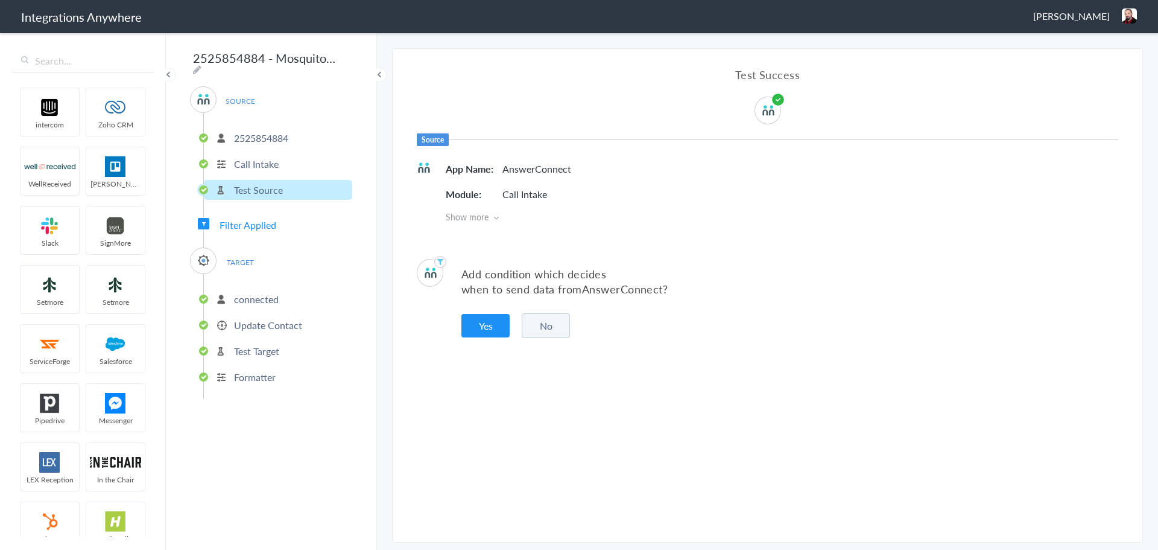
click at [223, 258] on span "TARGET" at bounding box center [240, 262] width 46 height 16
click at [198, 258] on img at bounding box center [203, 260] width 15 height 15
click at [247, 305] on ul "connected Update Contact Test Target Formatter" at bounding box center [277, 336] width 149 height 125
click at [244, 299] on p "connected" at bounding box center [256, 299] width 45 height 14
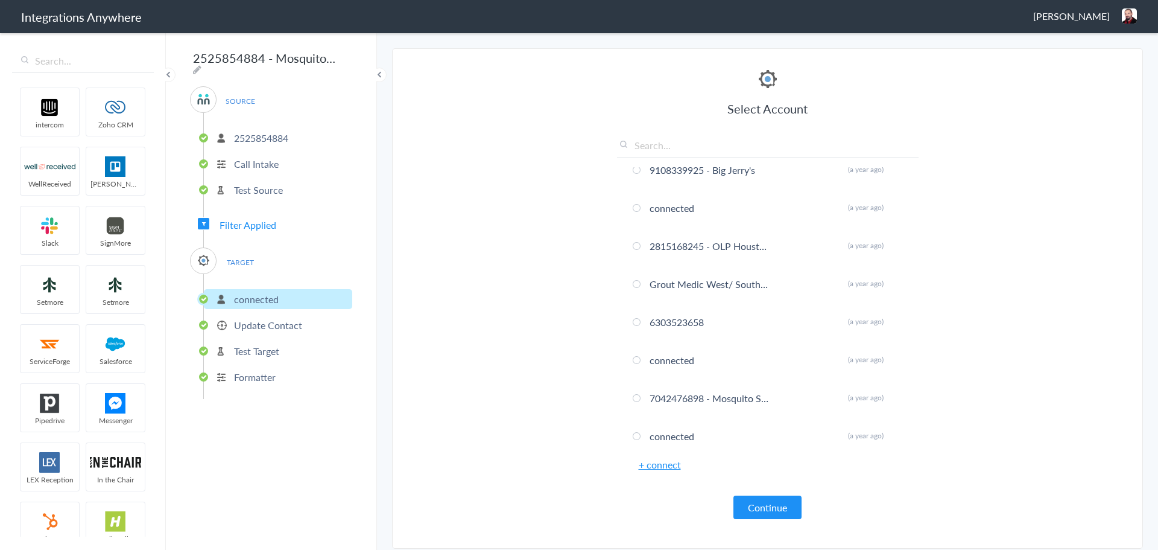
scroll to position [216, 0]
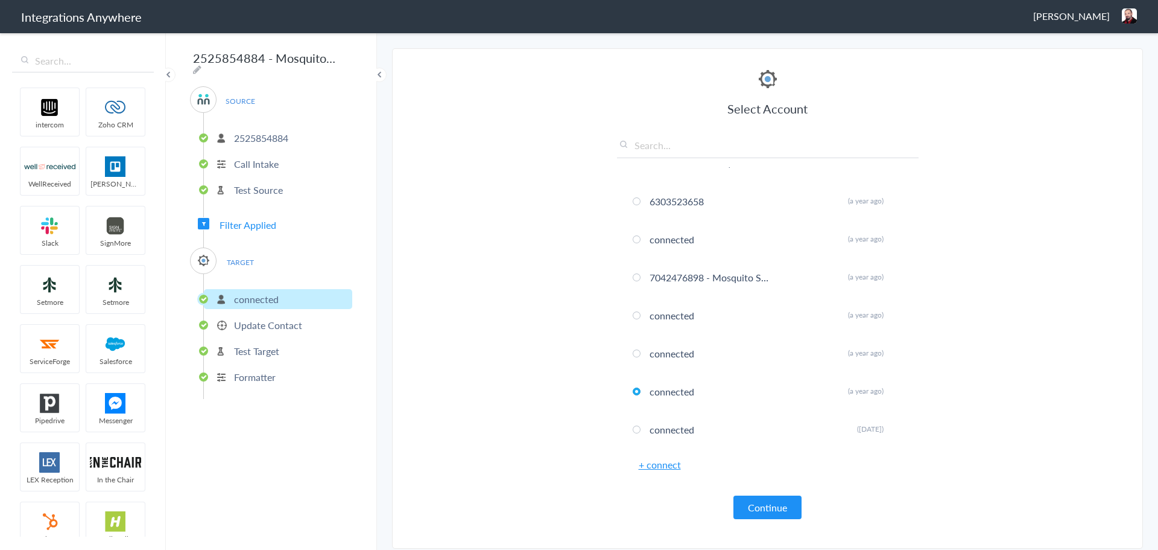
click at [235, 315] on li "Update Contact" at bounding box center [278, 325] width 148 height 20
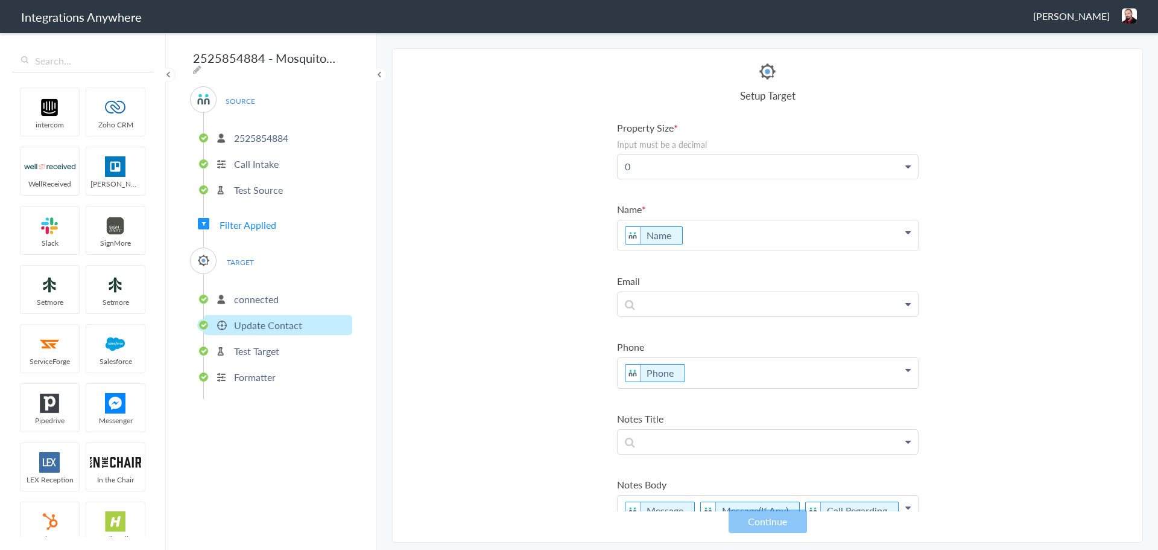
click at [236, 318] on p "Update Contact" at bounding box center [268, 325] width 68 height 14
click at [241, 360] on ul "connected Update Contact Test Target Formatter" at bounding box center [277, 336] width 149 height 125
click at [244, 353] on li "Test Target" at bounding box center [278, 351] width 148 height 20
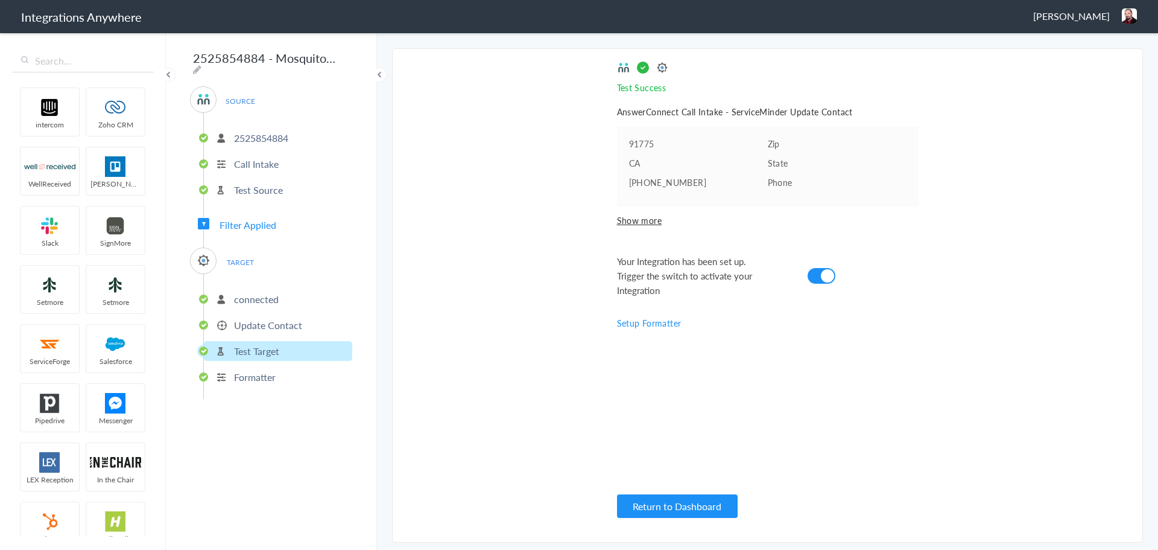
click at [256, 385] on ul "connected Update Contact Test Target Formatter" at bounding box center [277, 336] width 149 height 125
click at [250, 370] on p "Formatter" at bounding box center [255, 377] width 42 height 14
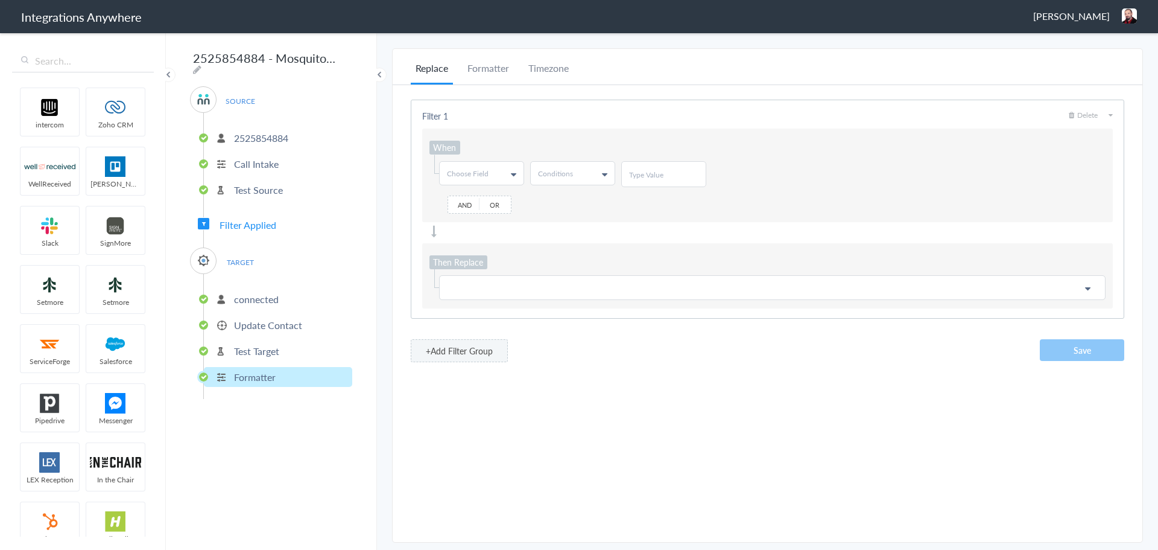
click at [258, 218] on span "Filter Applied" at bounding box center [248, 225] width 57 height 14
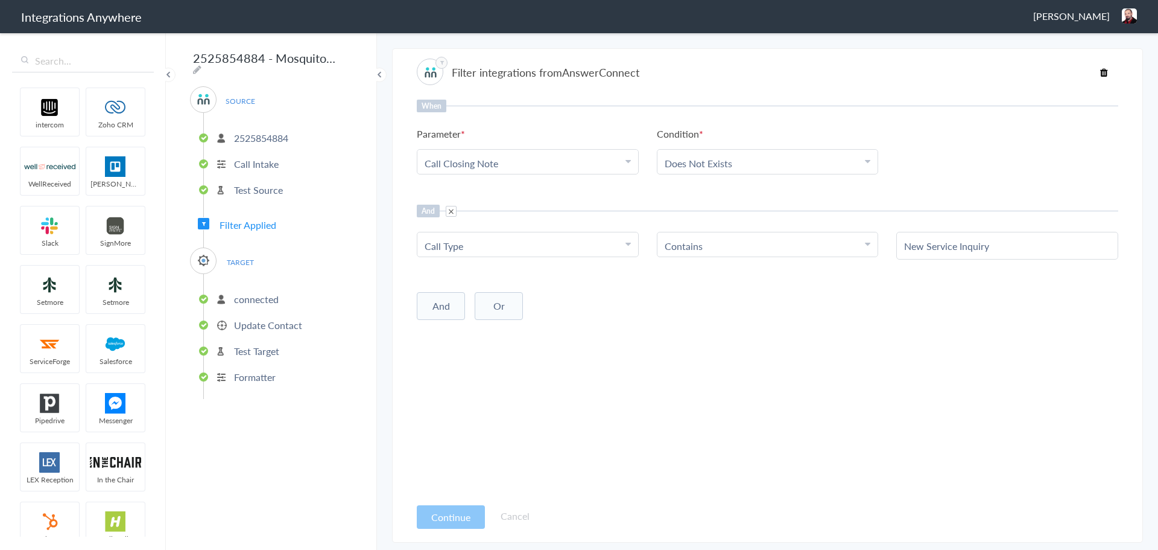
drag, startPoint x: 562, startPoint y: 331, endPoint x: 543, endPoint y: 331, distance: 19.3
click at [563, 333] on div "When Parameter Choose Parameter Call Closing Note Name Phone Call Start Time Ac…" at bounding box center [768, 298] width 702 height 396
click at [244, 292] on p "connected" at bounding box center [256, 299] width 45 height 14
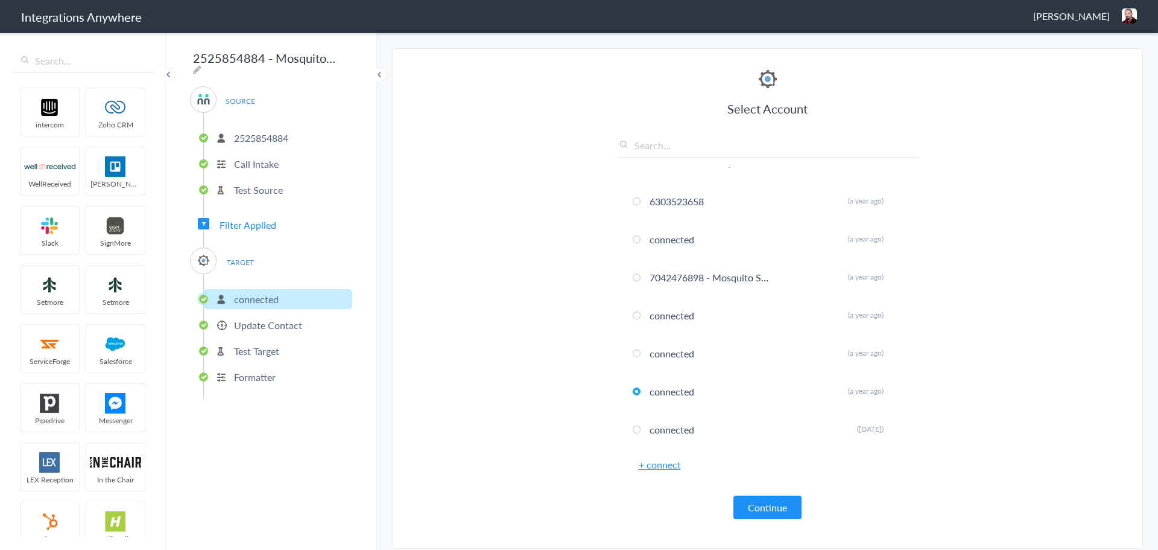
click at [250, 319] on p "Update Contact" at bounding box center [268, 325] width 68 height 14
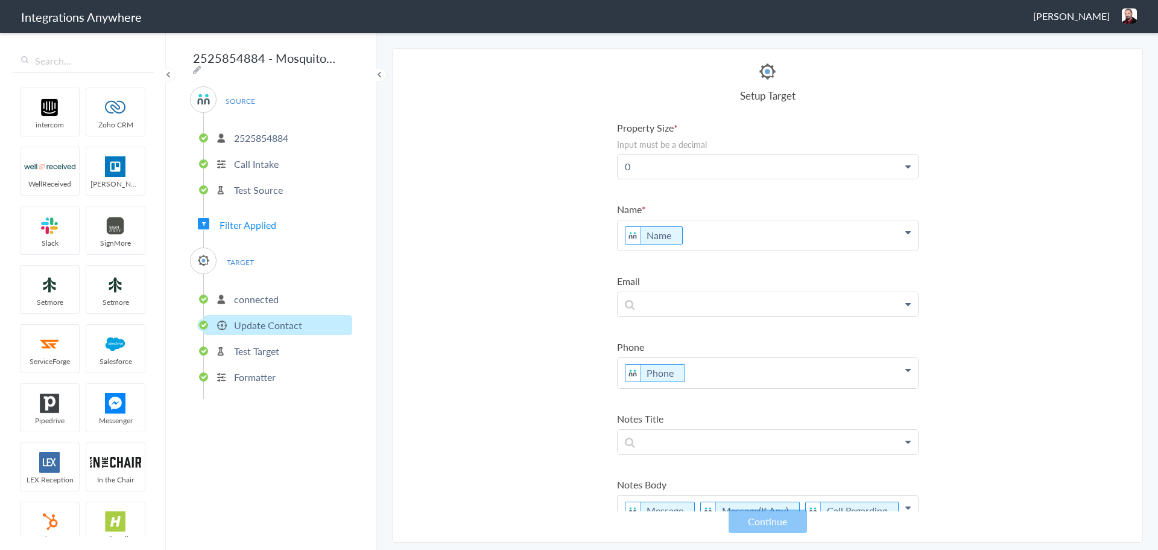
click at [264, 355] on li "Test Target" at bounding box center [278, 351] width 148 height 20
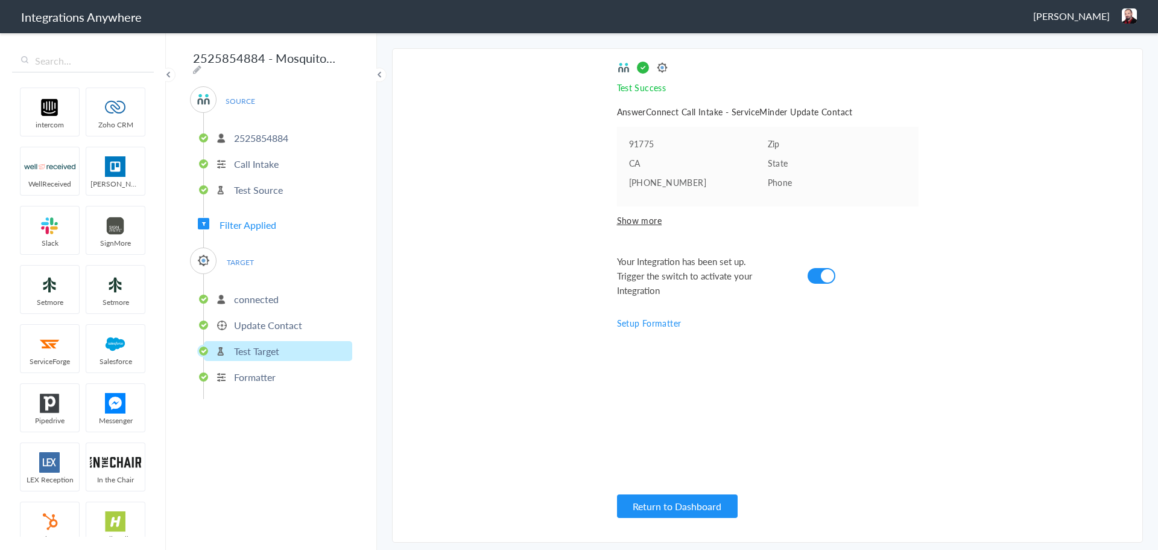
click at [238, 298] on p "connected" at bounding box center [256, 299] width 45 height 14
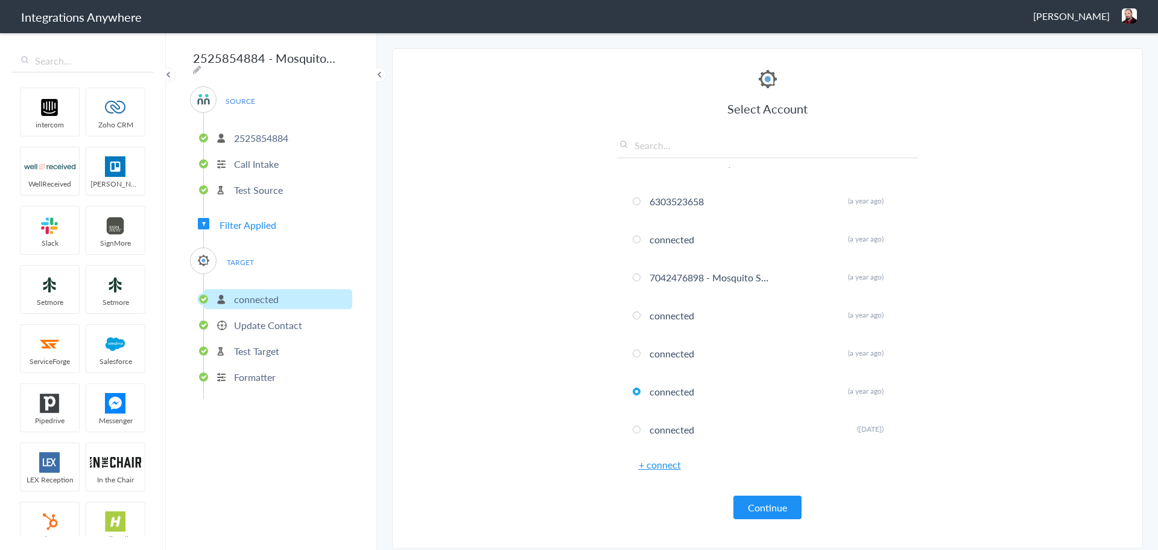
click at [249, 224] on span "Filter Applied" at bounding box center [248, 225] width 57 height 14
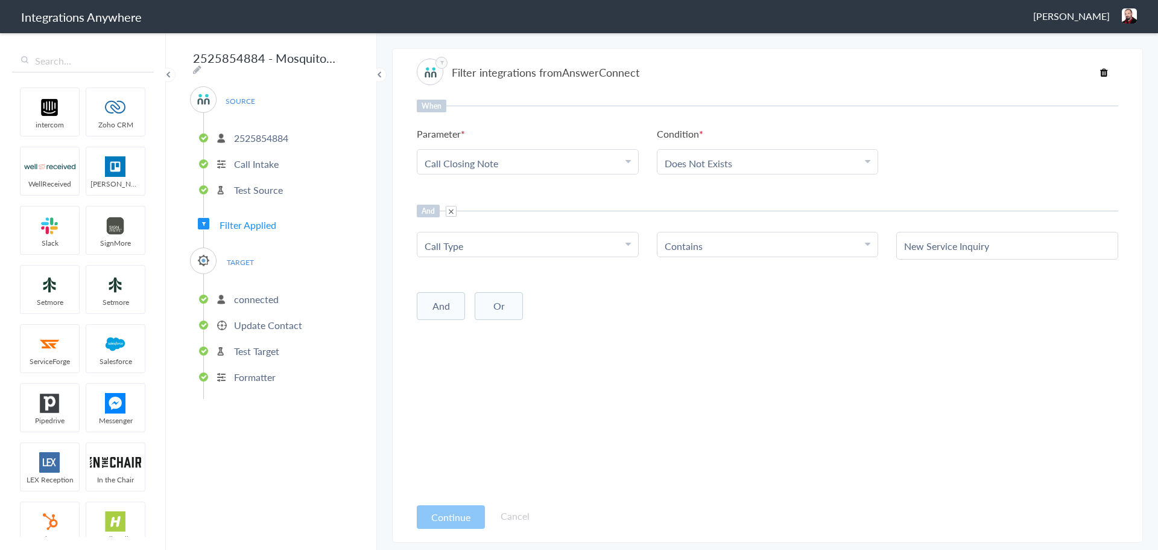
click at [237, 325] on p "Update Contact" at bounding box center [268, 325] width 68 height 14
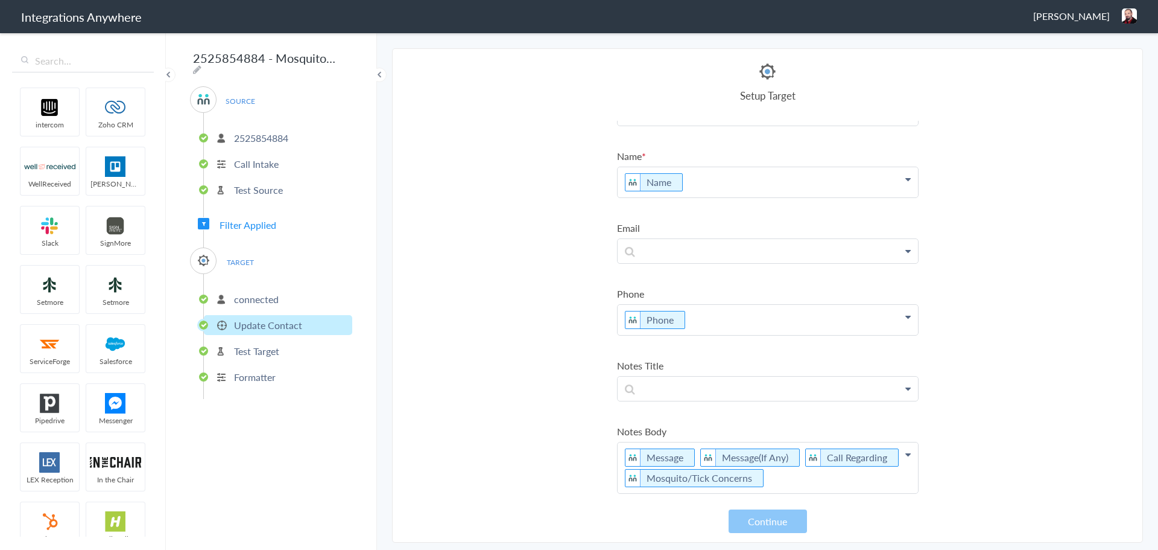
scroll to position [0, 0]
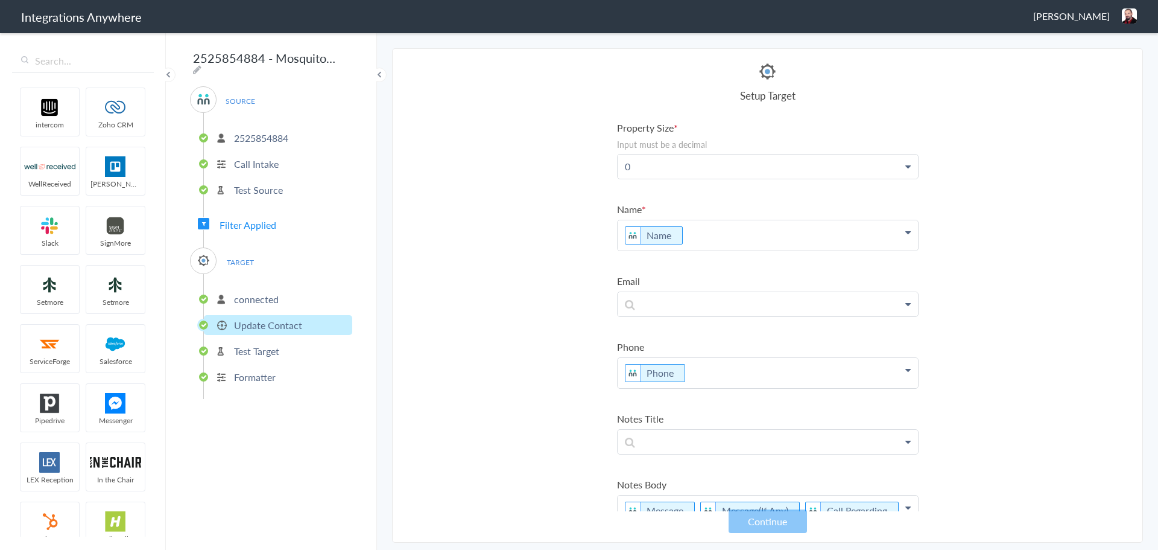
click at [659, 174] on p "0" at bounding box center [768, 166] width 300 height 24
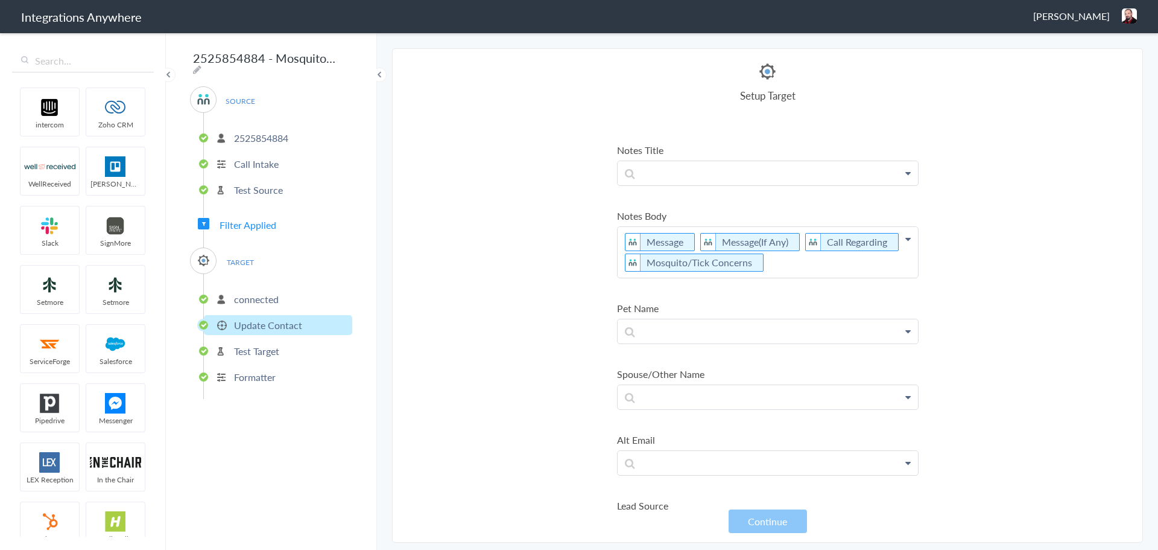
scroll to position [362, 0]
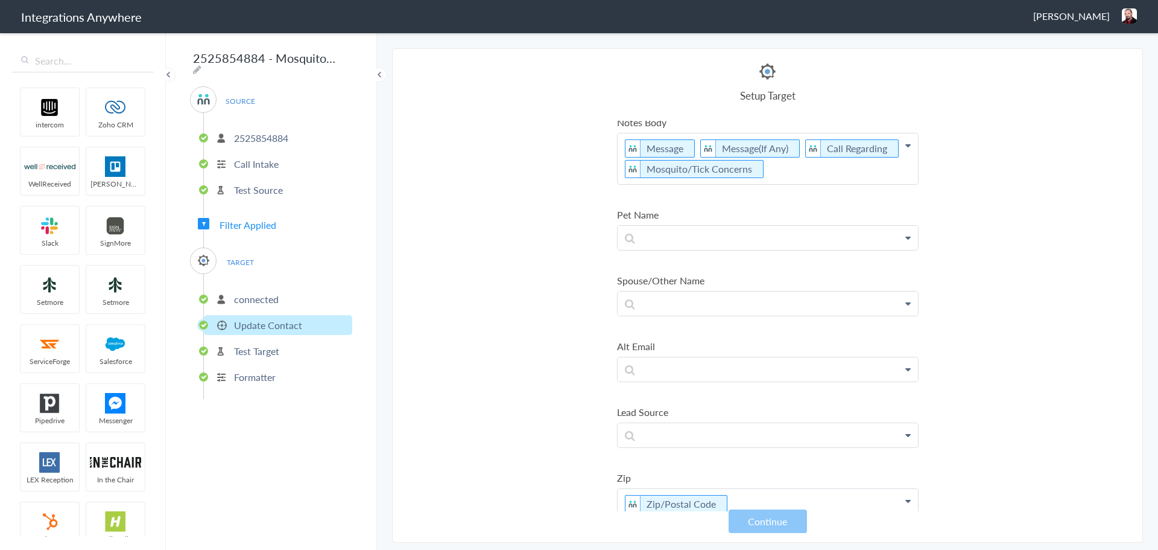
click at [552, 194] on section "Select Account 9102169813 Rename Delete ([DATE]) 2527451614 Apiscor Rename Dele…" at bounding box center [767, 295] width 751 height 494
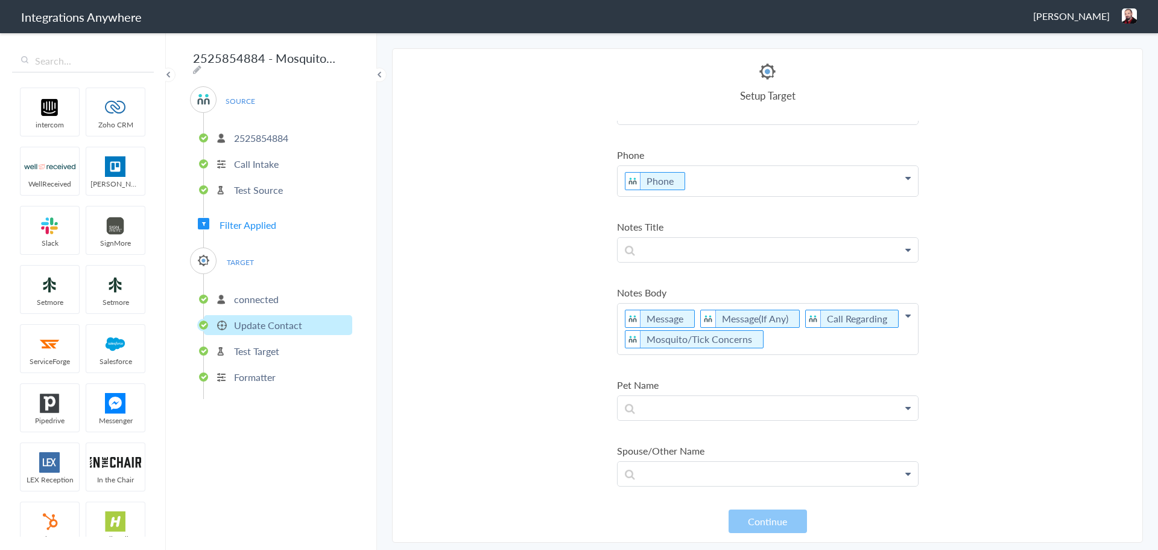
scroll to position [0, 0]
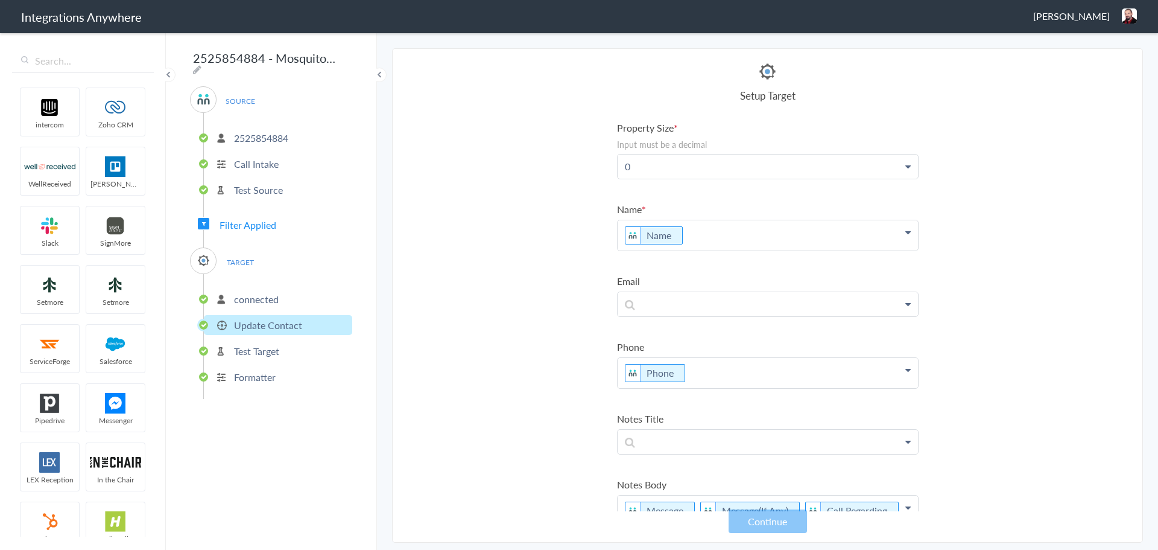
click at [678, 171] on p "0" at bounding box center [768, 166] width 300 height 24
click at [523, 226] on section "Select Account 9102169813 Rename Delete ([DATE]) 2527451614 Apiscor Rename Dele…" at bounding box center [767, 295] width 751 height 494
click at [638, 171] on p "0" at bounding box center [768, 166] width 300 height 24
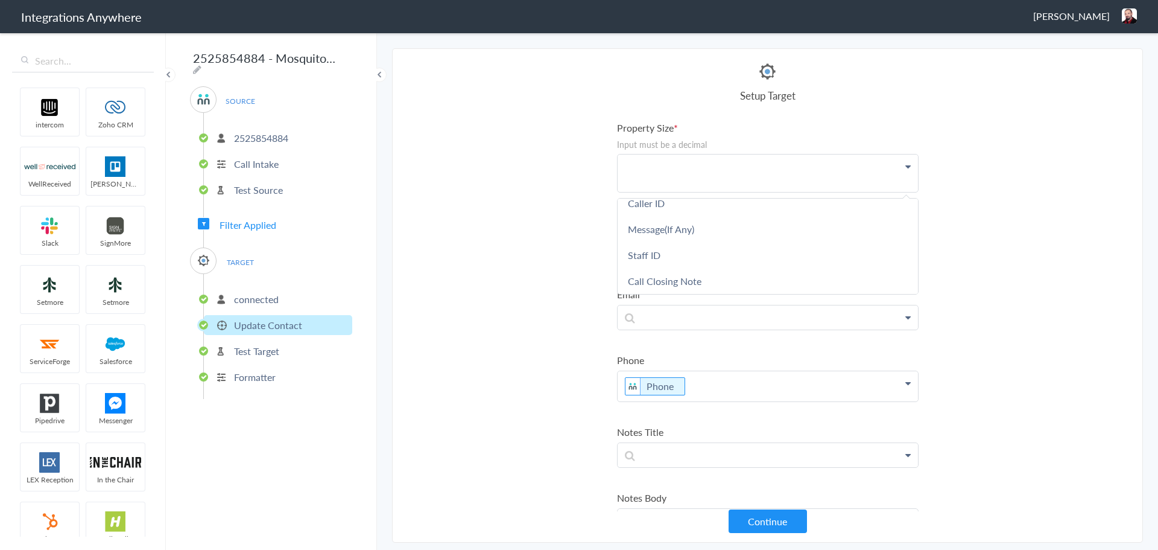
click at [548, 233] on section "Select Account 9102169813 Rename Delete ([DATE]) 2527451614 Apiscor Rename Dele…" at bounding box center [767, 295] width 751 height 494
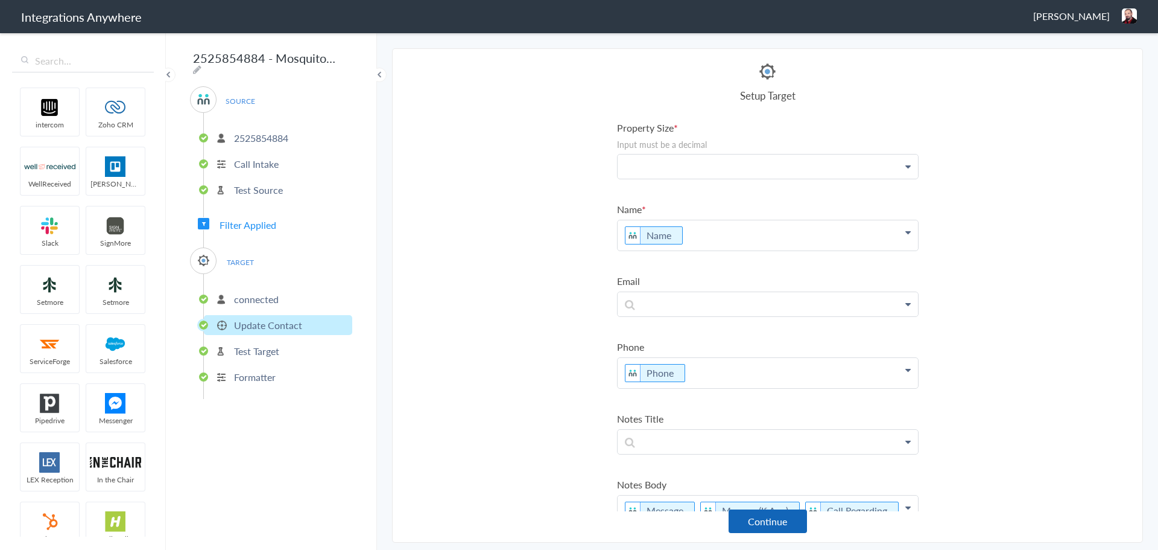
click at [752, 524] on button "Continue" at bounding box center [768, 521] width 78 height 24
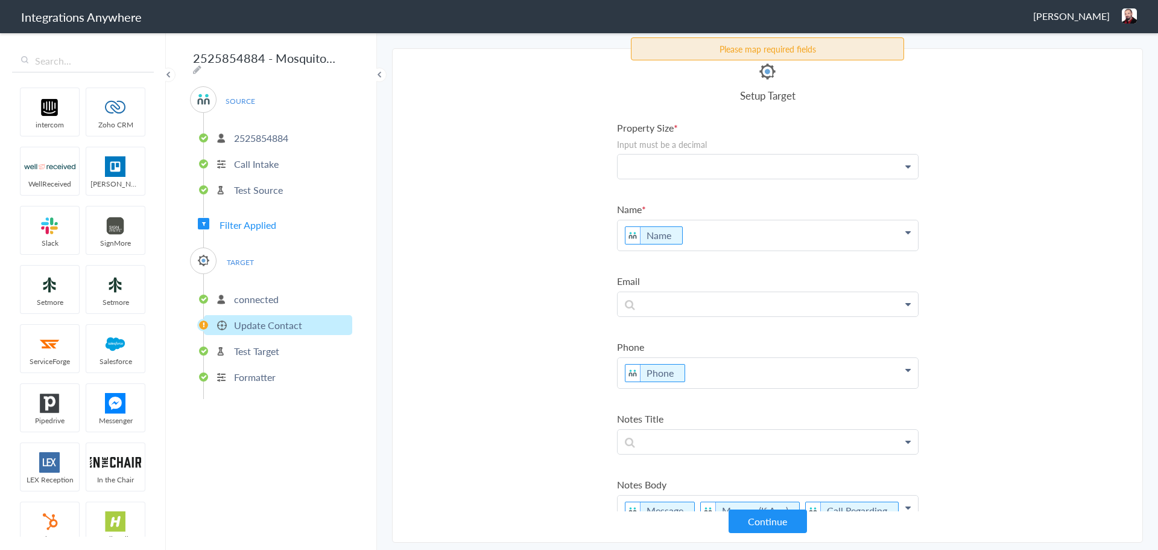
click at [655, 172] on p at bounding box center [768, 166] width 300 height 24
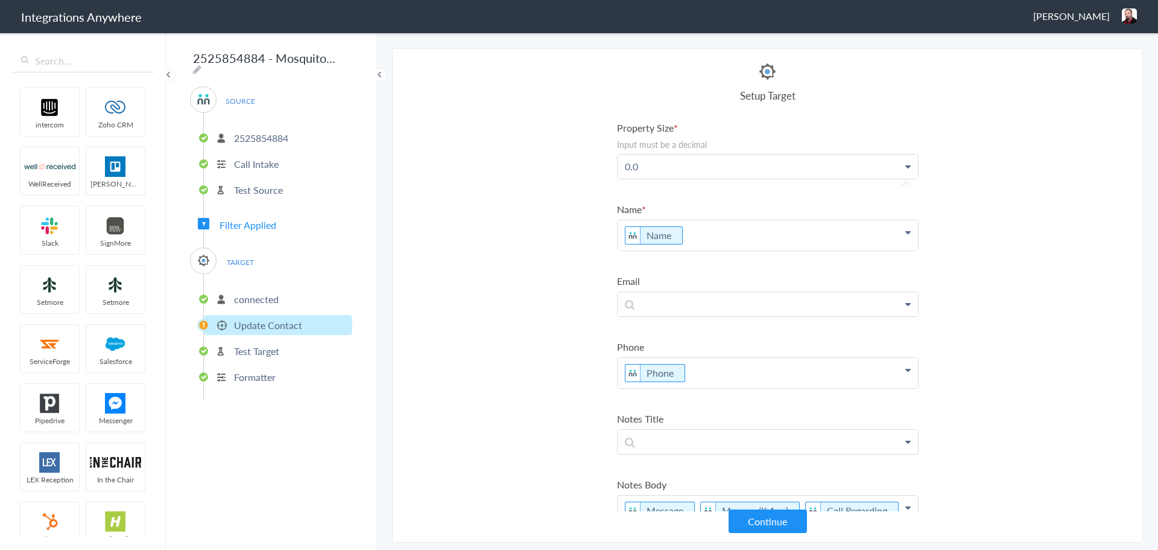
click at [519, 290] on section "Select Account 9102169813 Rename Delete ([DATE]) 2527451614 Apiscor Rename Dele…" at bounding box center [767, 295] width 751 height 494
click at [783, 524] on button "Continue" at bounding box center [768, 521] width 78 height 24
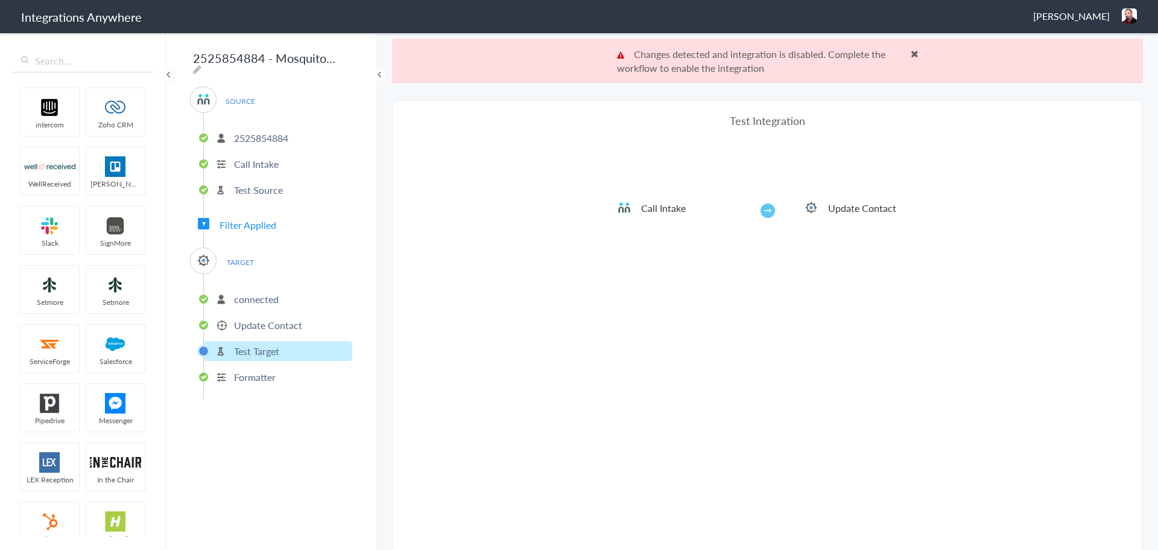
click at [814, 208] on li "Update Contact" at bounding box center [843, 207] width 151 height 14
click at [264, 321] on p "Update Contact" at bounding box center [268, 325] width 68 height 14
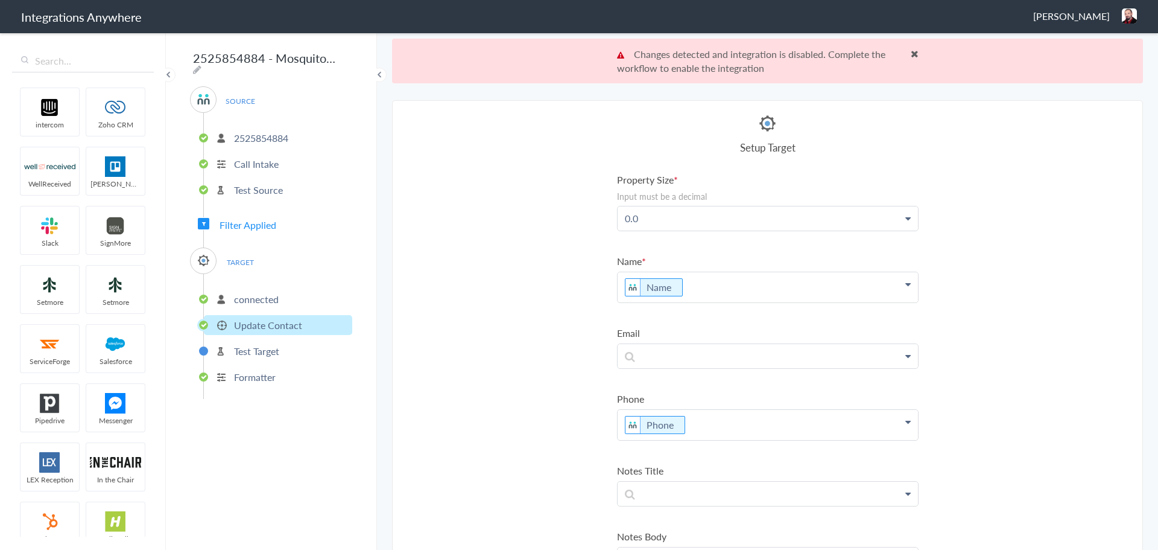
click at [264, 349] on p "Test Target" at bounding box center [256, 351] width 45 height 14
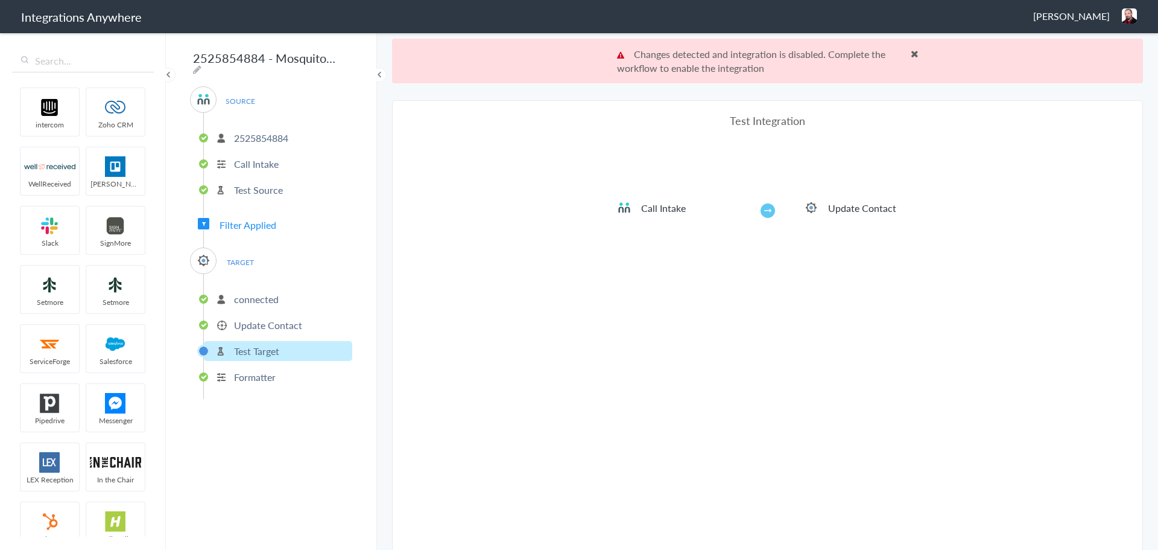
click at [262, 382] on ul "connected Update Contact Test Target Formatter" at bounding box center [277, 336] width 149 height 125
click at [249, 370] on p "Formatter" at bounding box center [255, 377] width 42 height 14
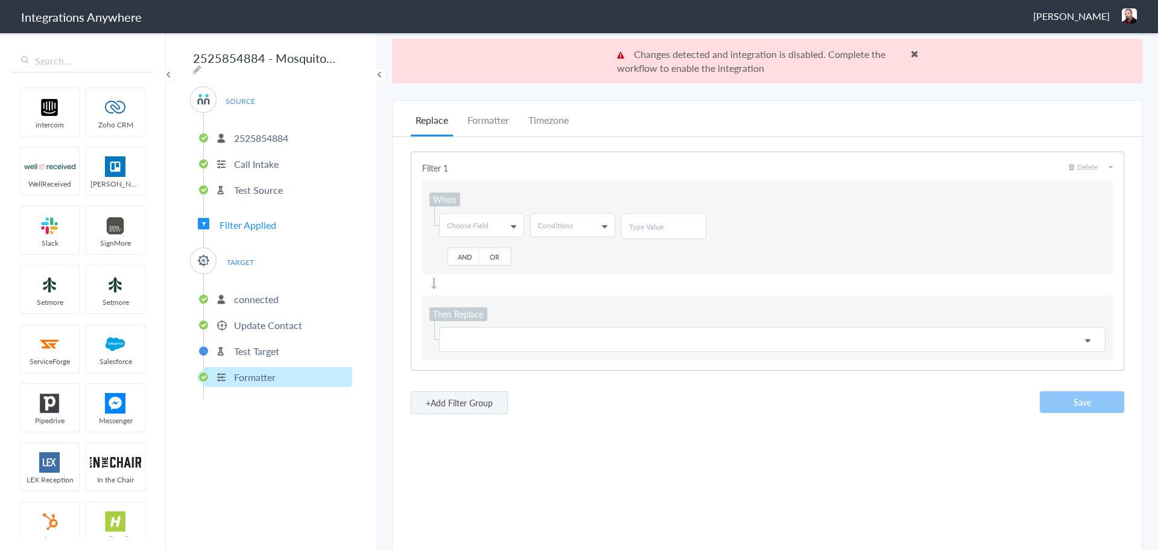
click at [249, 358] on ul "connected Update Contact Test Target Formatter" at bounding box center [277, 336] width 149 height 125
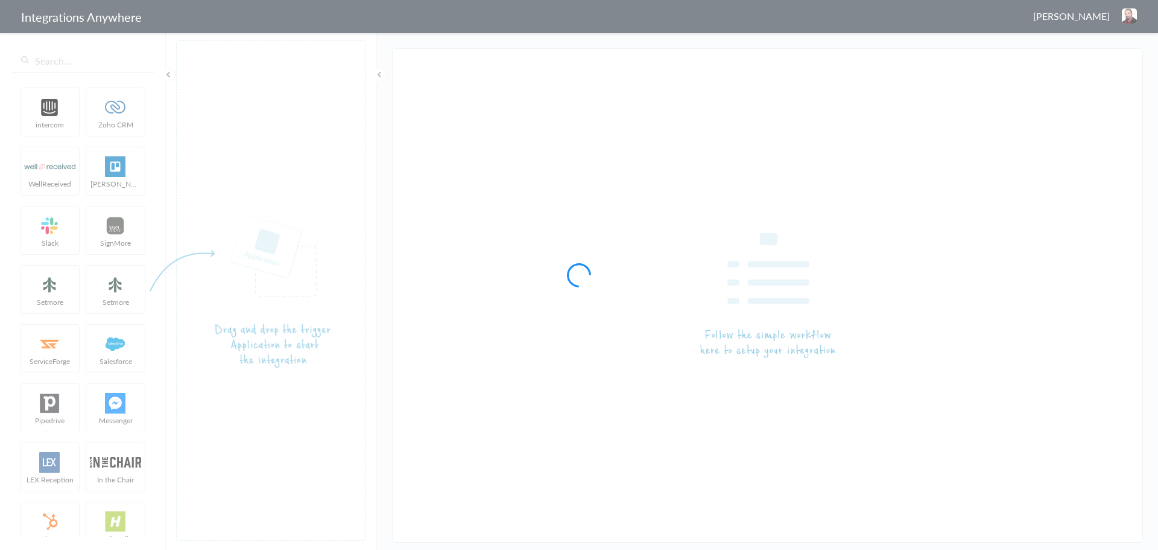
type input "2525854884 - Mosquito Squad of Pasadena - AC - ServiceMinder [Create or Update …"
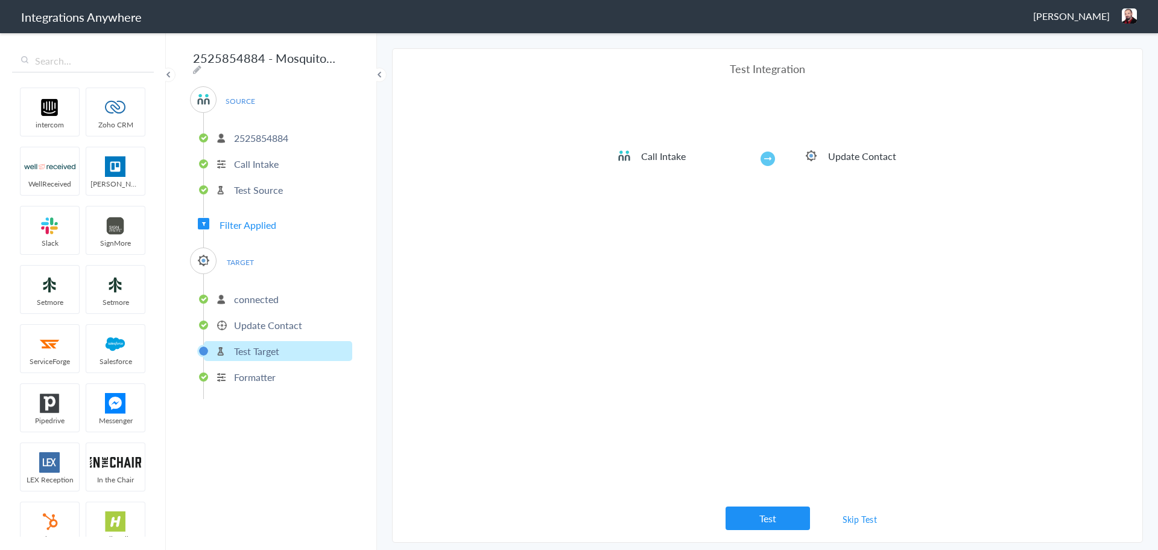
click at [815, 155] on img at bounding box center [811, 155] width 14 height 14
click at [728, 168] on ul "Call Intake Update Contact" at bounding box center [768, 158] width 302 height 20
click at [770, 158] on li "Update Contact" at bounding box center [843, 155] width 151 height 14
click at [819, 159] on li "Update Contact" at bounding box center [843, 155] width 151 height 14
click at [785, 513] on button "Test" at bounding box center [768, 518] width 84 height 24
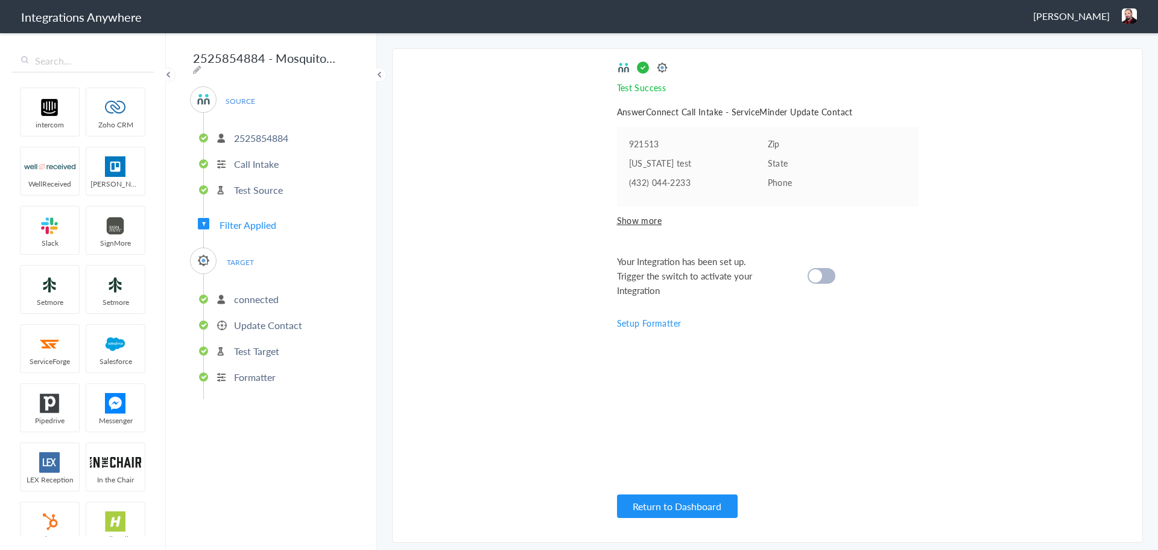
click at [226, 320] on li "Update Contact" at bounding box center [278, 325] width 148 height 20
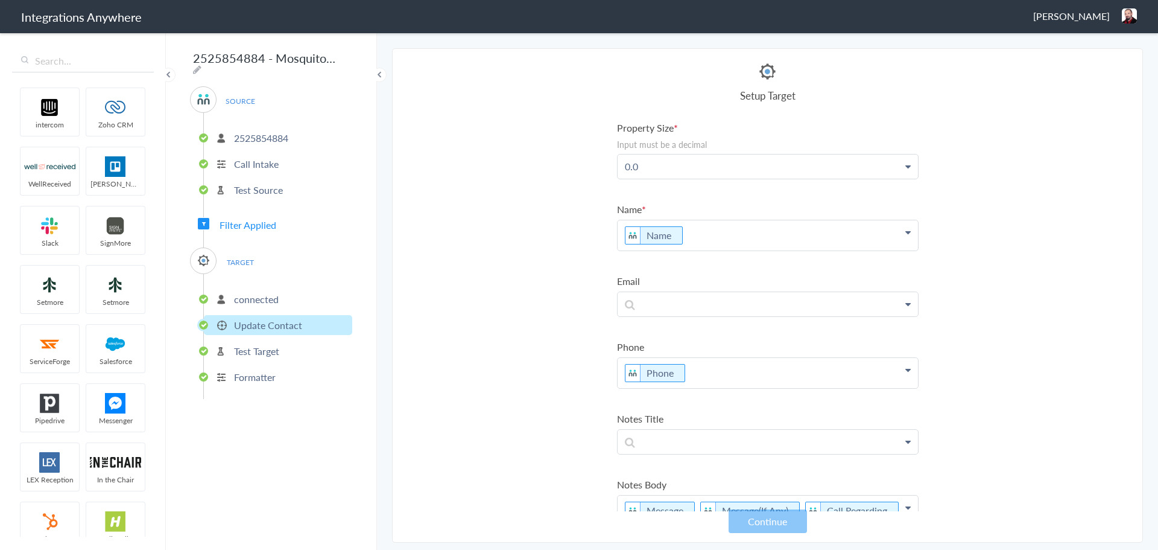
click at [230, 320] on li "Update Contact" at bounding box center [278, 325] width 148 height 20
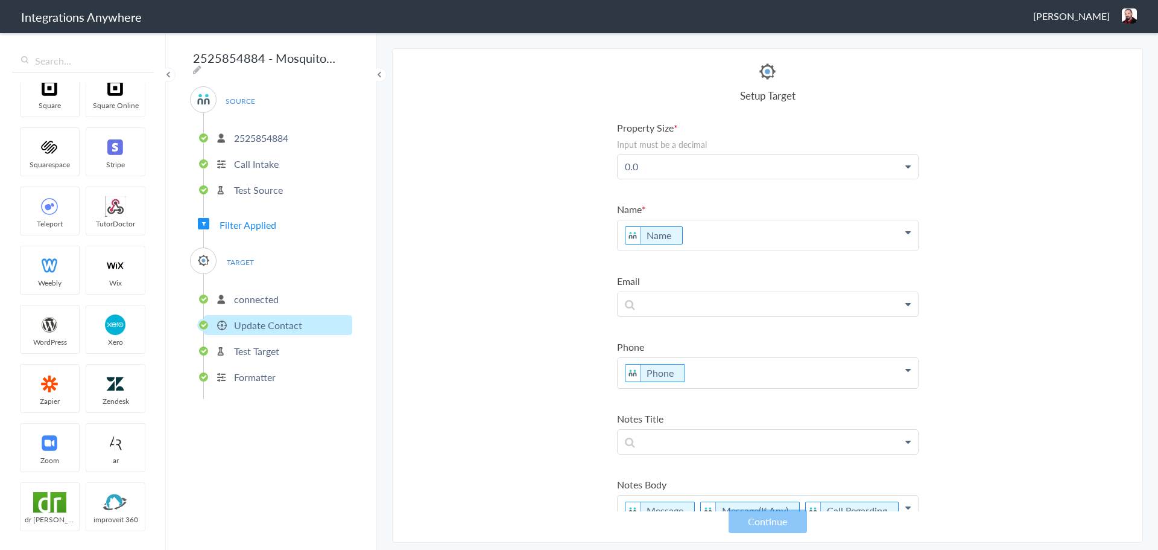
scroll to position [4585, 0]
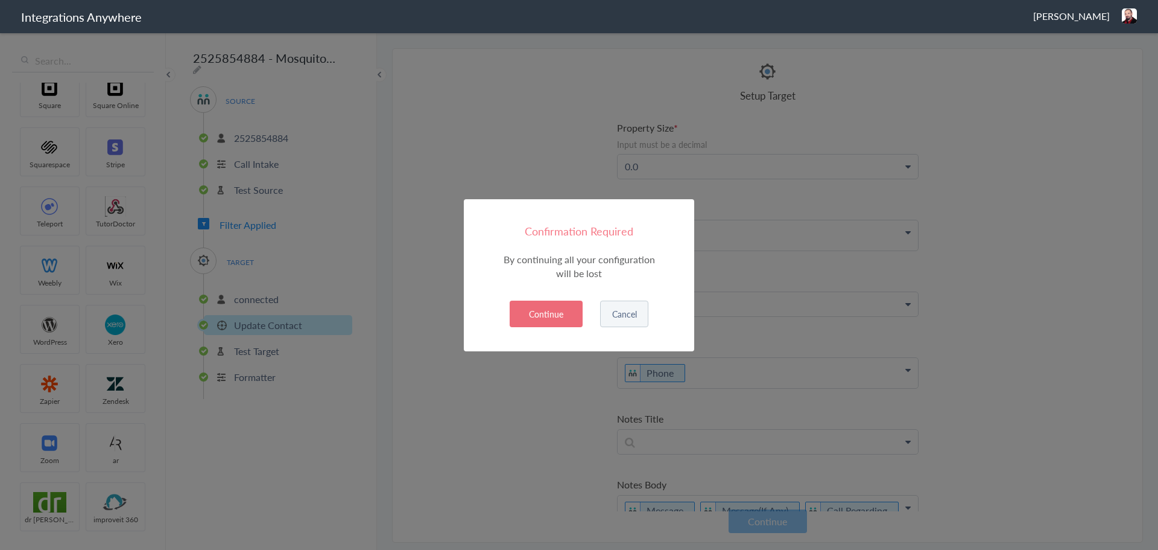
click at [637, 318] on button "Cancel" at bounding box center [624, 313] width 48 height 27
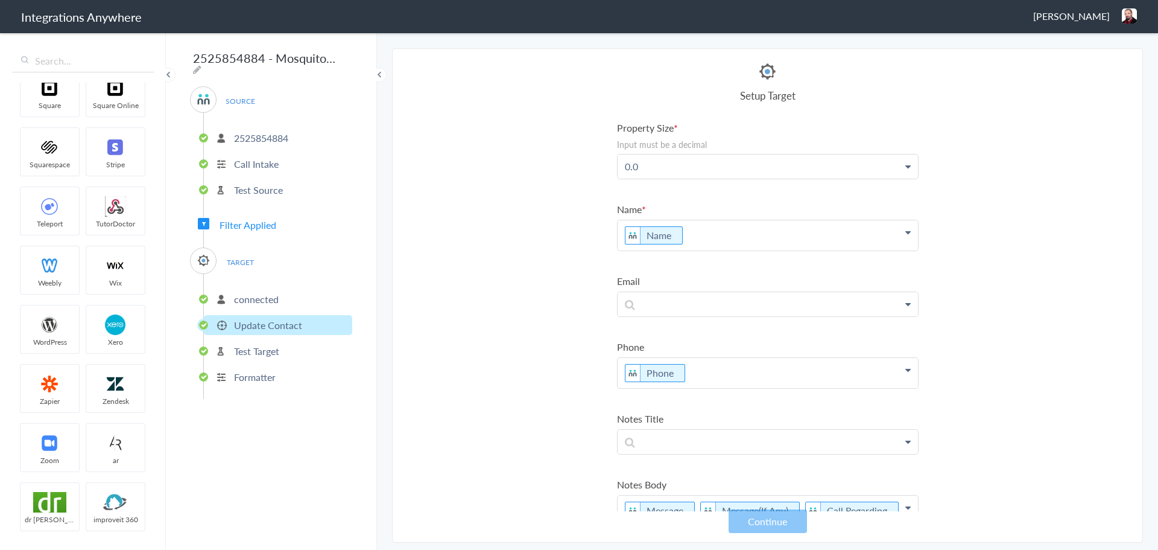
click at [238, 292] on p "connected" at bounding box center [256, 299] width 45 height 14
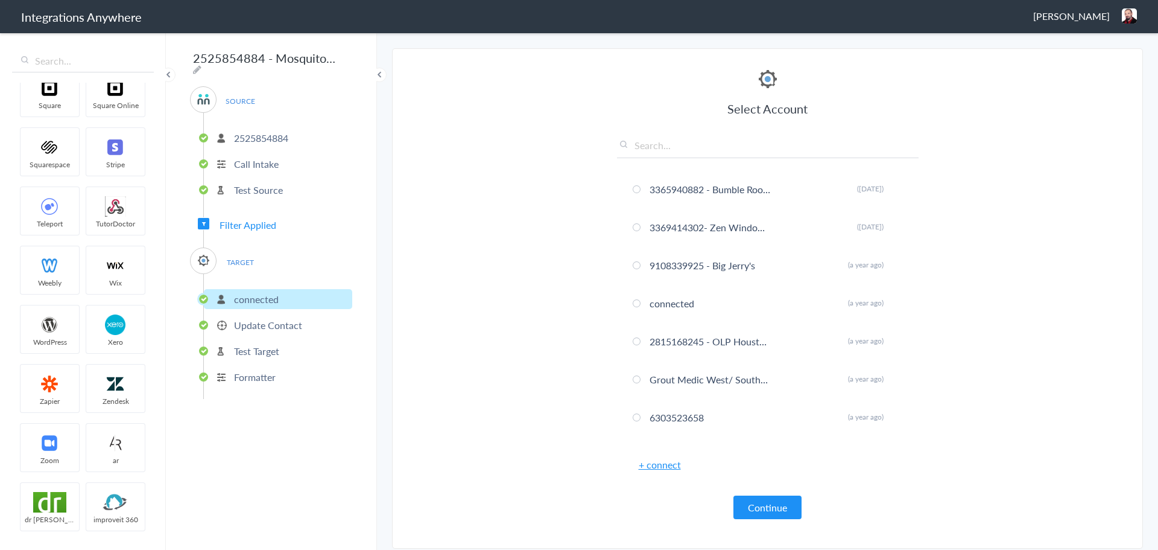
click at [252, 318] on p "Update Contact" at bounding box center [268, 325] width 68 height 14
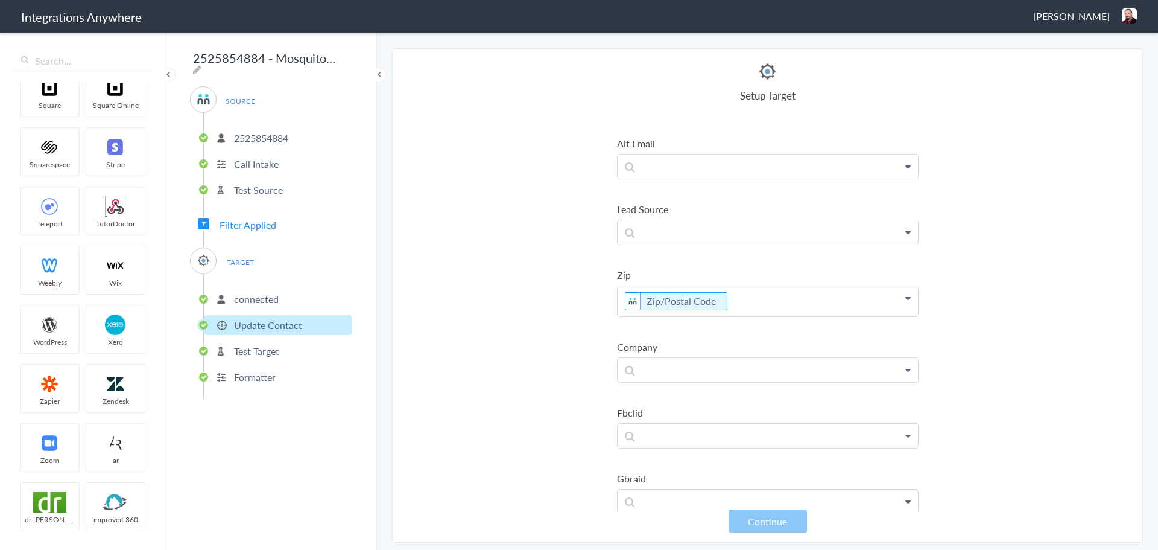
scroll to position [724, 0]
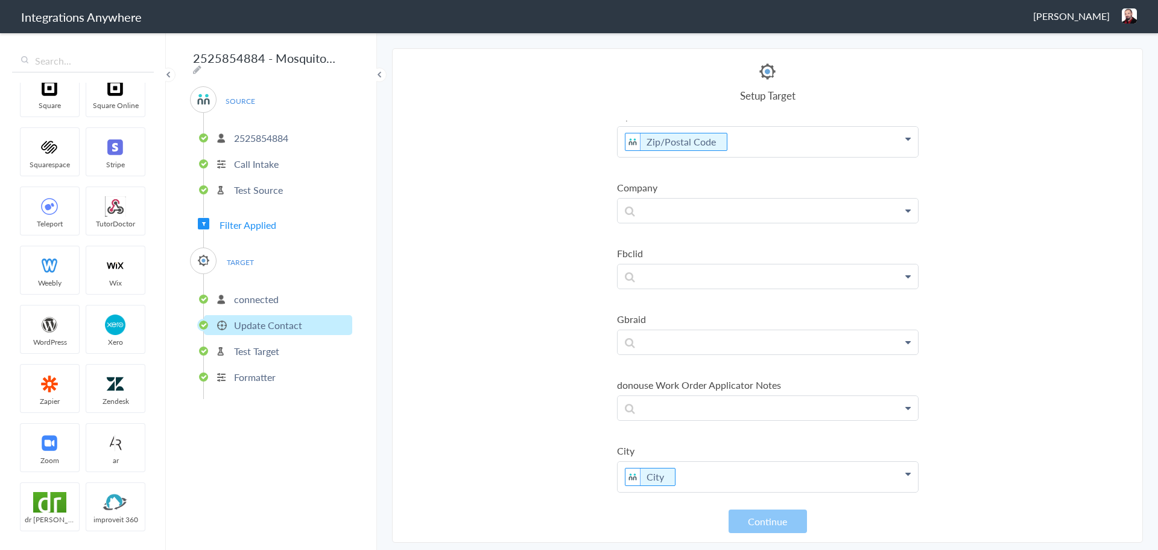
click at [764, 82] on div "Setup Target" at bounding box center [768, 82] width 302 height 42
click at [289, 318] on p "Update Contact" at bounding box center [268, 325] width 68 height 14
drag, startPoint x: 289, startPoint y: 317, endPoint x: 276, endPoint y: 317, distance: 12.7
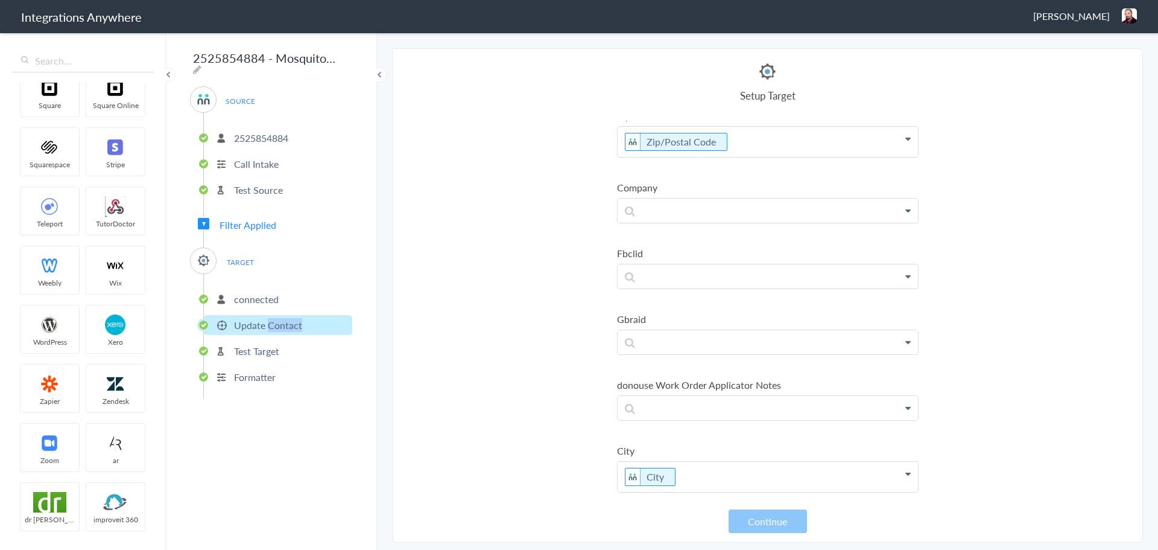
click at [276, 318] on p "Update Contact" at bounding box center [268, 325] width 68 height 14
click at [440, 439] on section "Select Account 9102169813 Rename Delete ([DATE]) 2527451614 Apiscor Rename Dele…" at bounding box center [767, 295] width 751 height 494
click at [238, 321] on p "Update Contact" at bounding box center [268, 325] width 68 height 14
click at [221, 320] on li "Update Contact" at bounding box center [278, 325] width 148 height 20
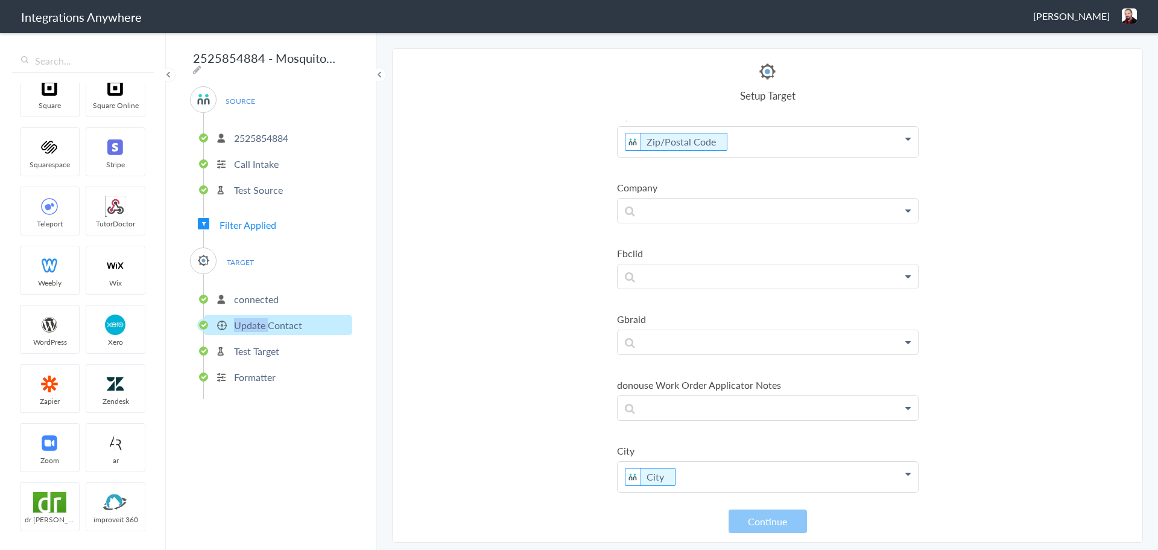
click at [204, 320] on li "Update Contact" at bounding box center [278, 325] width 148 height 20
drag, startPoint x: 204, startPoint y: 320, endPoint x: 244, endPoint y: 320, distance: 39.8
click at [210, 320] on li "Update Contact" at bounding box center [278, 325] width 148 height 20
click at [245, 320] on p "Update Contact" at bounding box center [268, 325] width 68 height 14
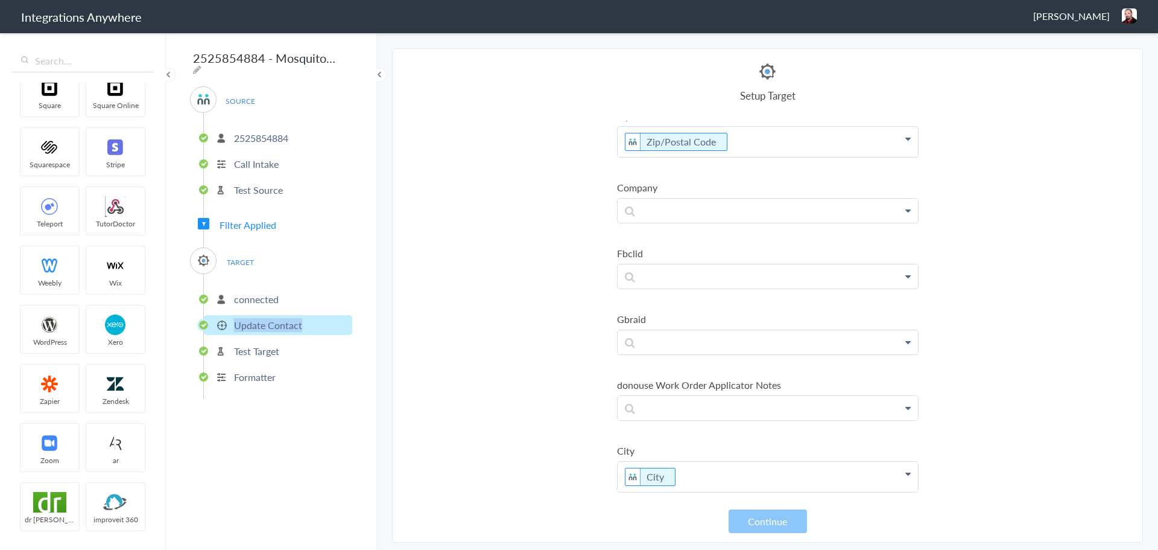
click at [245, 320] on p "Update Contact" at bounding box center [268, 325] width 68 height 14
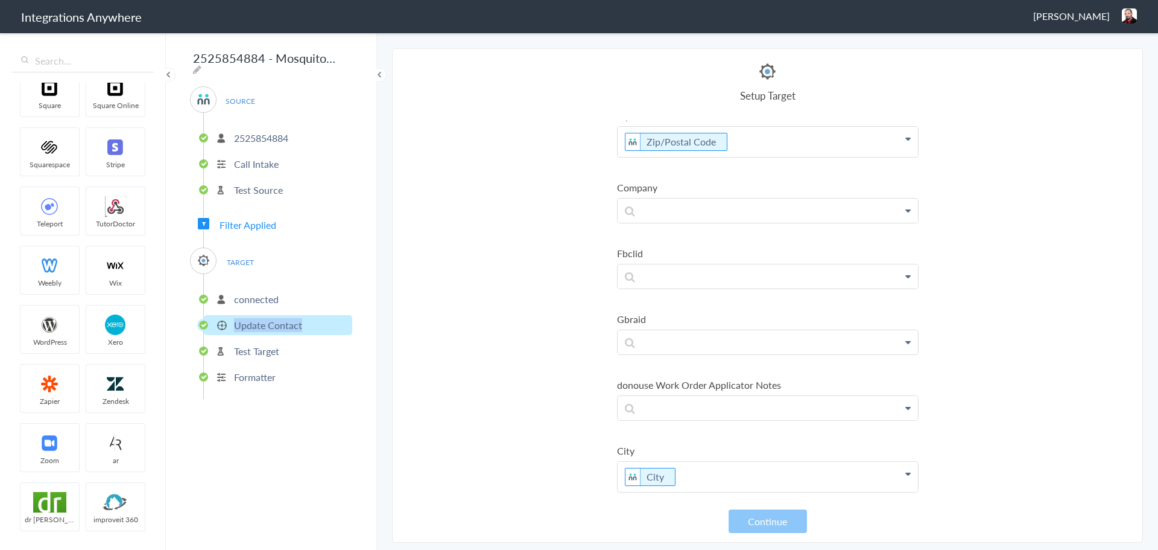
click at [245, 320] on p "Update Contact" at bounding box center [268, 325] width 68 height 14
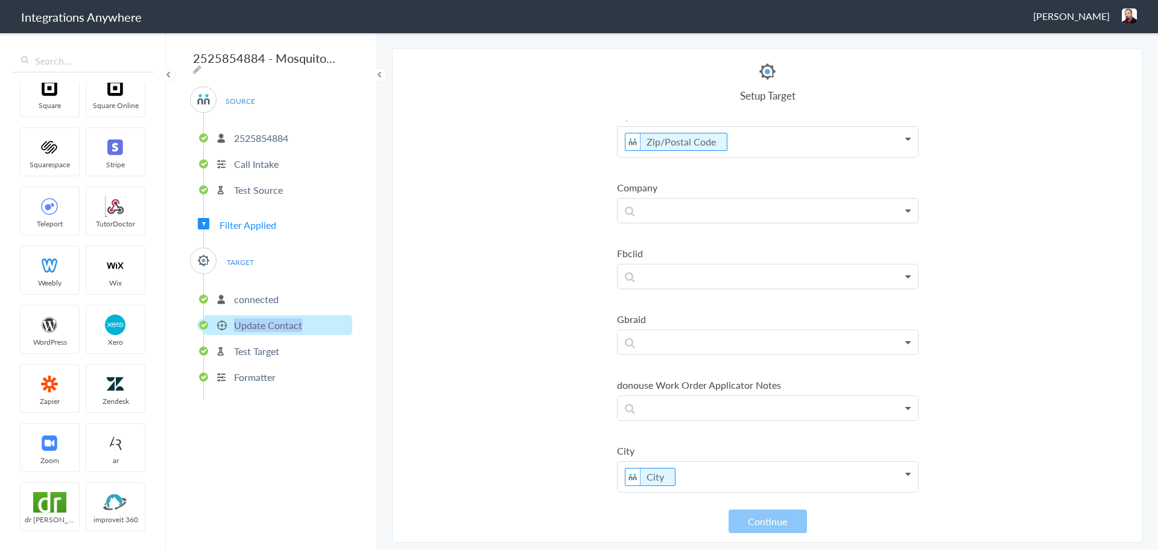
click at [245, 320] on p "Update Contact" at bounding box center [268, 325] width 68 height 14
click at [245, 322] on p "Update Contact" at bounding box center [268, 325] width 68 height 14
click at [440, 297] on section "Select Account 9102169813 Rename Delete ([DATE]) 2527451614 Apiscor Rename Dele…" at bounding box center [767, 295] width 751 height 494
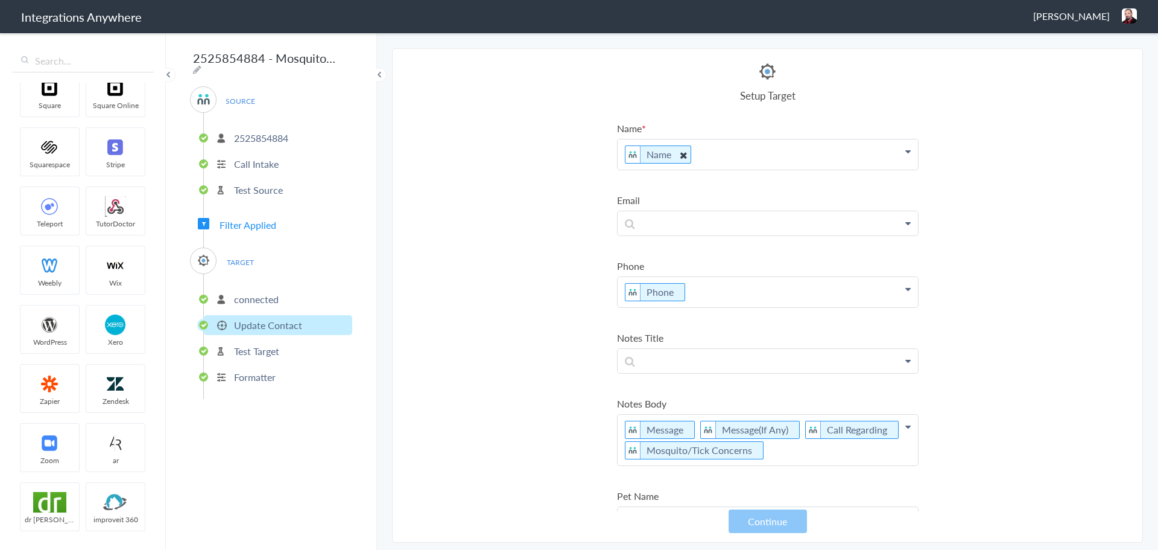
scroll to position [0, 0]
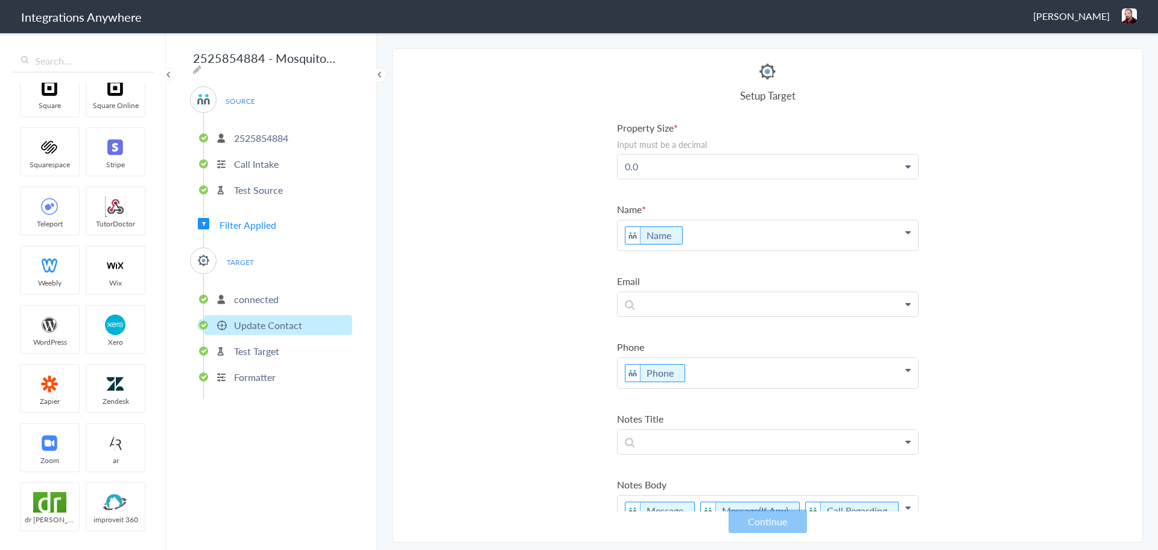
click at [255, 160] on p "Call Intake" at bounding box center [256, 164] width 45 height 14
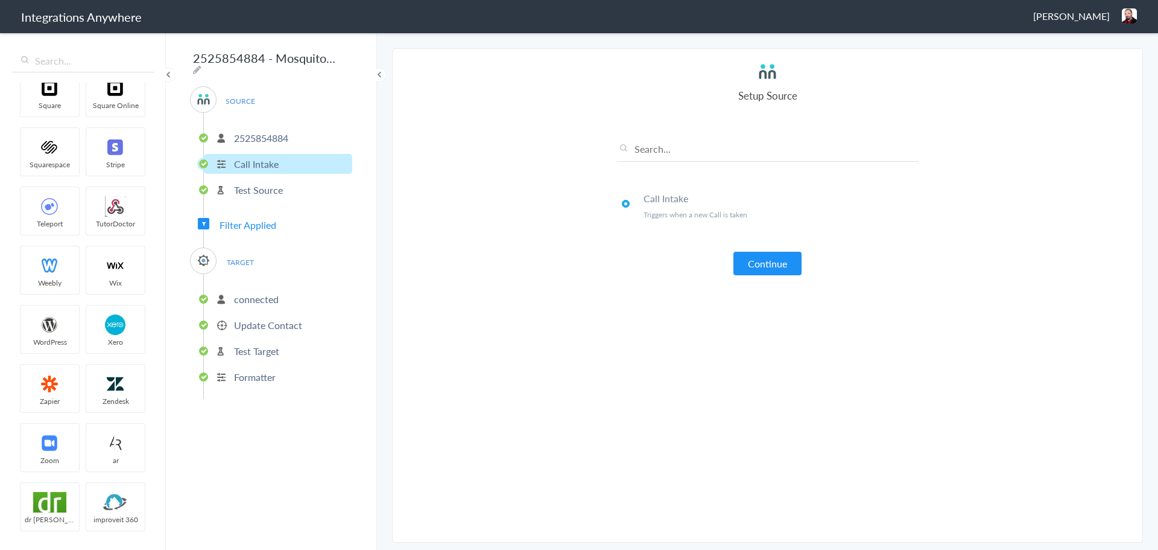
click at [262, 188] on p "Test Source" at bounding box center [258, 190] width 49 height 14
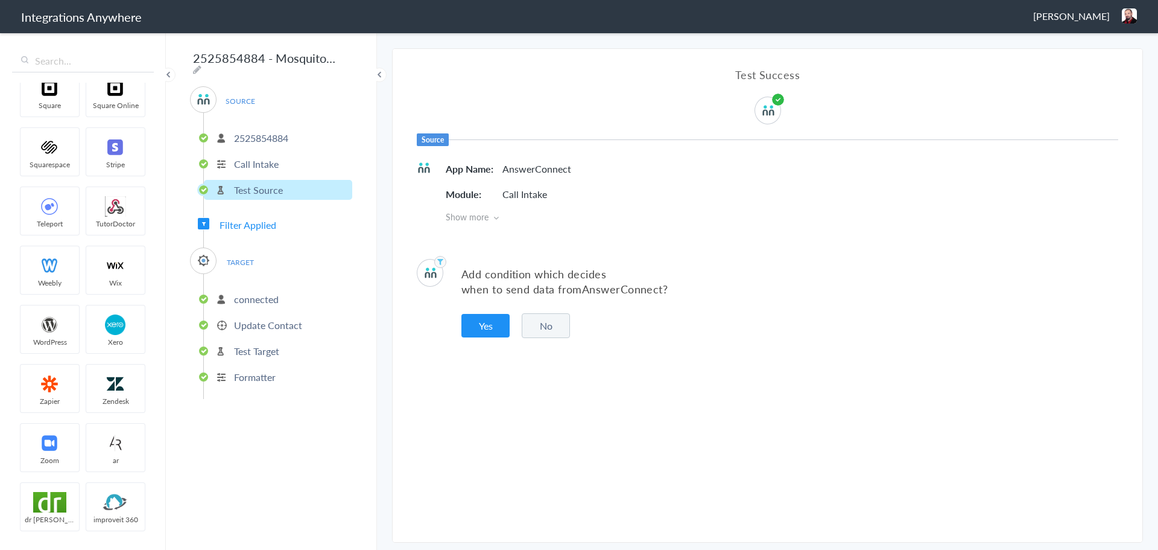
click at [261, 220] on span "Filter Applied" at bounding box center [248, 225] width 57 height 14
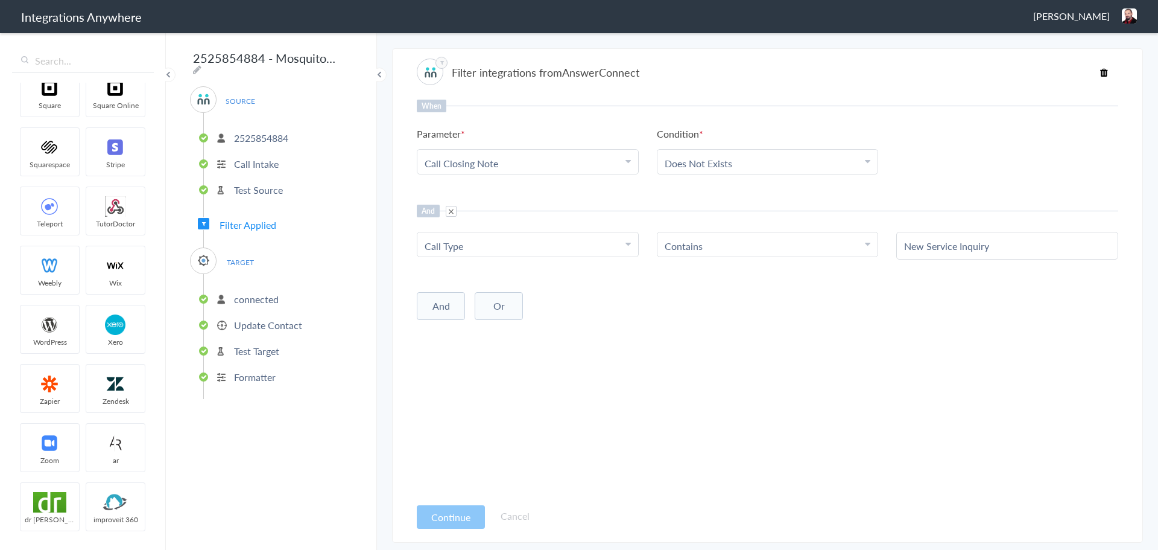
click at [232, 264] on span "TARGET" at bounding box center [240, 262] width 46 height 16
click at [232, 258] on span "TARGET" at bounding box center [240, 262] width 46 height 16
click at [239, 292] on p "connected" at bounding box center [256, 299] width 45 height 14
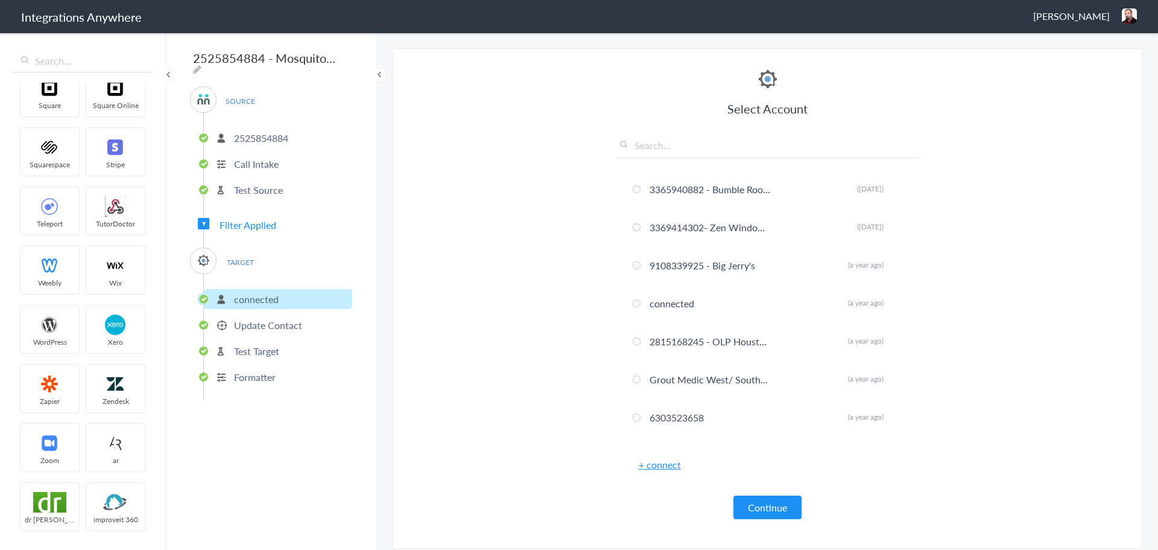
click at [241, 319] on p "Update Contact" at bounding box center [268, 325] width 68 height 14
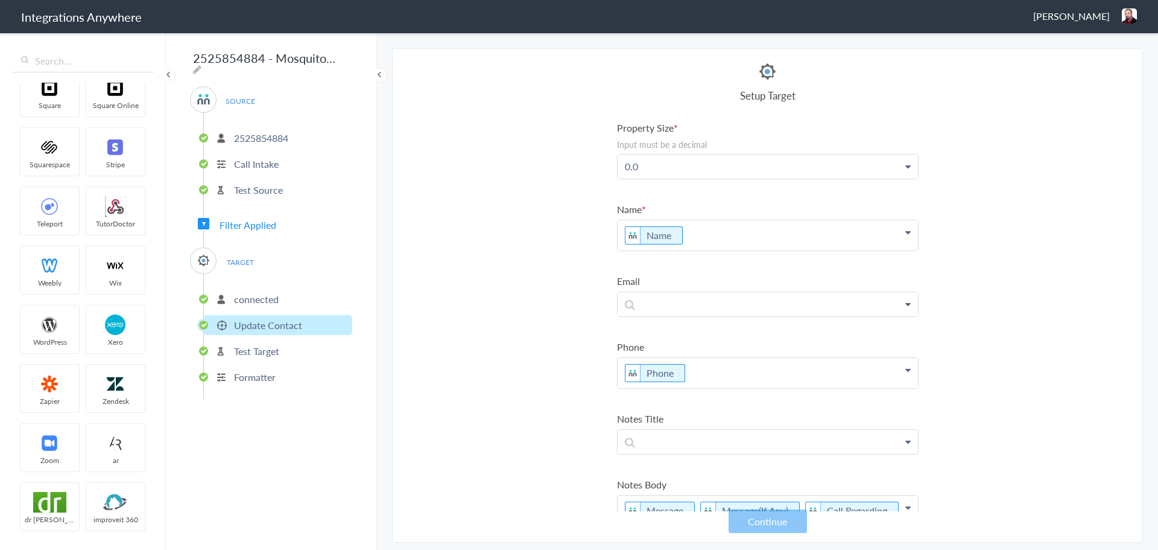
click at [1012, 376] on section "Select Account 9102169813 Rename Delete ([DATE]) 2527451614 Apiscor Rename Dele…" at bounding box center [767, 295] width 751 height 494
click at [262, 292] on p "connected" at bounding box center [256, 299] width 45 height 14
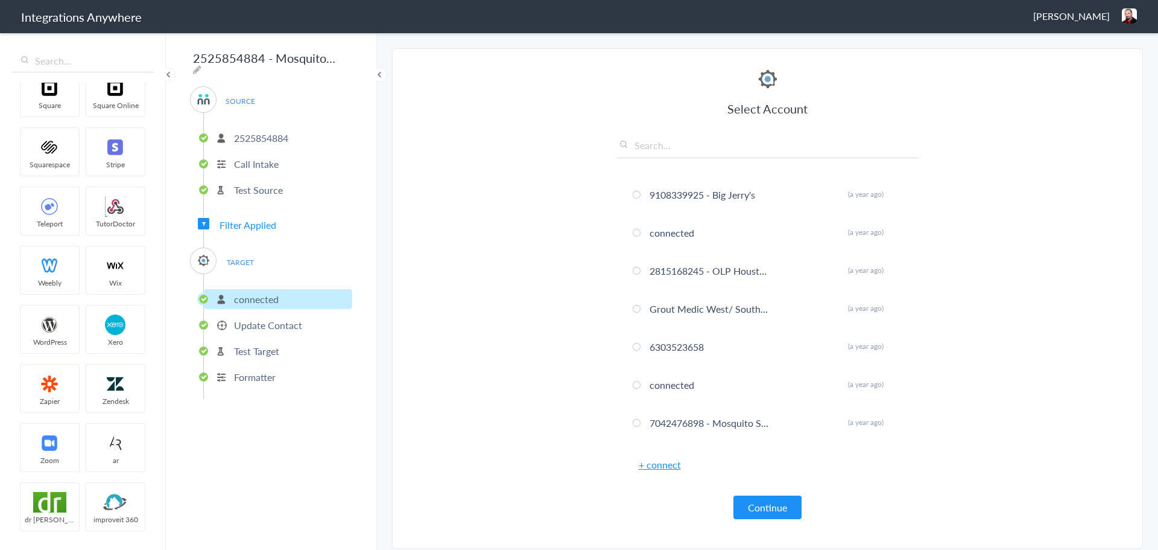
scroll to position [216, 0]
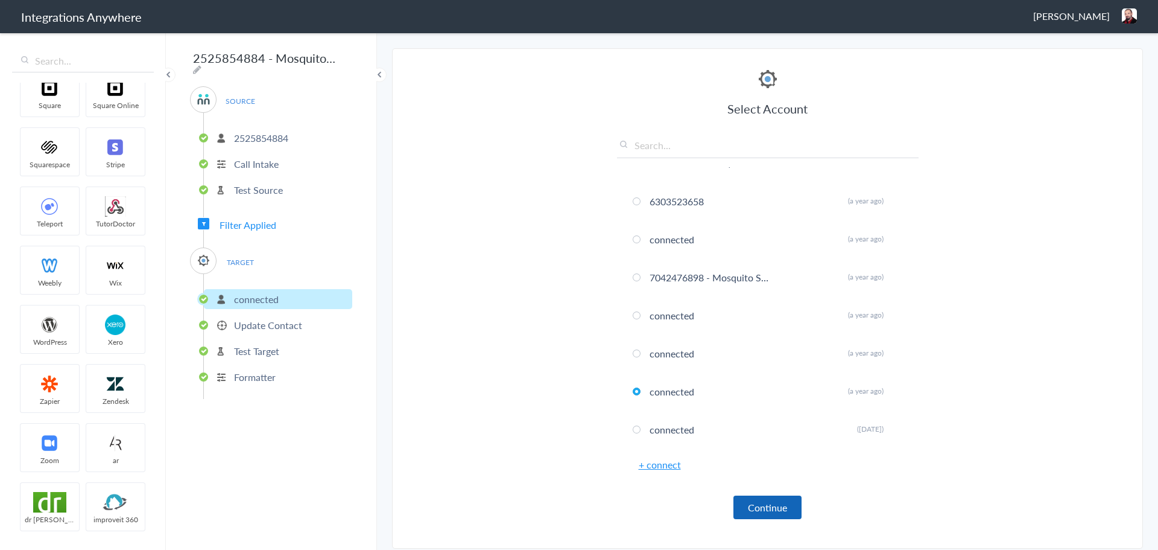
click at [753, 503] on button "Continue" at bounding box center [768, 507] width 68 height 24
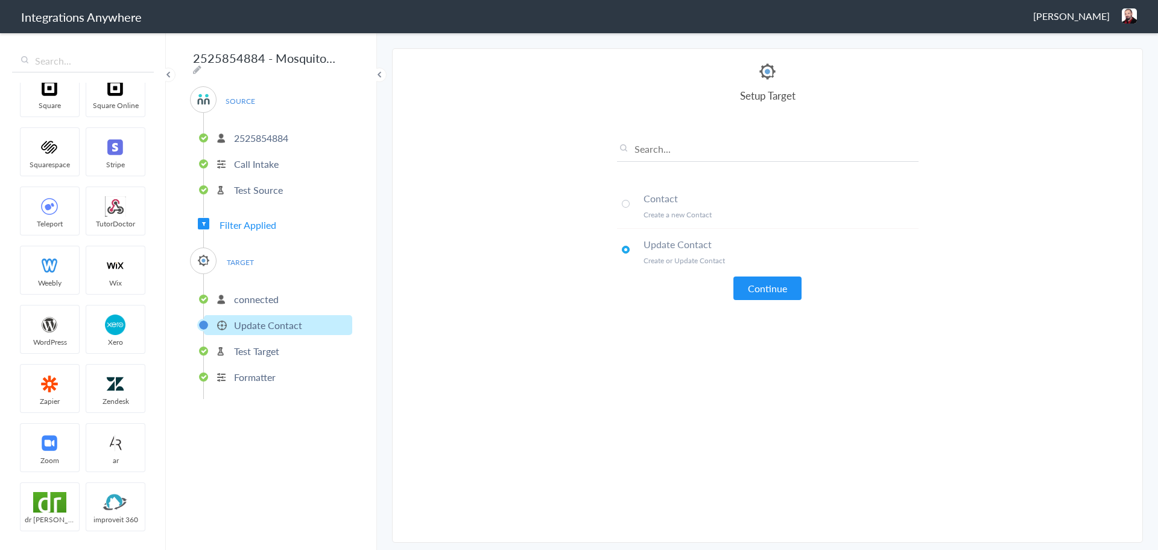
click at [627, 201] on span at bounding box center [626, 204] width 8 height 8
click at [761, 291] on button "Continue" at bounding box center [768, 288] width 68 height 24
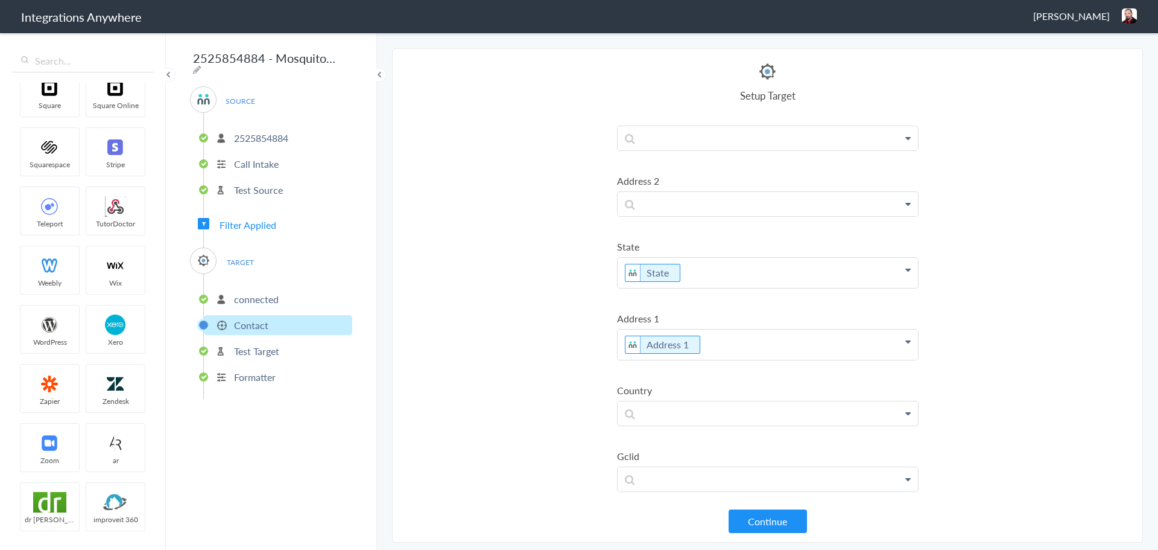
scroll to position [1266, 0]
click at [245, 220] on span "Filter Applied" at bounding box center [248, 225] width 57 height 14
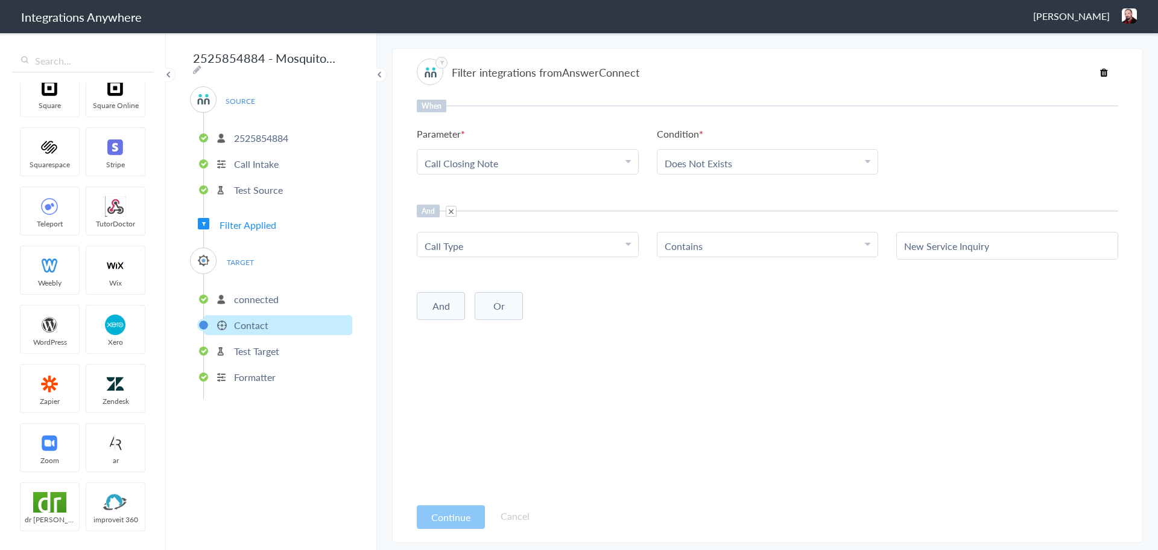
click at [321, 432] on div "2525854884 - Mosquito Squad of Pasadena - AC - ServiceMinder [Create or Update …" at bounding box center [271, 290] width 211 height 518
click at [254, 318] on p "Contact" at bounding box center [251, 325] width 34 height 14
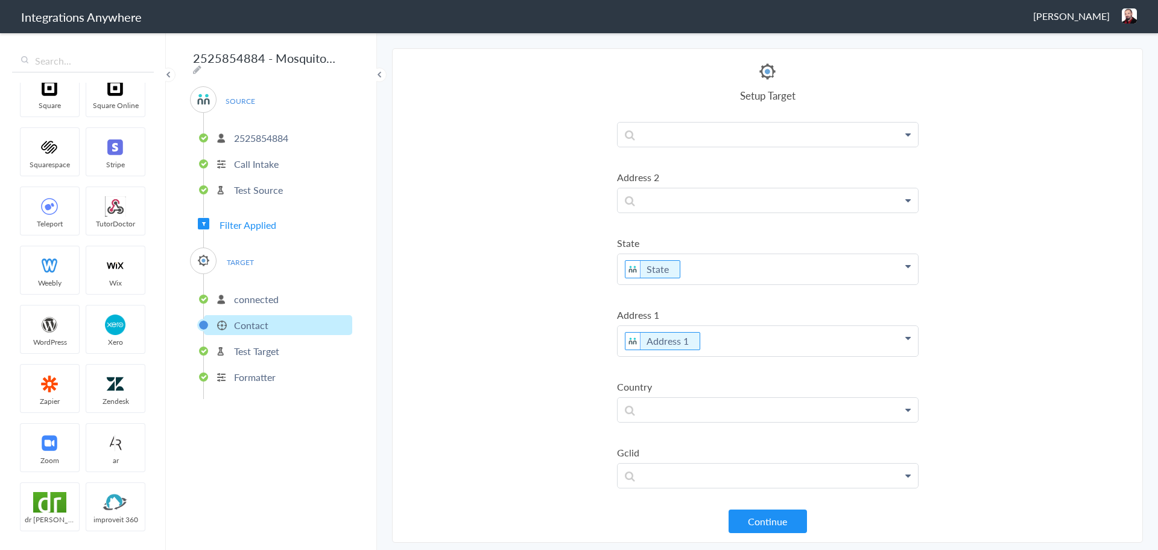
click at [245, 352] on p "Test Target" at bounding box center [256, 351] width 45 height 14
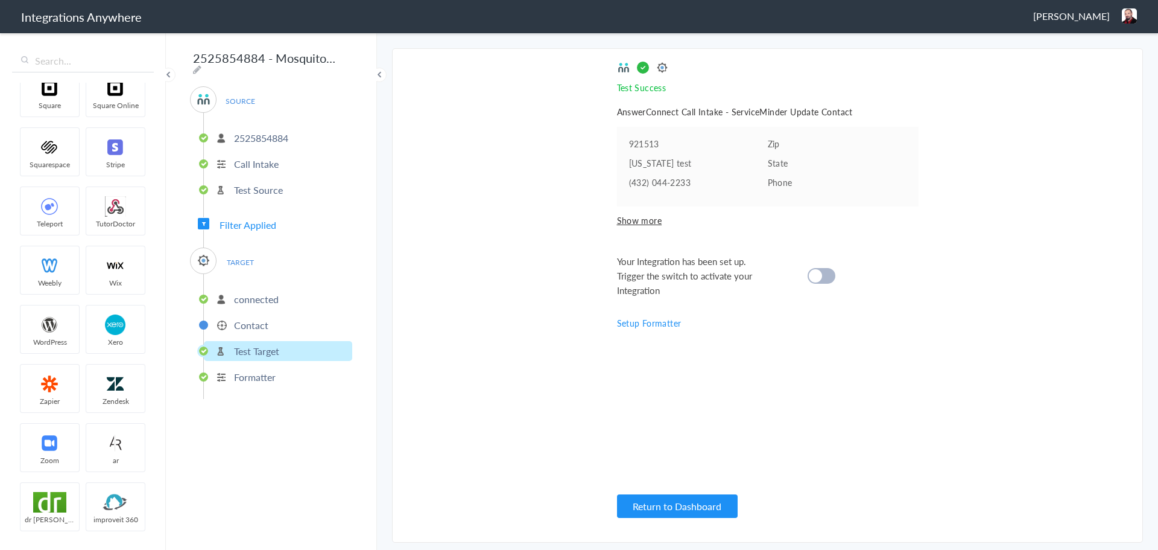
click at [256, 375] on p "Formatter" at bounding box center [255, 377] width 42 height 14
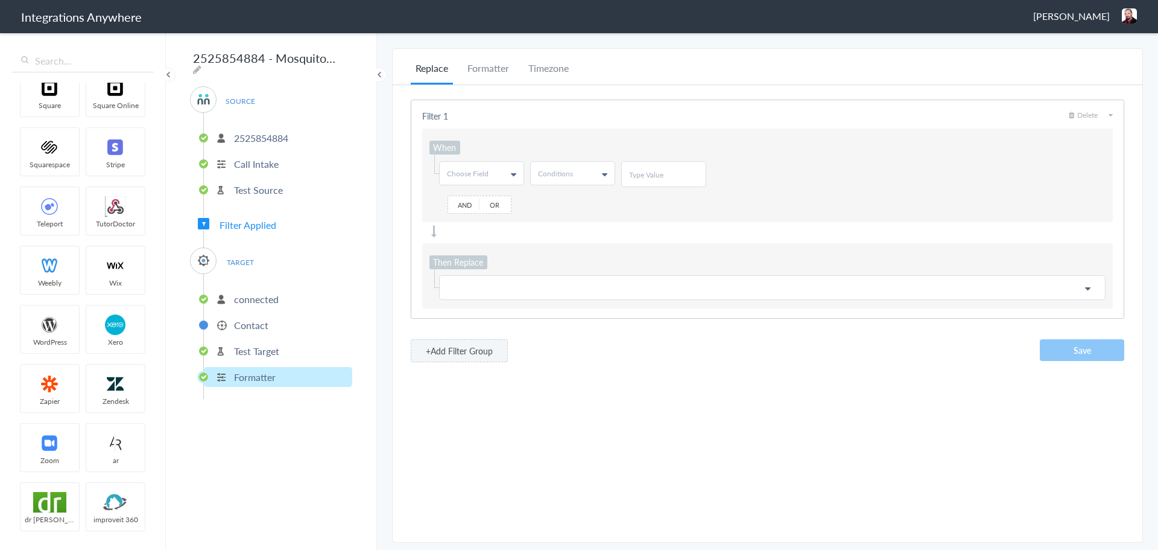
click at [263, 337] on ul "connected Contact Test Target Formatter" at bounding box center [277, 336] width 149 height 125
click at [261, 348] on p "Test Target" at bounding box center [256, 351] width 45 height 14
